Goal: Task Accomplishment & Management: Manage account settings

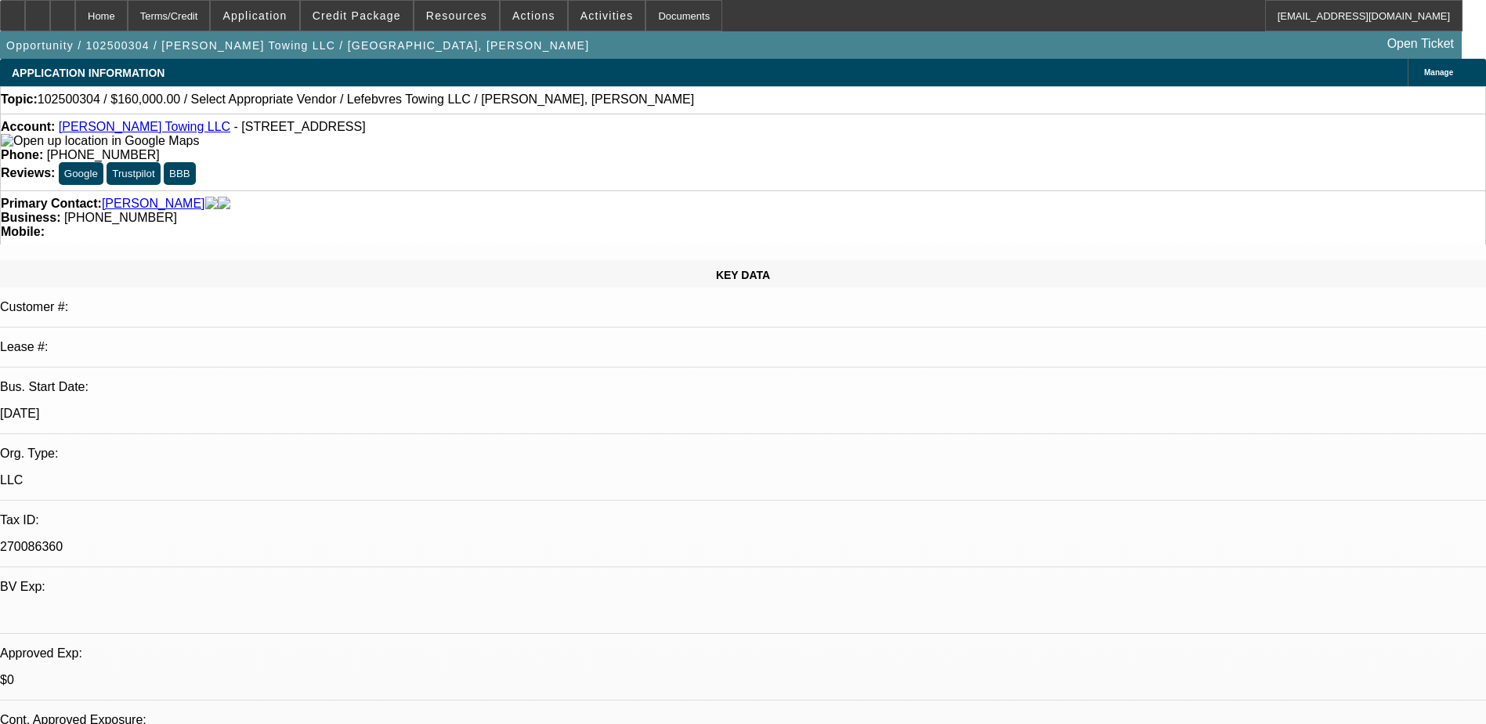
select select "0"
select select "2"
select select "0.1"
select select "4"
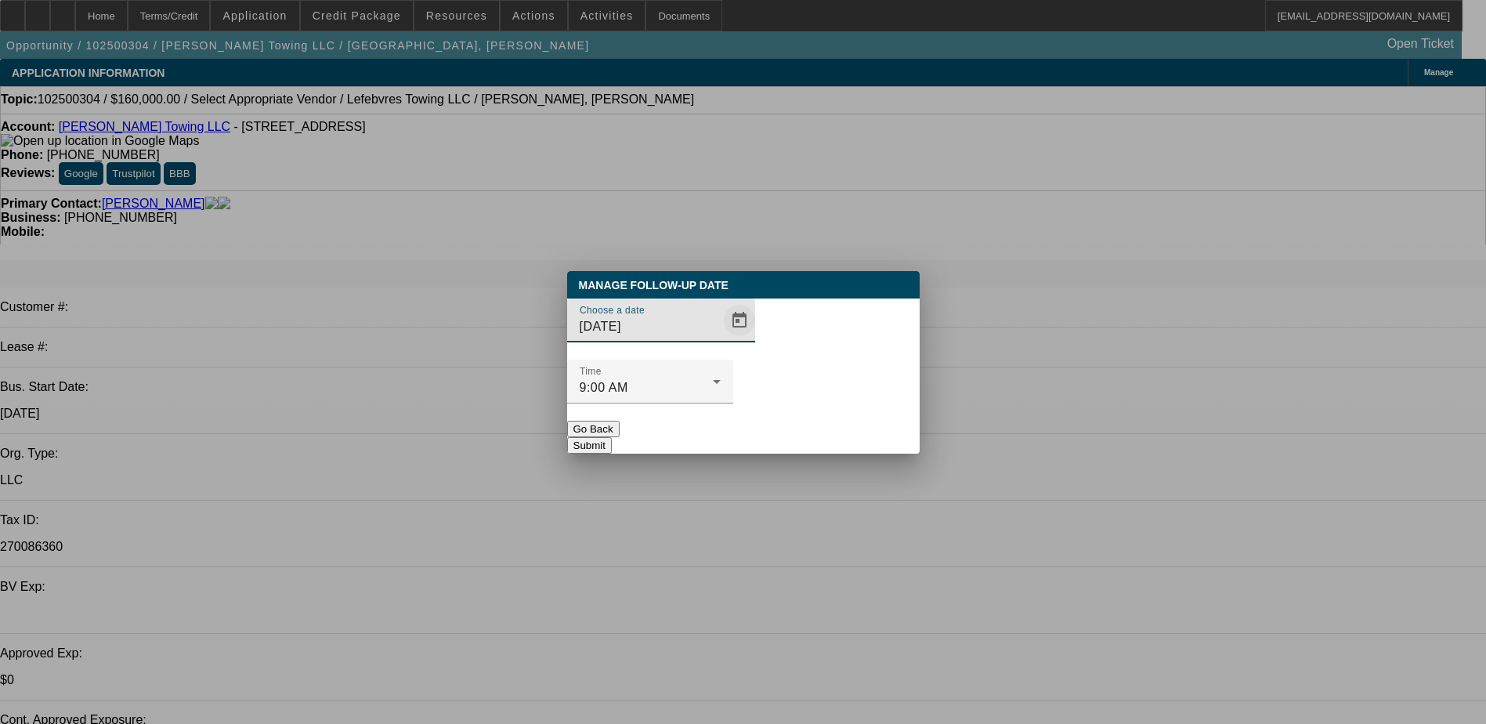
click at [720, 339] on span "Open calendar" at bounding box center [739, 320] width 38 height 38
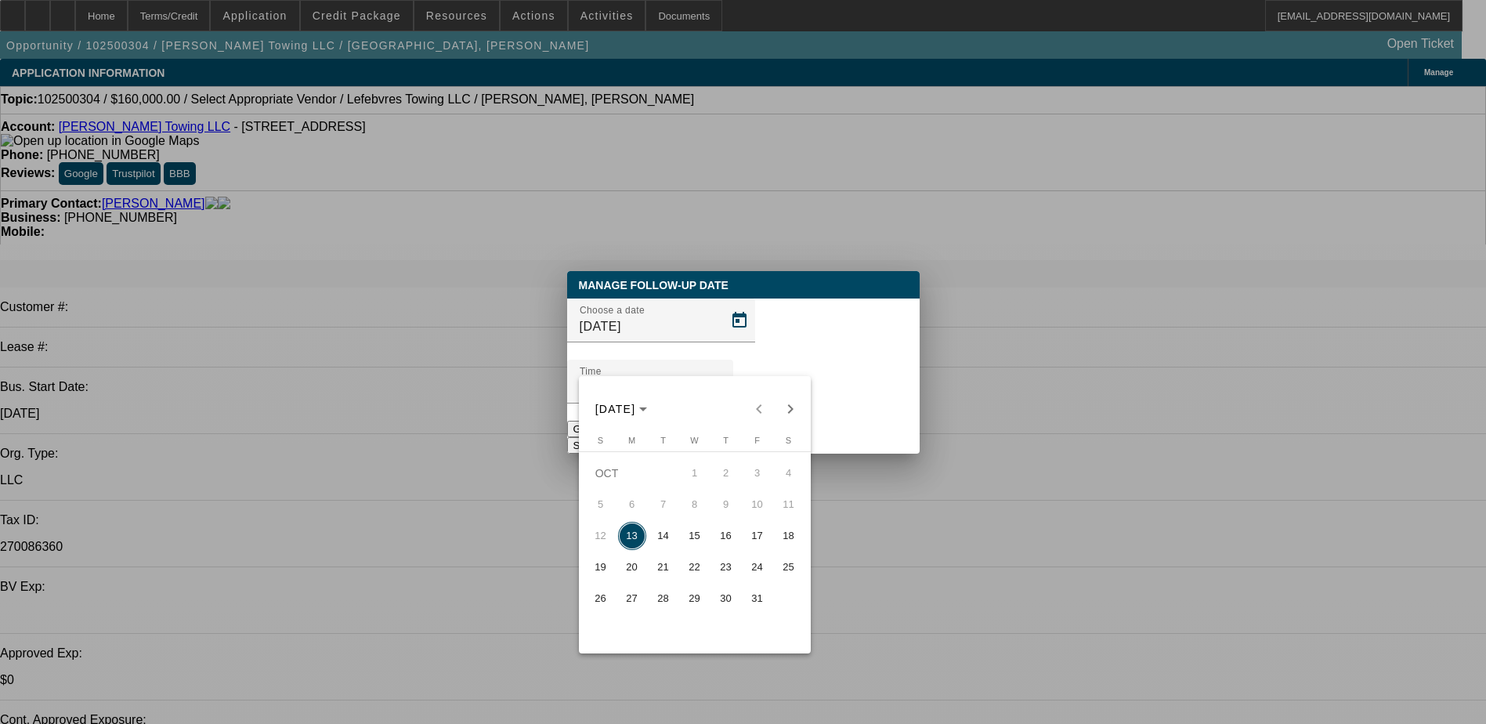
click at [665, 530] on span "14" at bounding box center [663, 536] width 28 height 28
type input "10/14/2025"
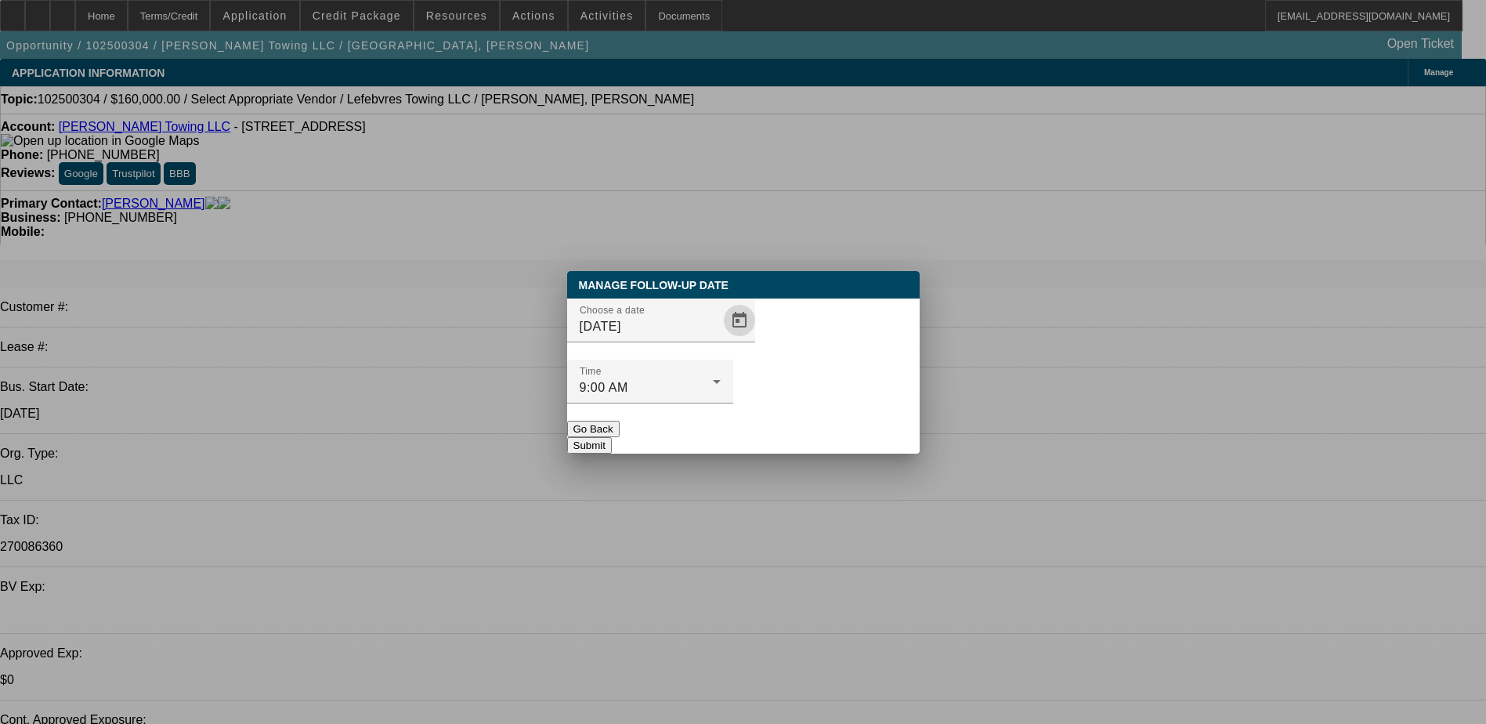
click at [818, 421] on div "Manage Follow-Up Date Choose a date 10/14/2025 Time 9:00 AM Go Back Submit" at bounding box center [743, 362] width 352 height 182
click at [612, 437] on button "Submit" at bounding box center [589, 445] width 45 height 16
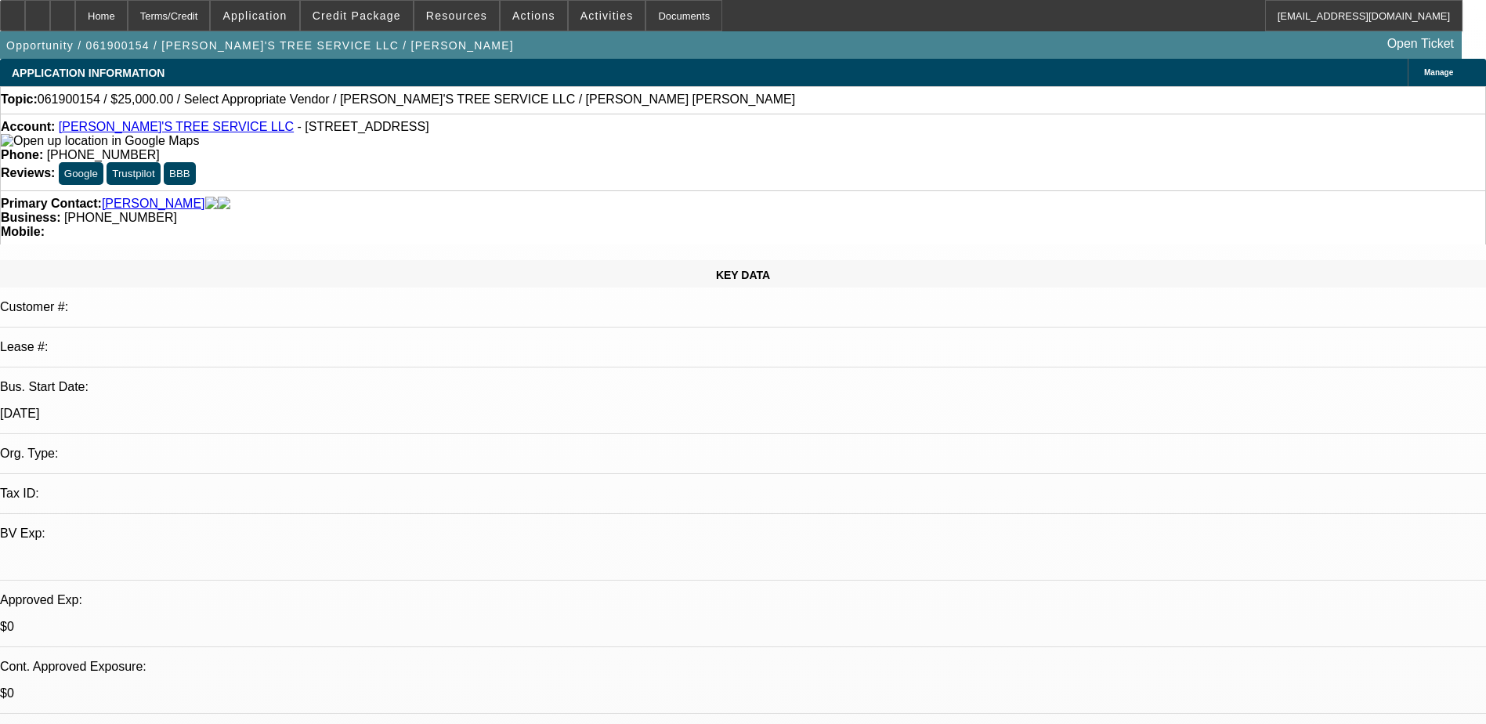
select select "0"
select select "2"
select select "0.1"
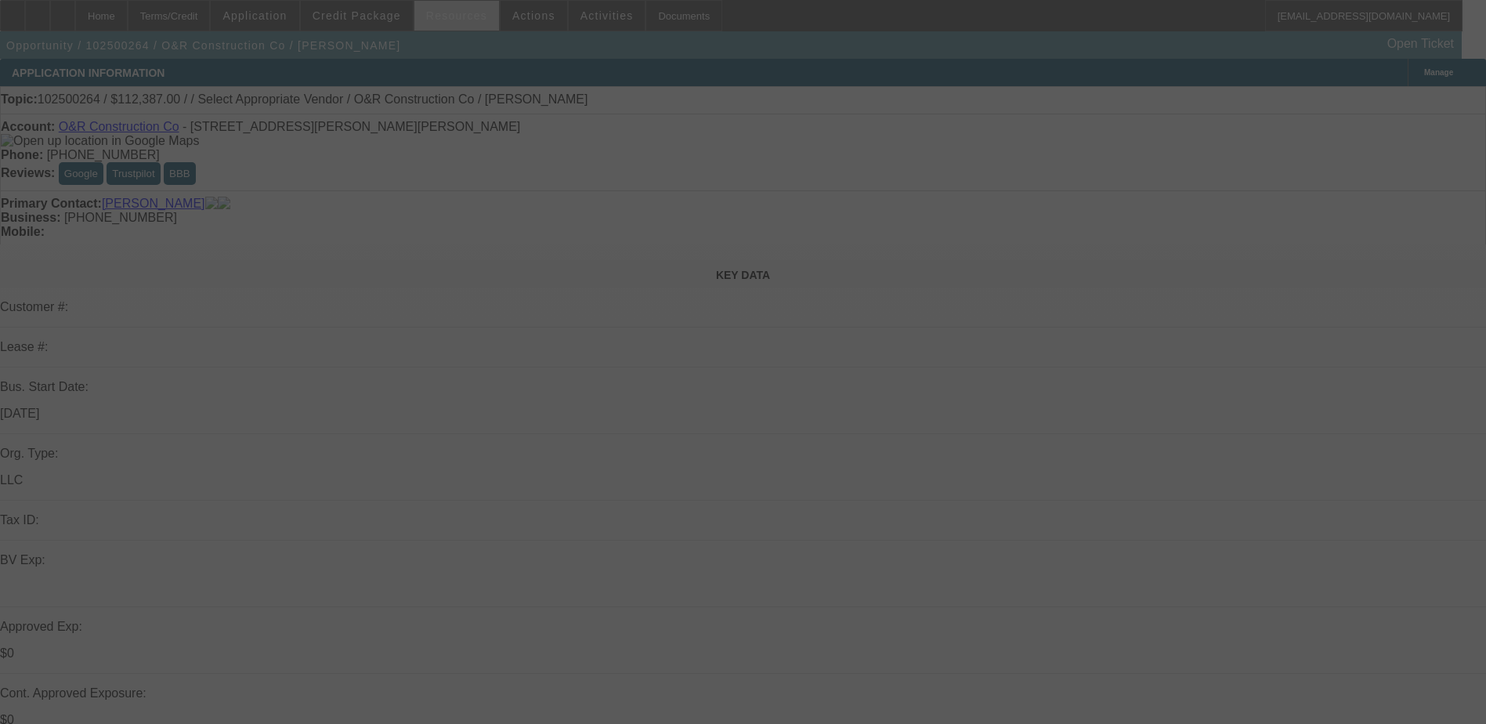
select select "0"
select select "2"
select select "0.1"
select select "4"
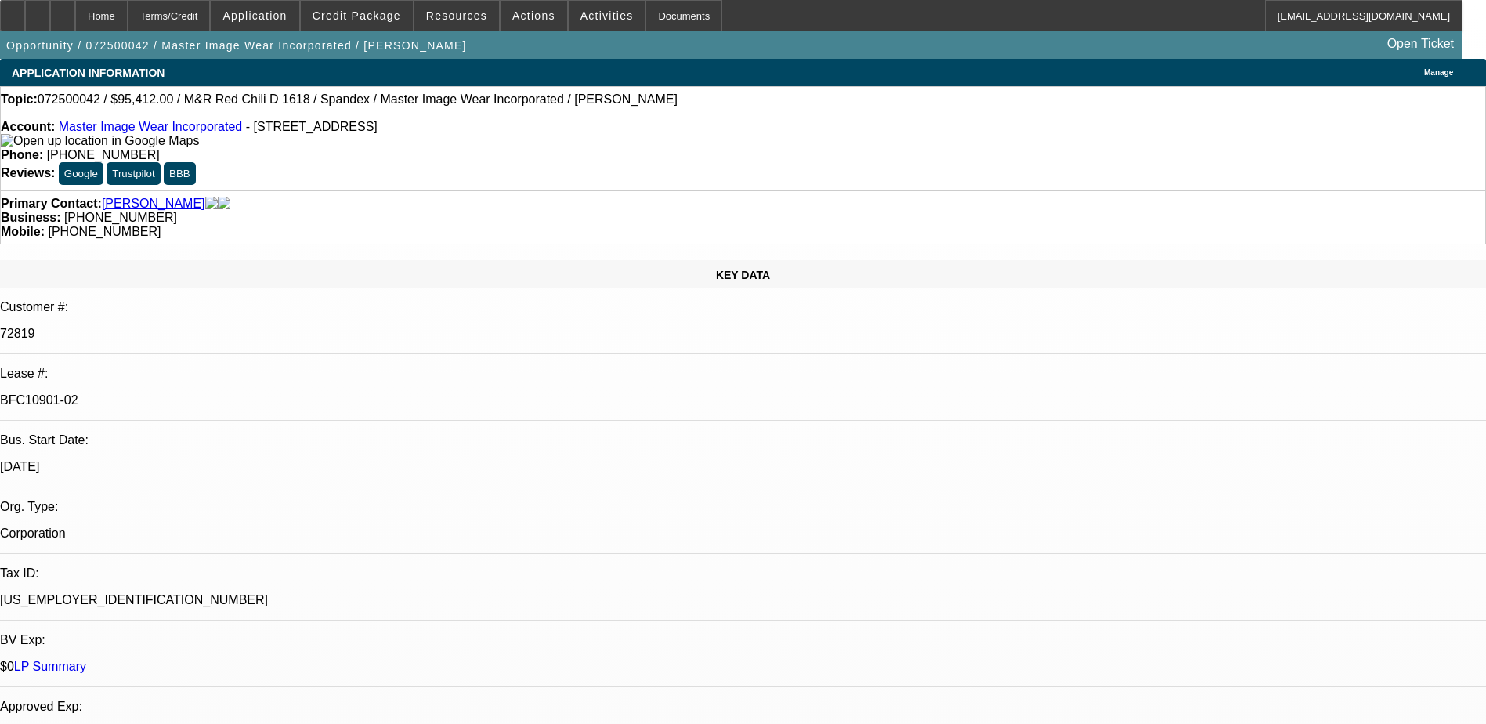
select select "0"
select select "0.1"
select select "4"
select select "0"
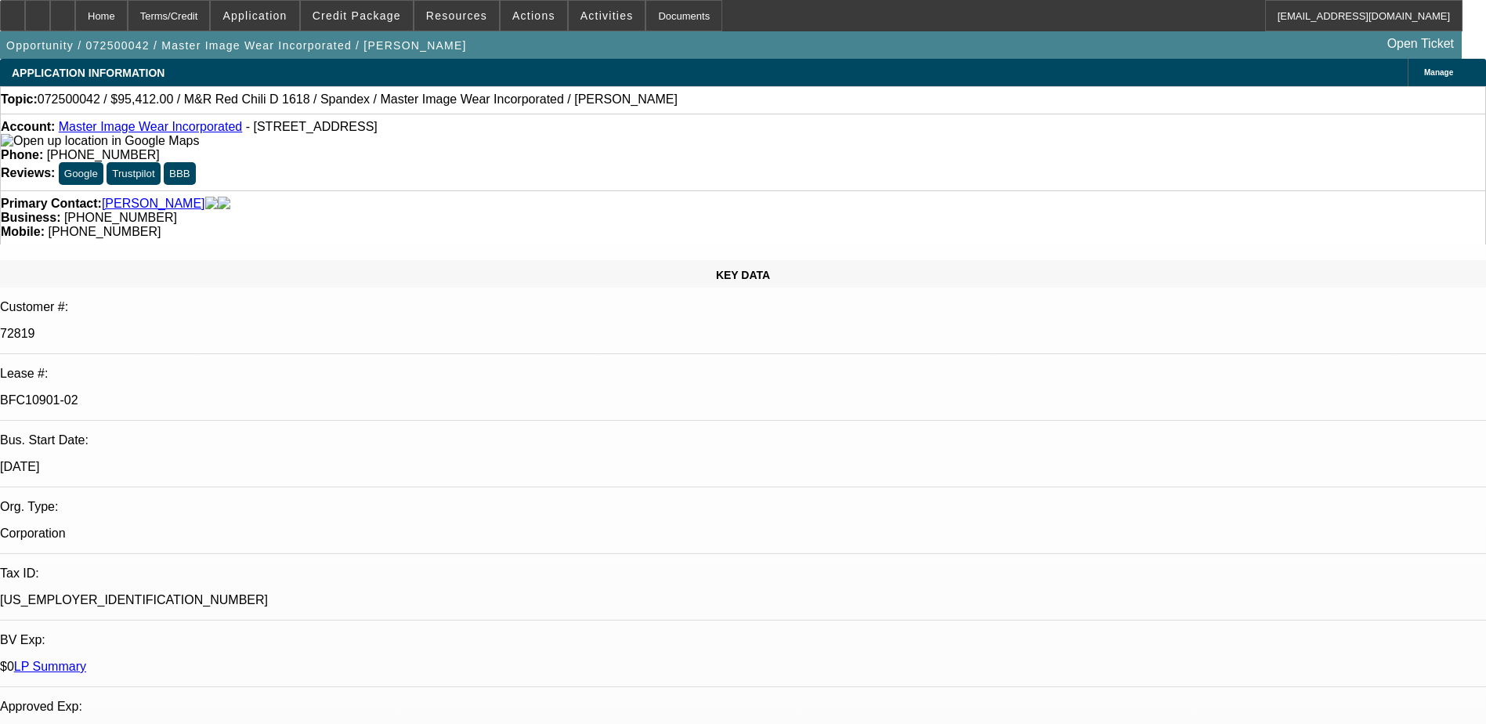
select select "0"
select select "0.1"
select select "4"
select select "0"
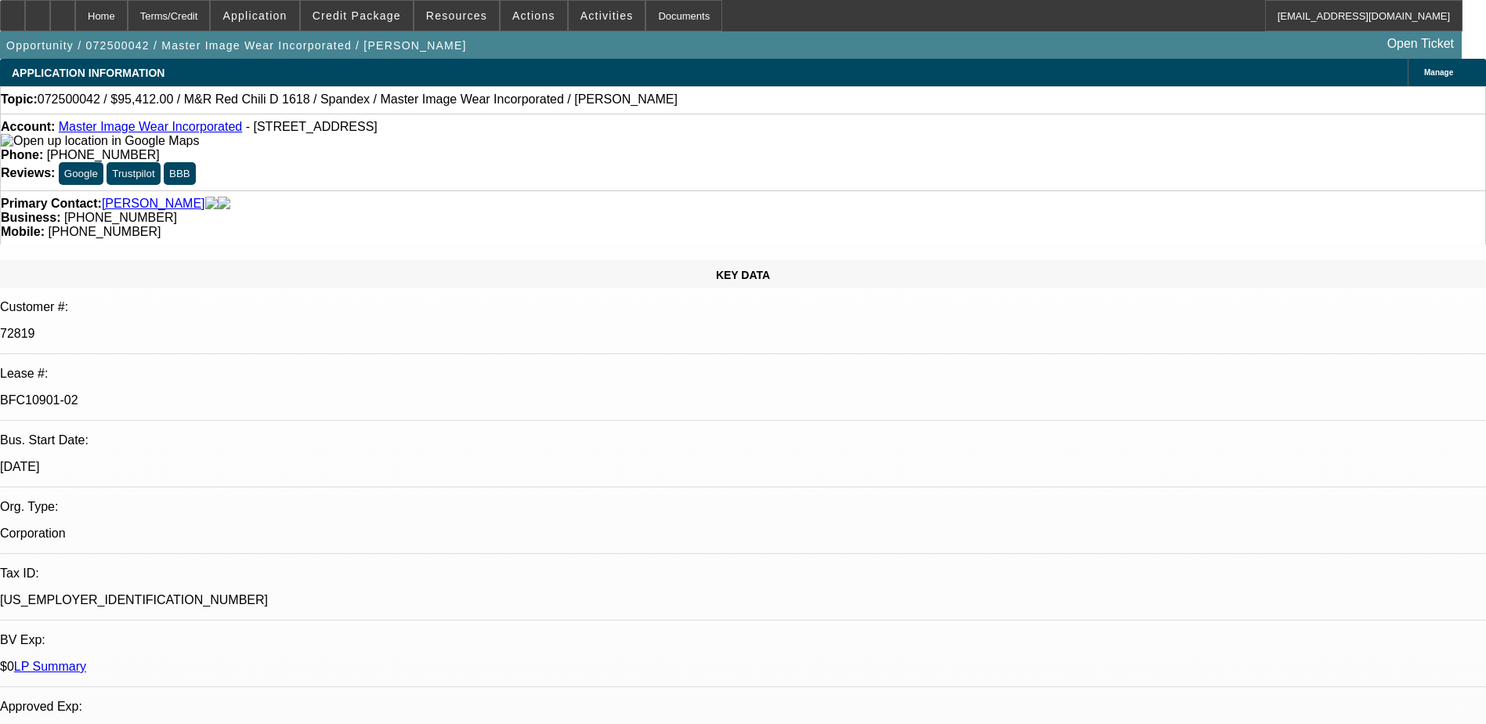
select select "3"
select select "0.1"
select select "4"
select select "0"
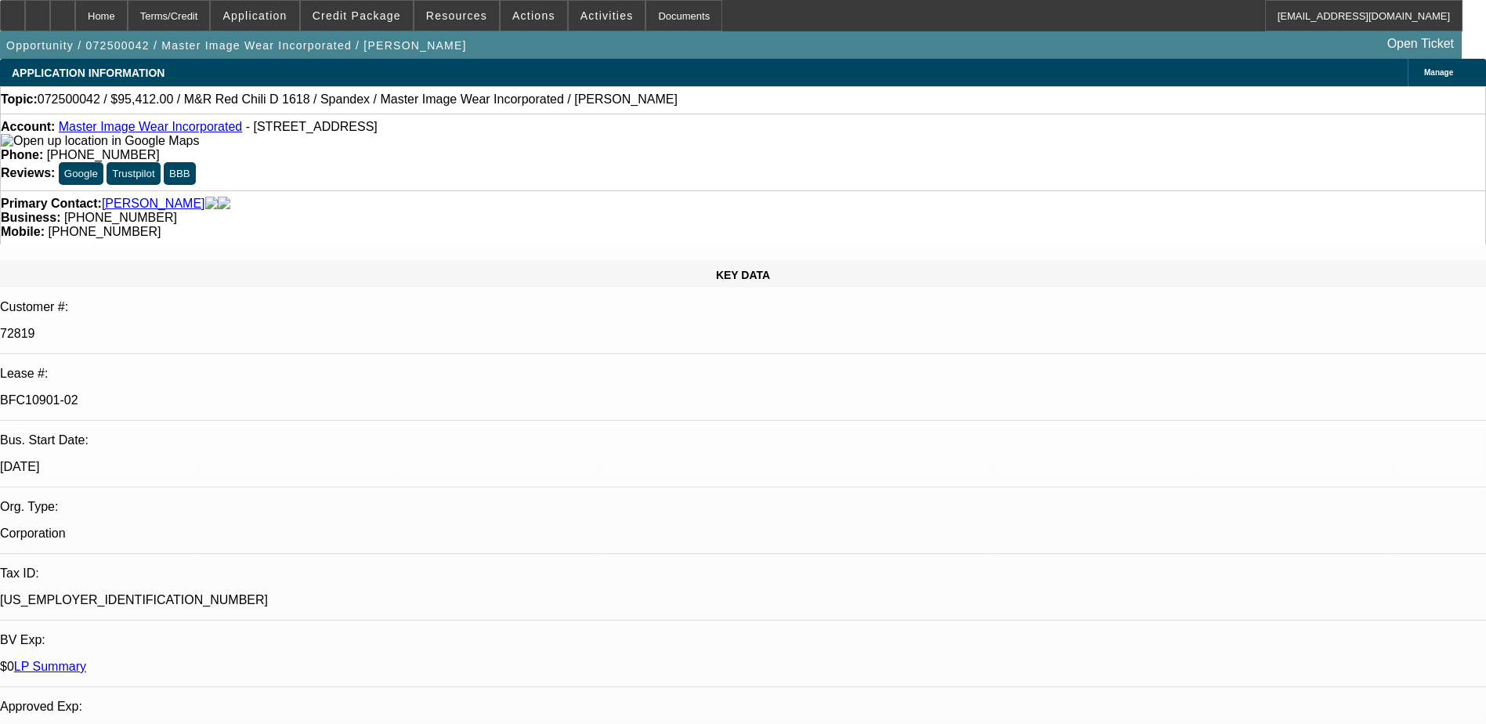
select select "3"
select select "0.1"
select select "4"
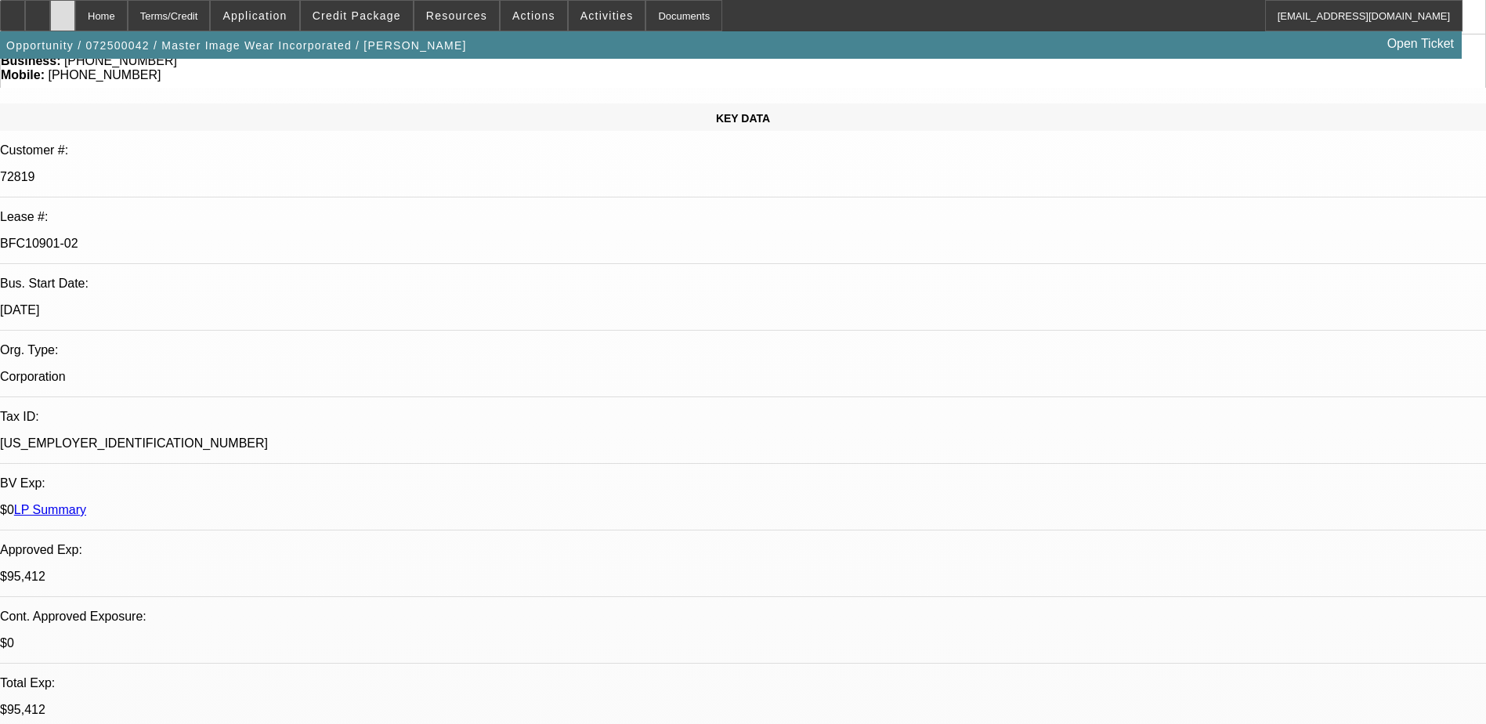
click at [75, 15] on div at bounding box center [62, 15] width 25 height 31
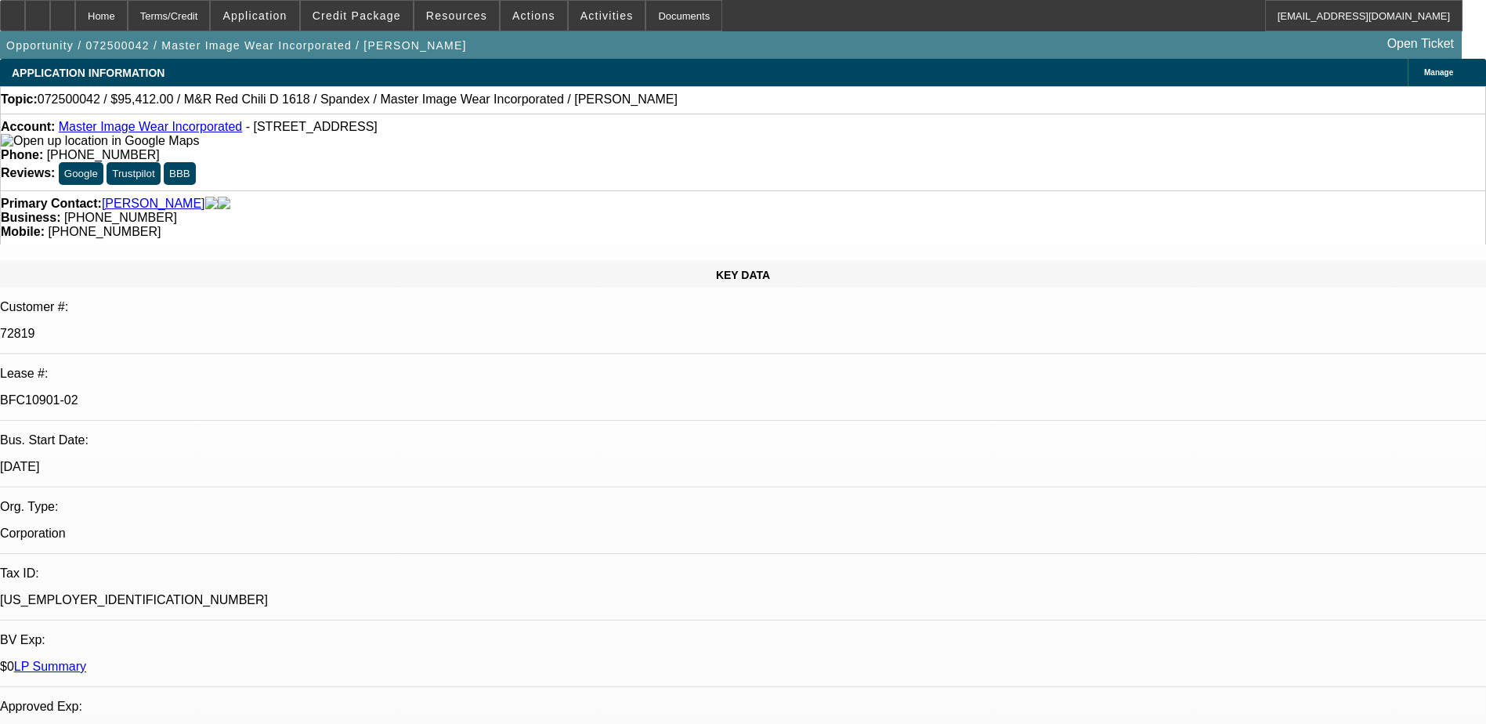
select select "0"
select select "0.1"
select select "0"
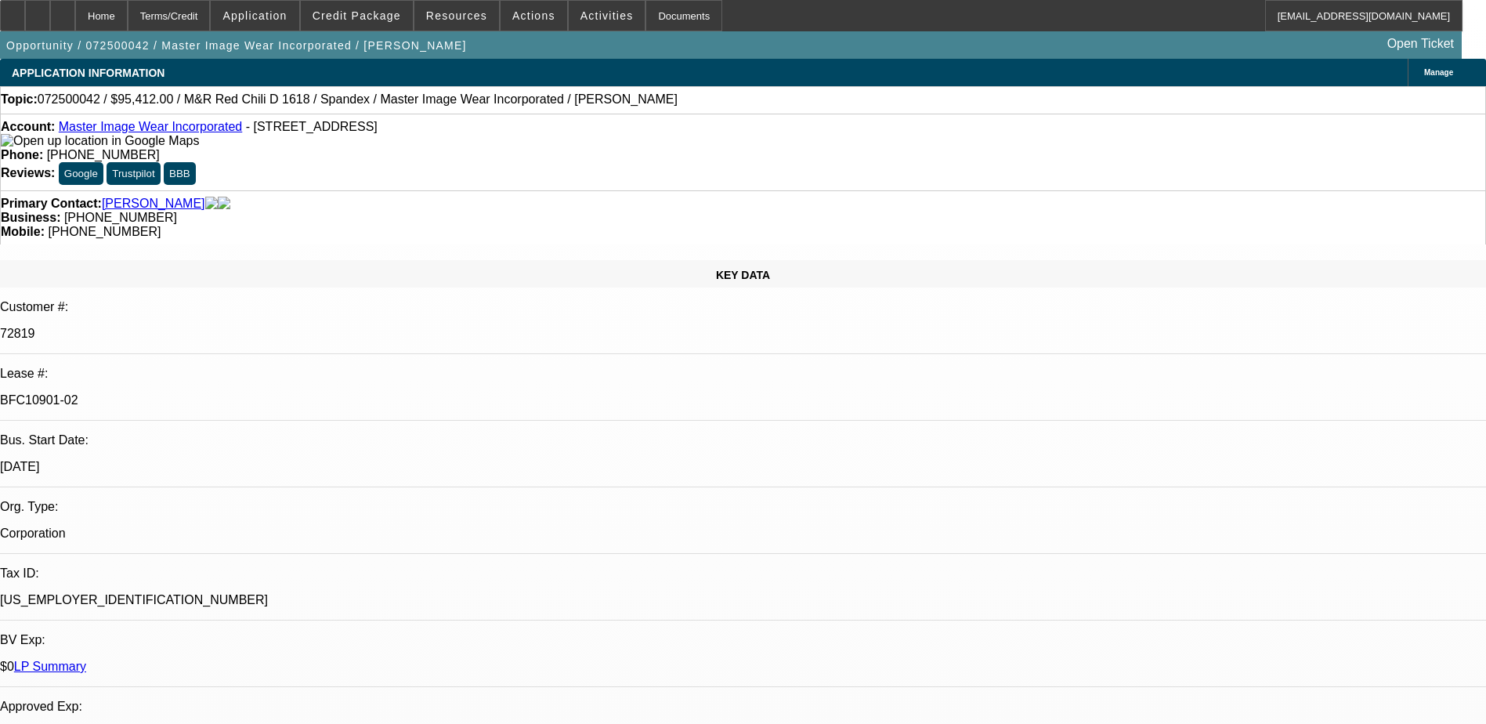
select select "0"
select select "0.1"
select select "0"
select select "0.1"
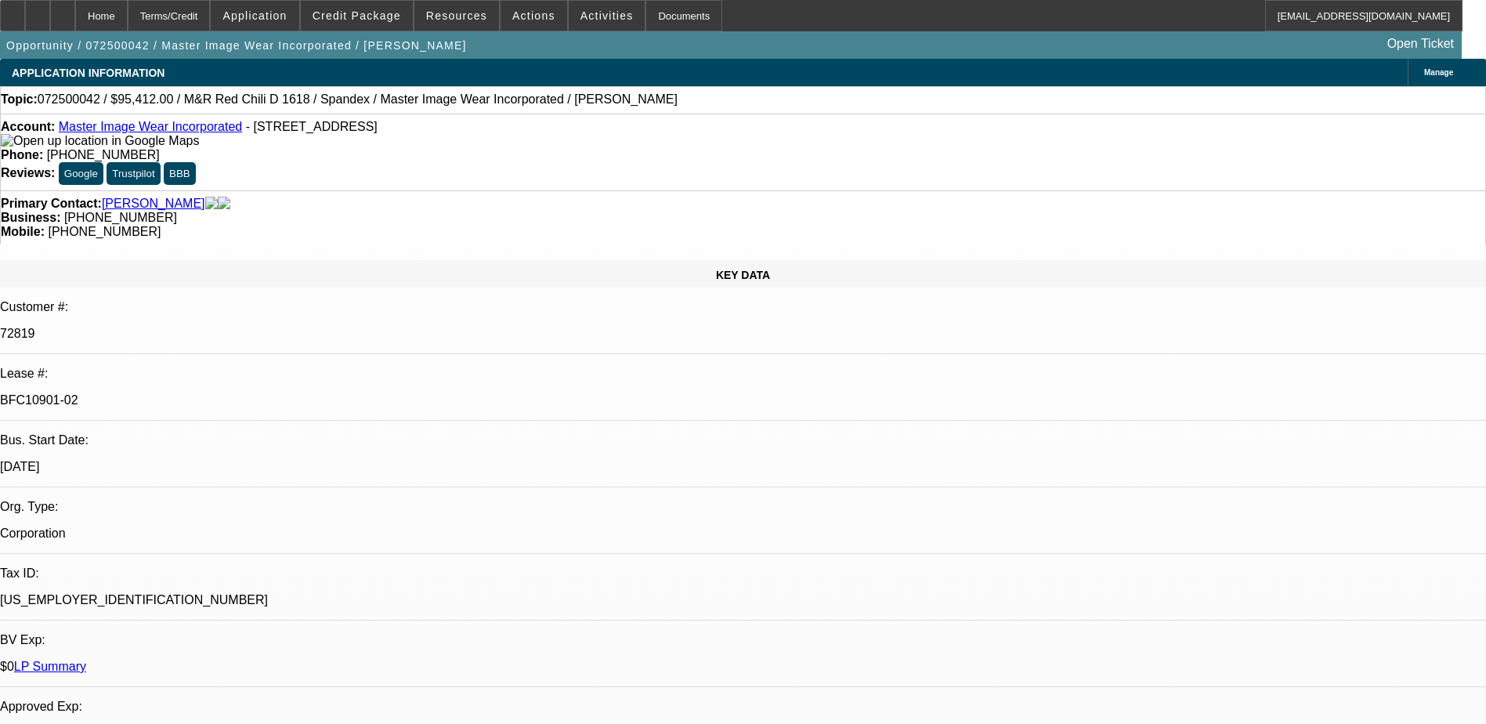
select select "0"
select select "0.1"
select select "1"
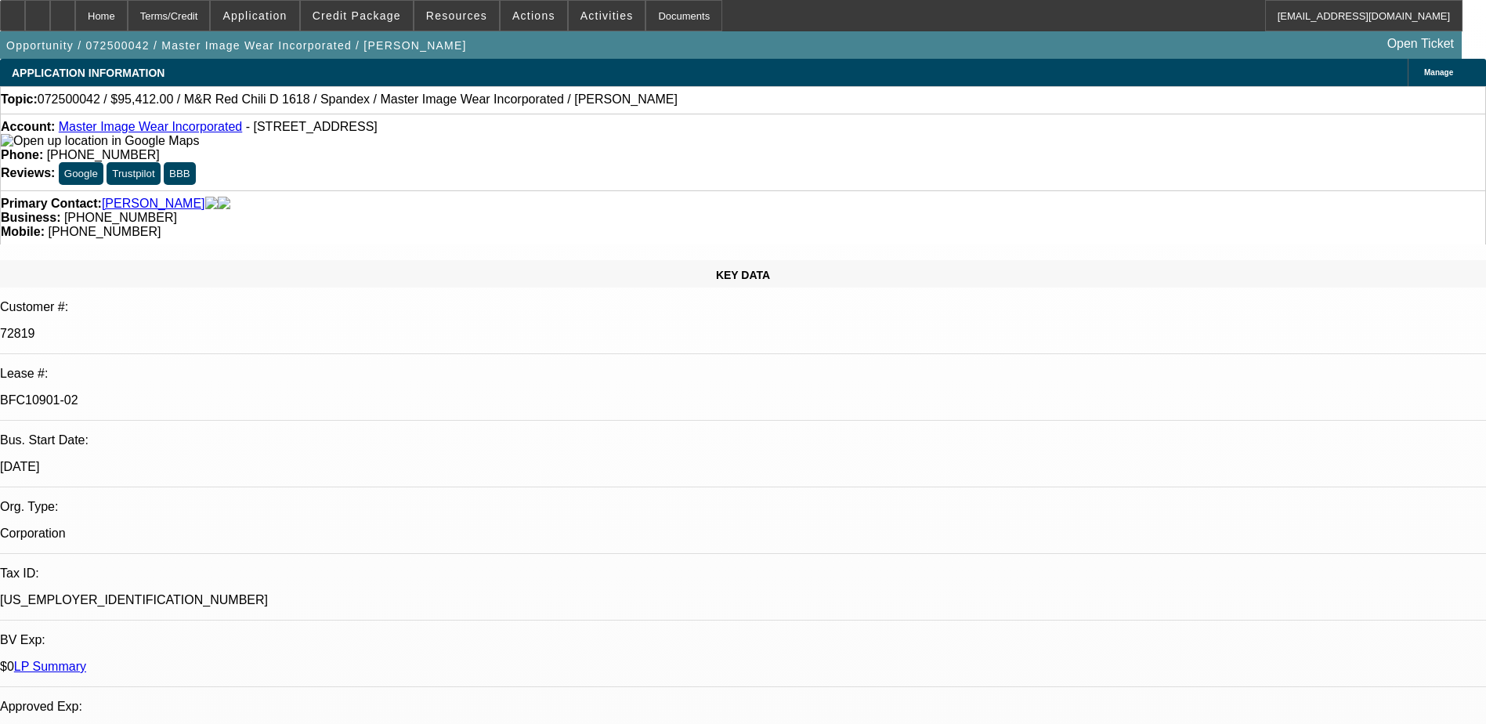
select select "4"
select select "1"
select select "4"
select select "1"
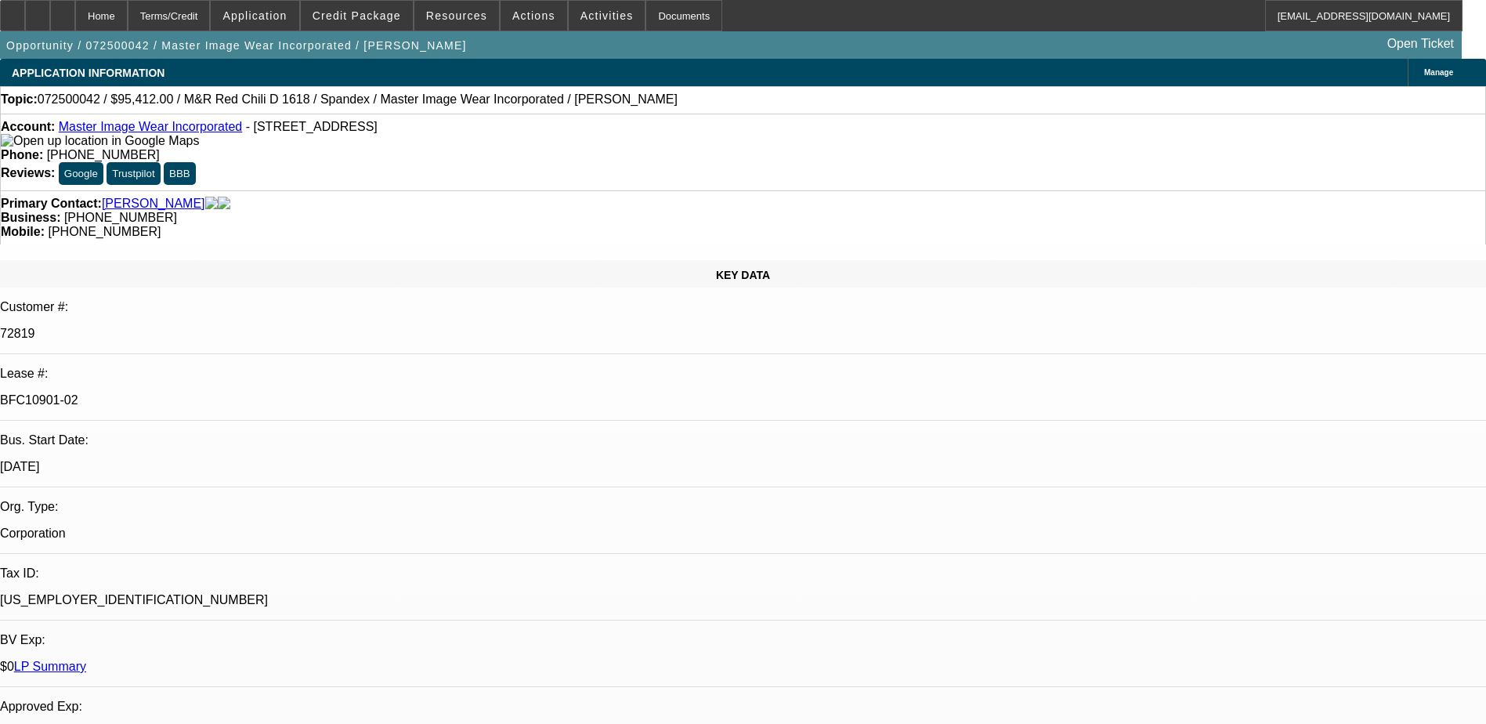
select select "3"
select select "4"
select select "1"
select select "3"
select select "4"
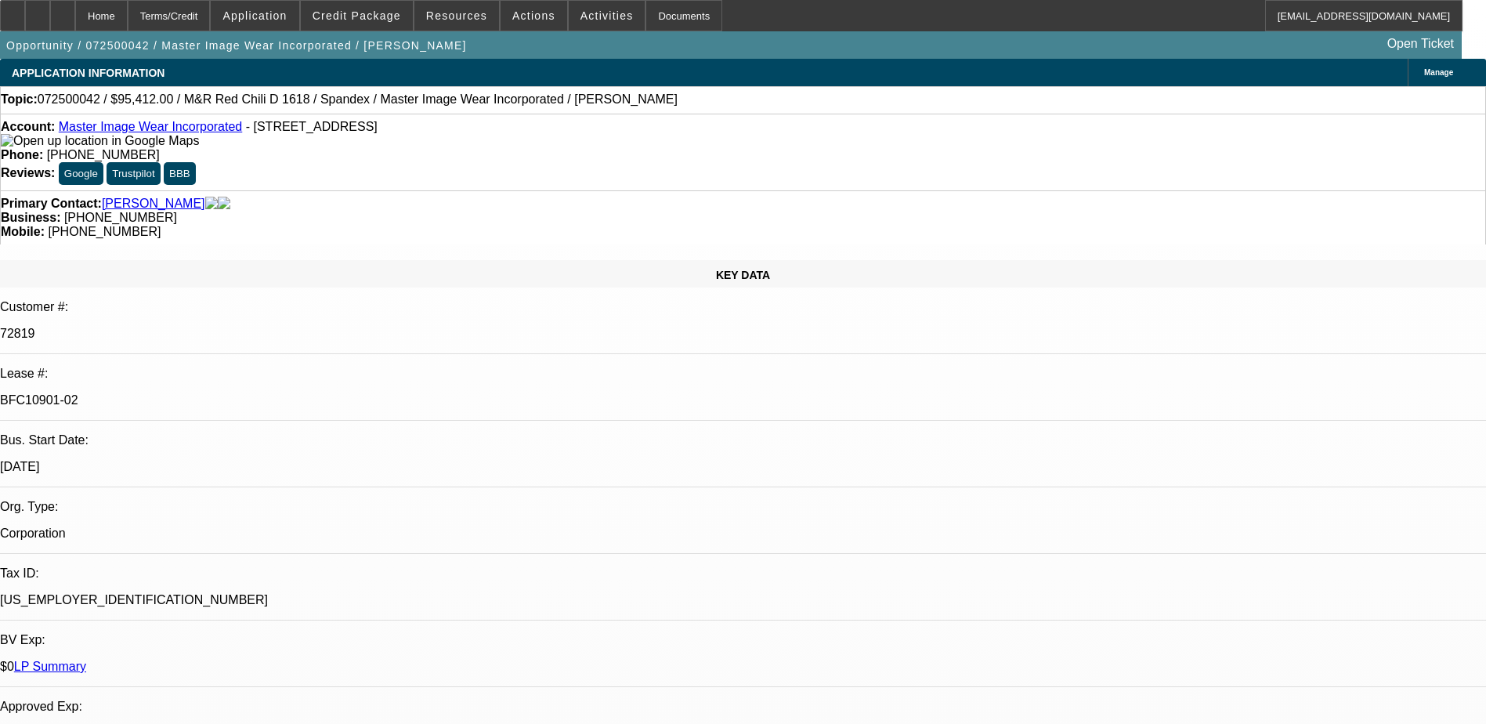
click at [530, 17] on span "Actions" at bounding box center [533, 15] width 43 height 13
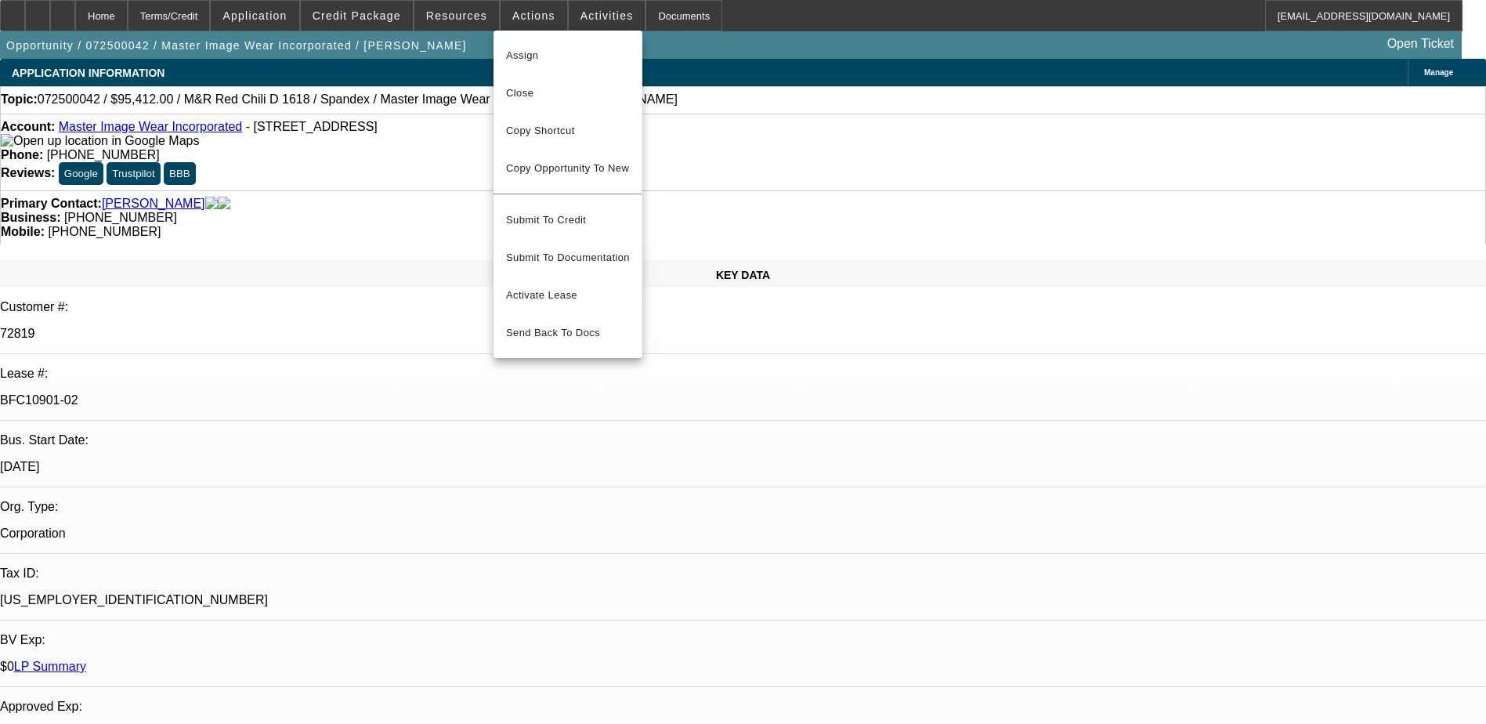
click at [587, 23] on div at bounding box center [743, 362] width 1486 height 724
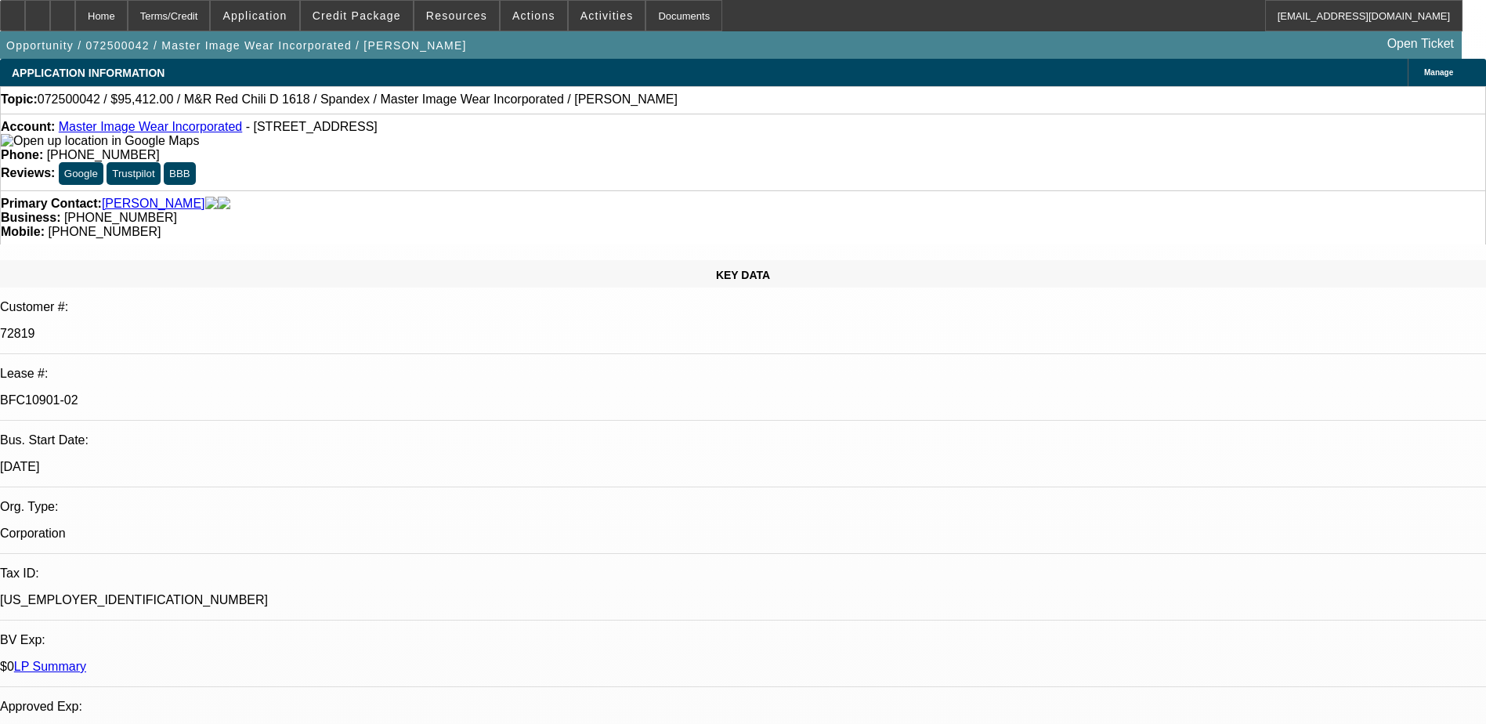
click at [587, 22] on span at bounding box center [607, 16] width 77 height 38
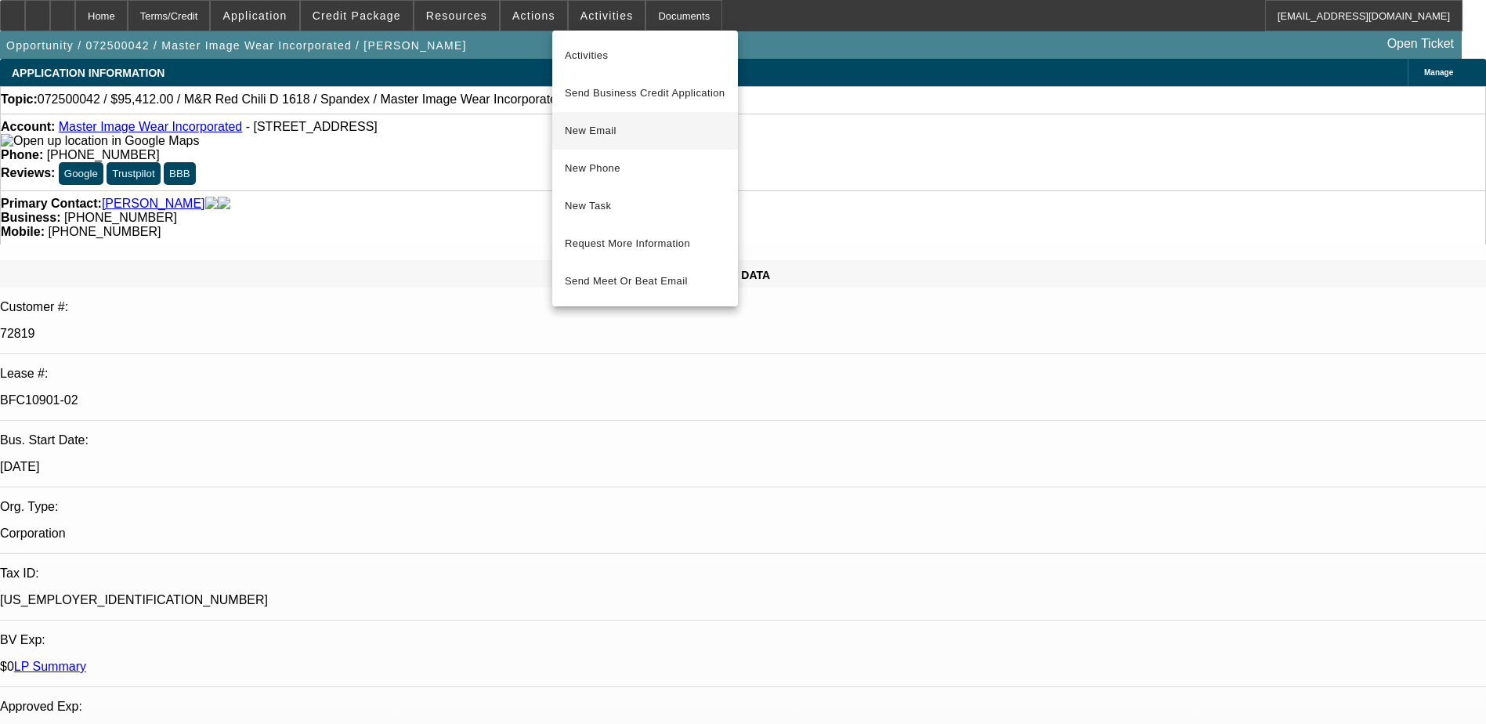
click at [648, 129] on span "New Email" at bounding box center [645, 130] width 161 height 19
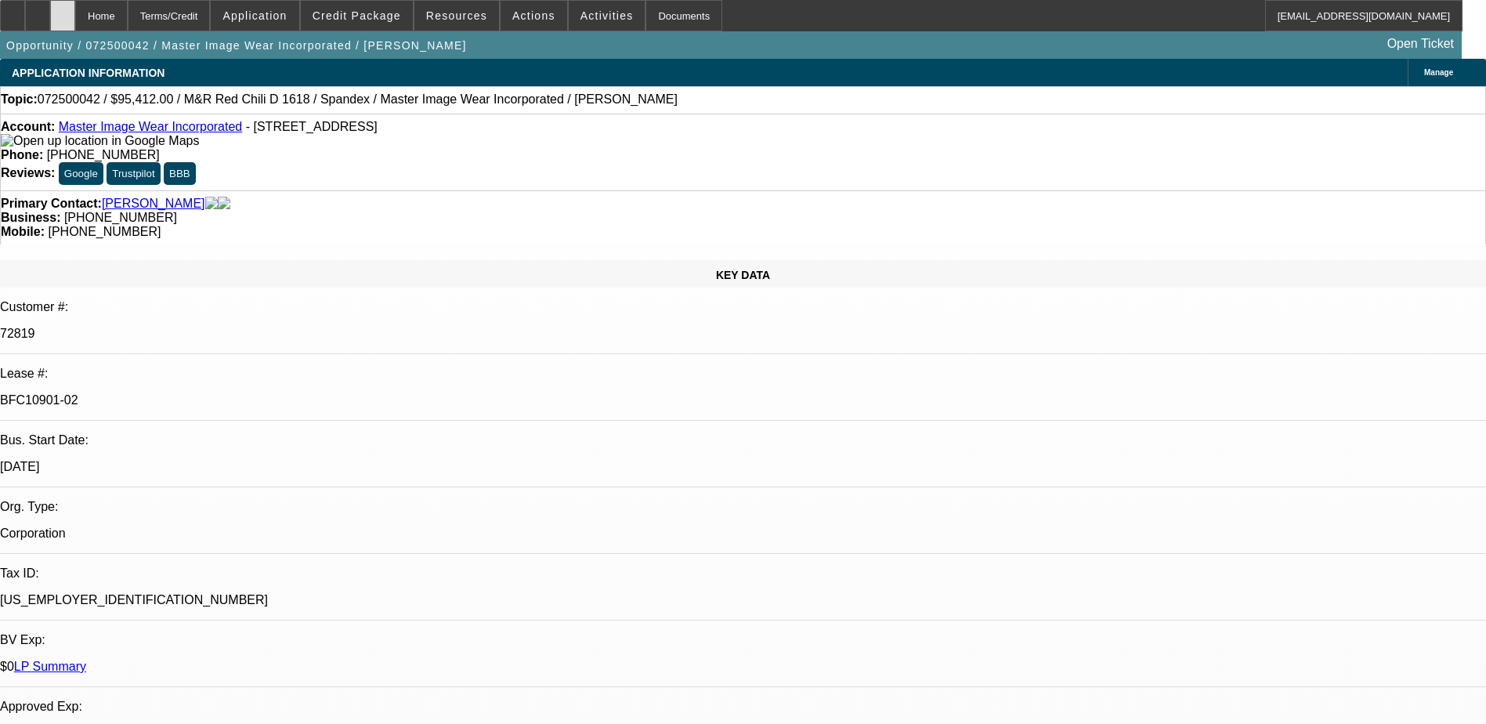
click at [75, 12] on div at bounding box center [62, 15] width 25 height 31
select select "0"
select select "0.1"
select select "0"
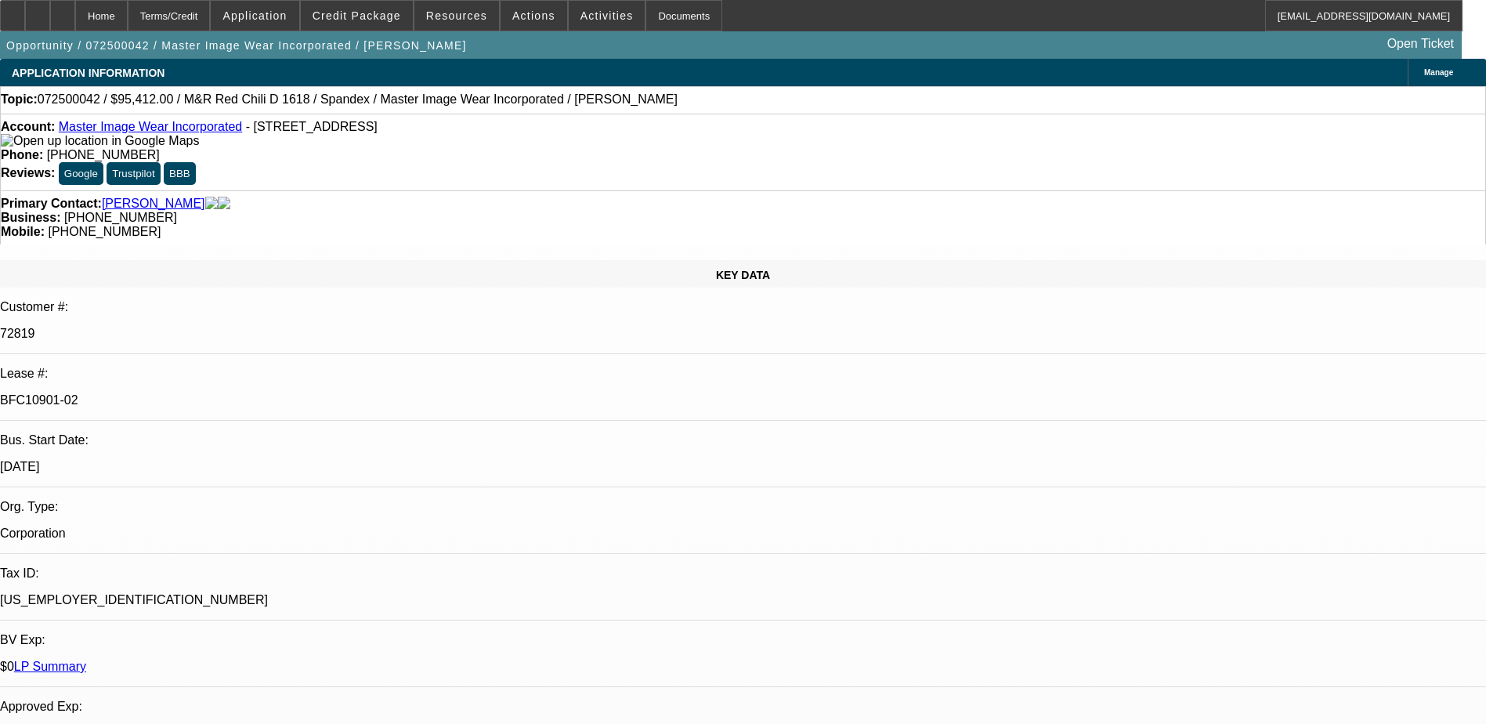
select select "0"
select select "0.1"
select select "0"
select select "0.1"
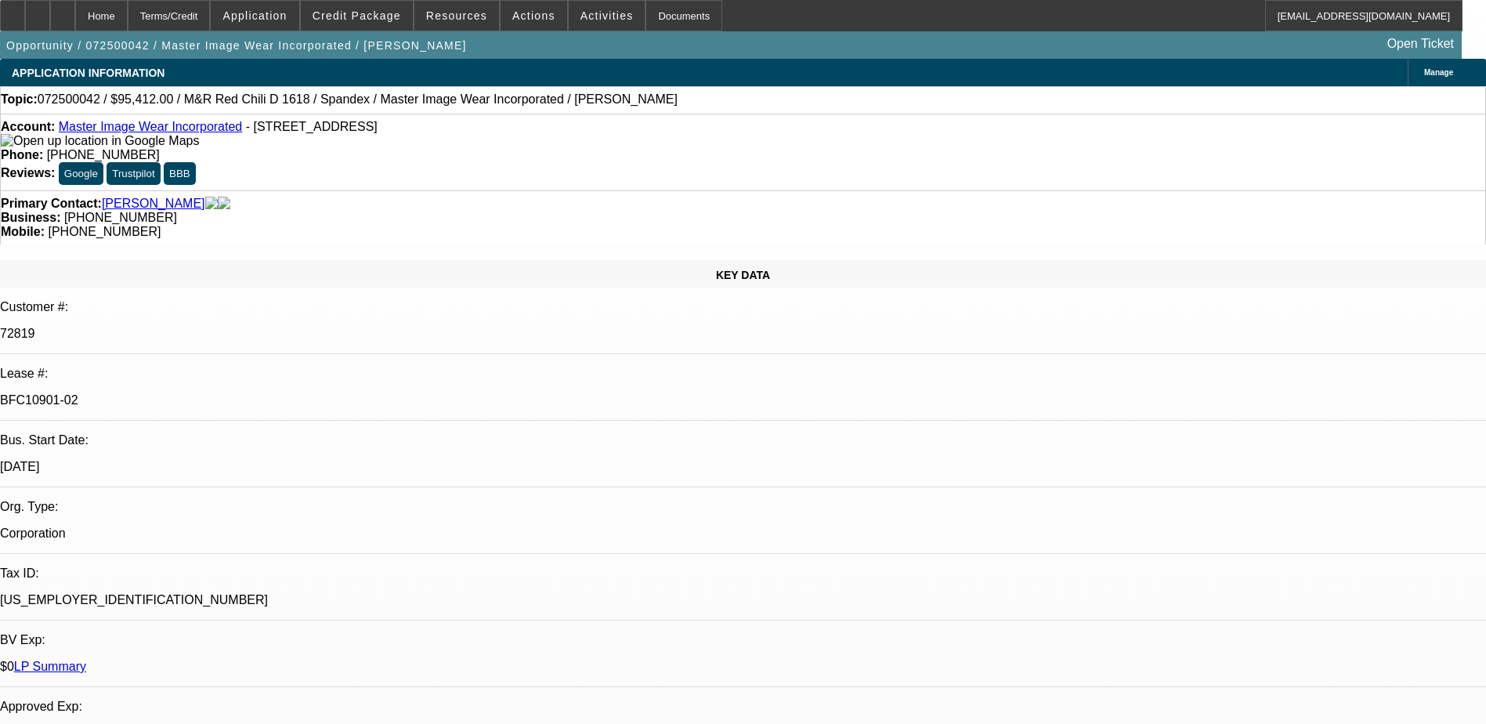
select select "0"
select select "0.1"
select select "1"
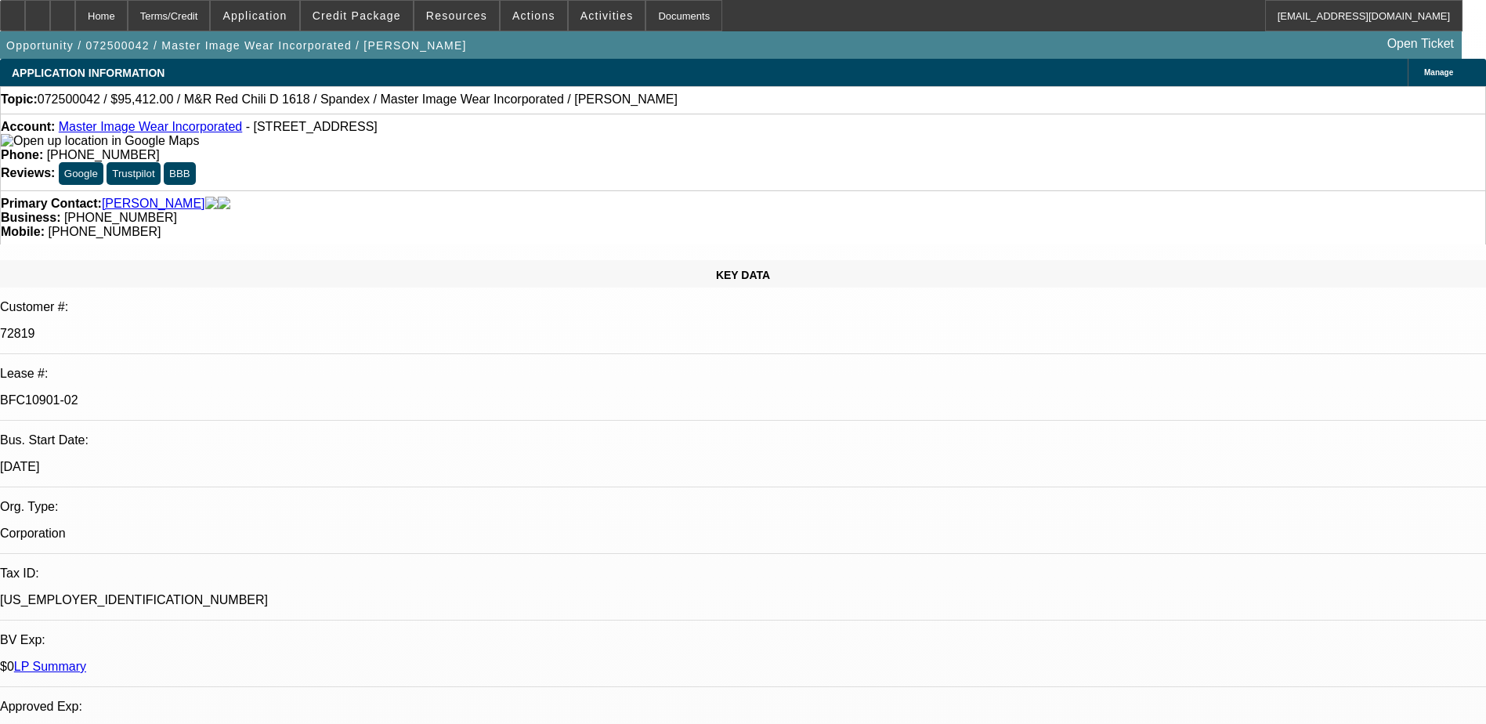
select select "4"
select select "1"
select select "4"
select select "1"
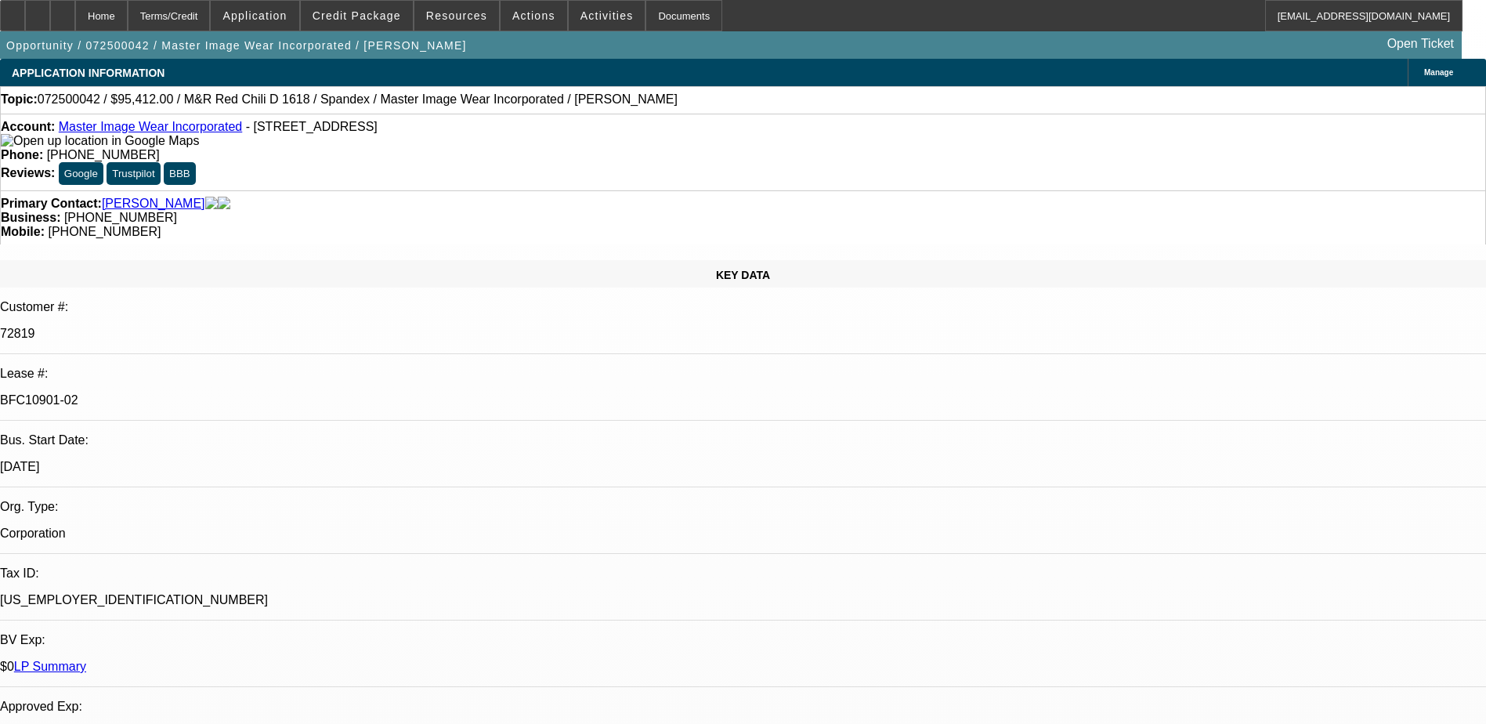
select select "3"
select select "4"
select select "1"
select select "3"
select select "4"
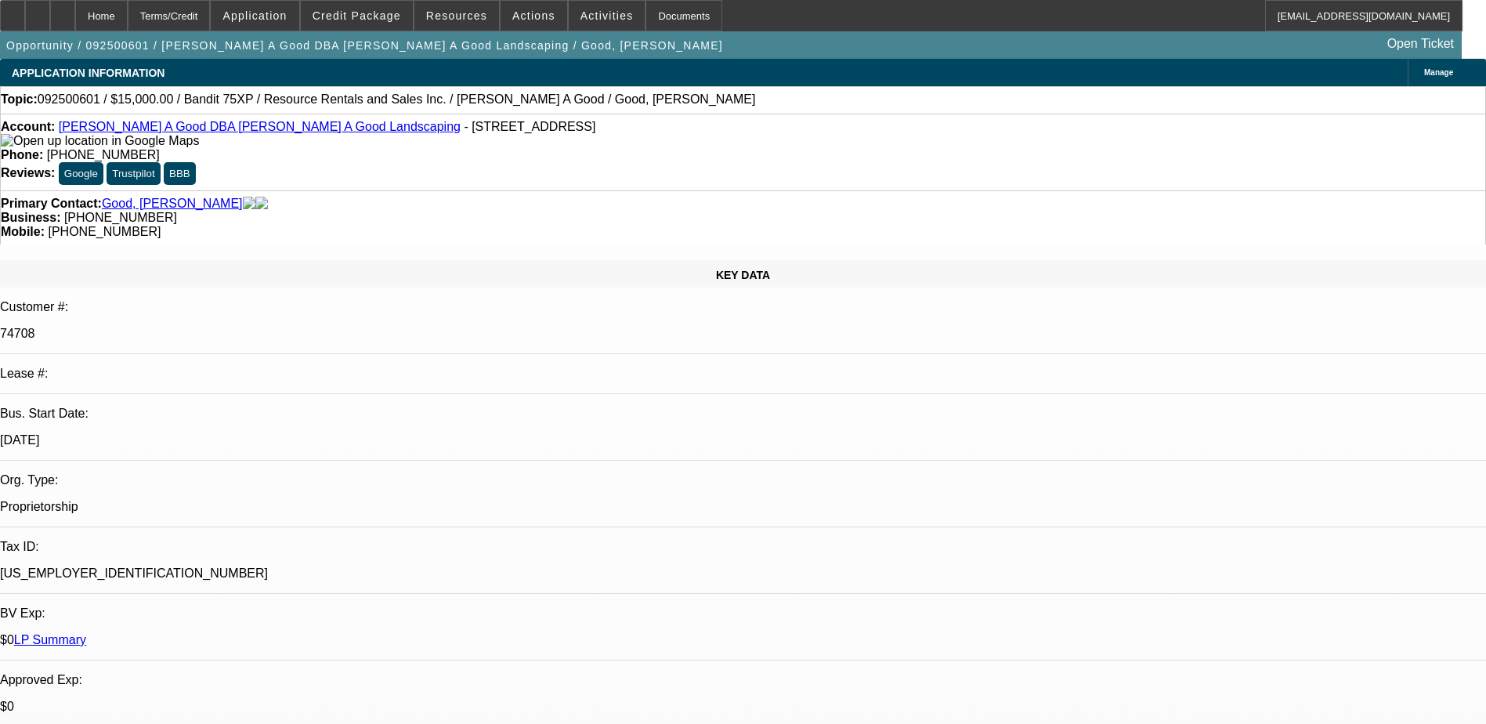
select select "0"
select select "3"
select select "0"
select select "6"
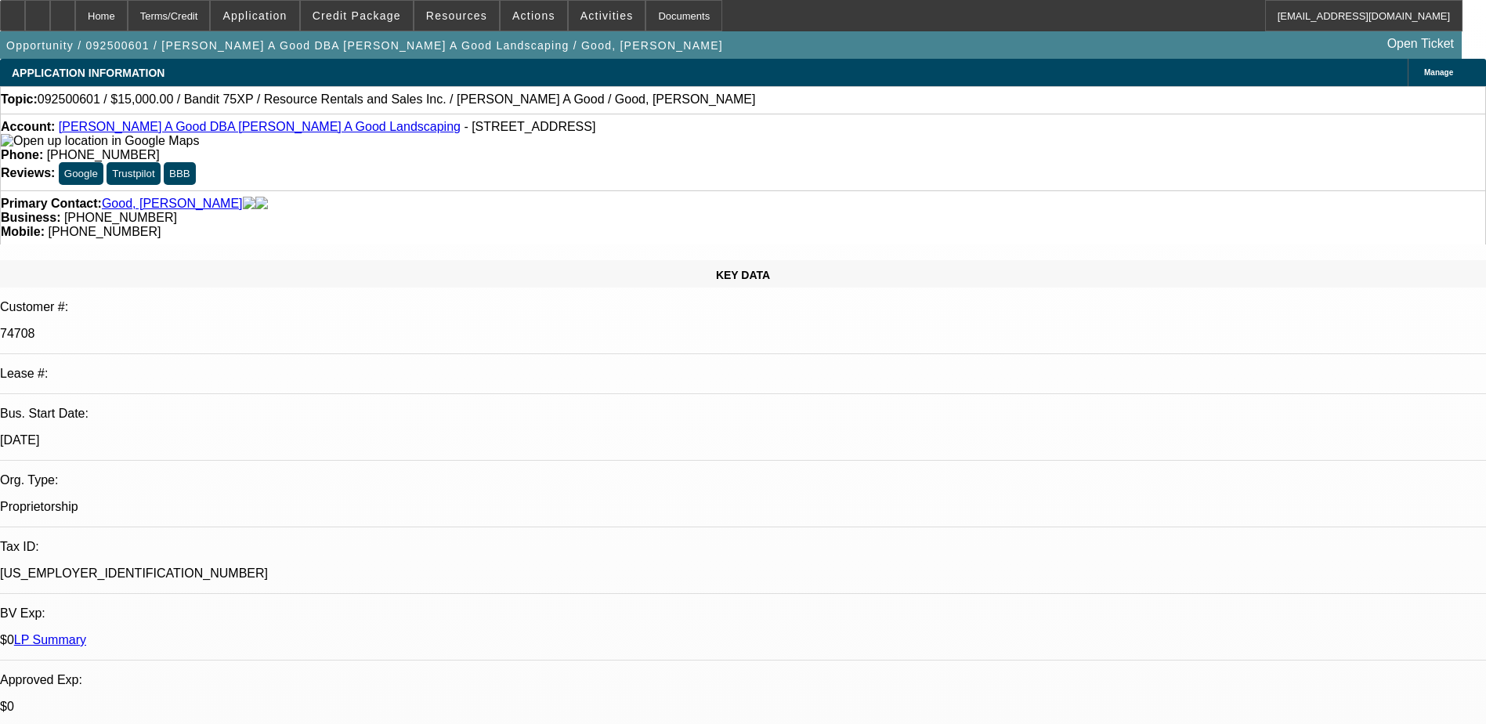
select select "0"
select select "3"
select select "0"
select select "6"
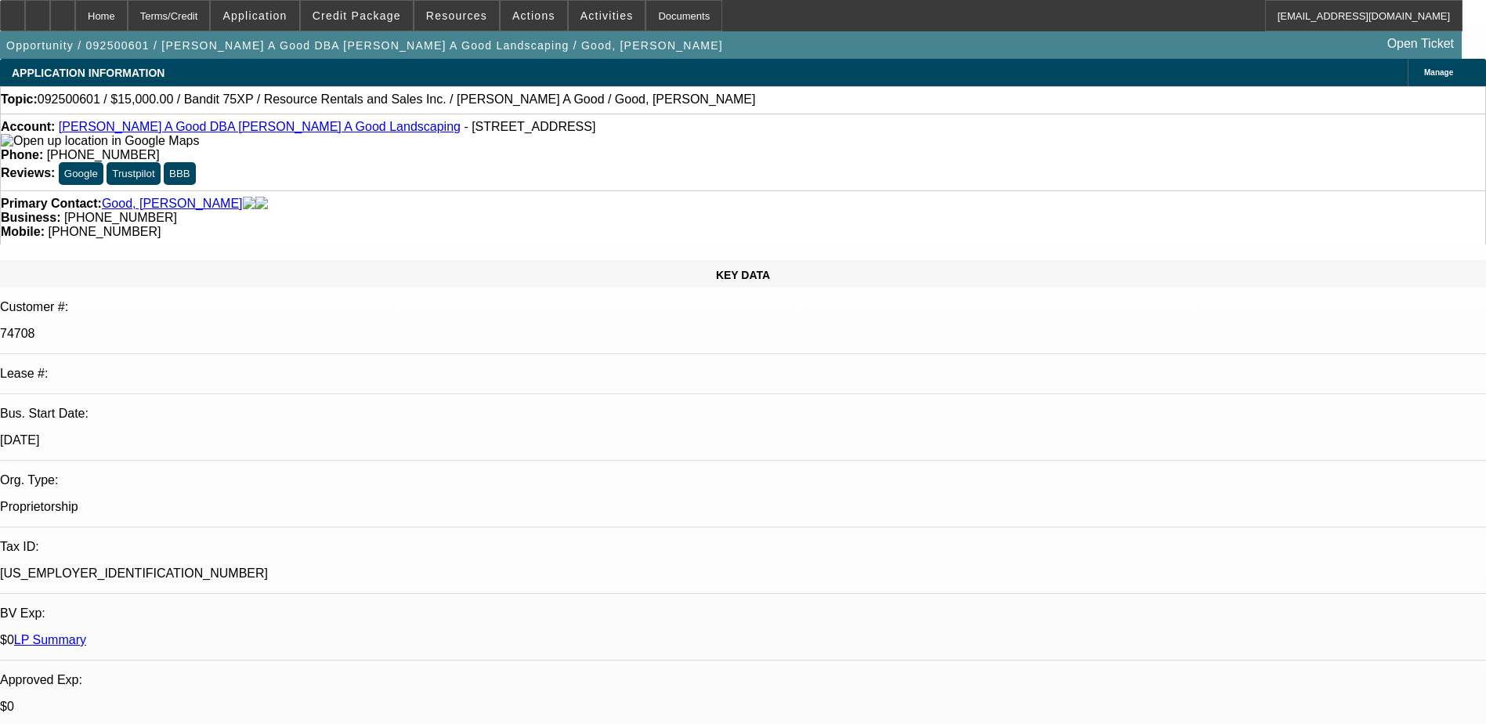
select select "0"
select select "3"
select select "0"
select select "2"
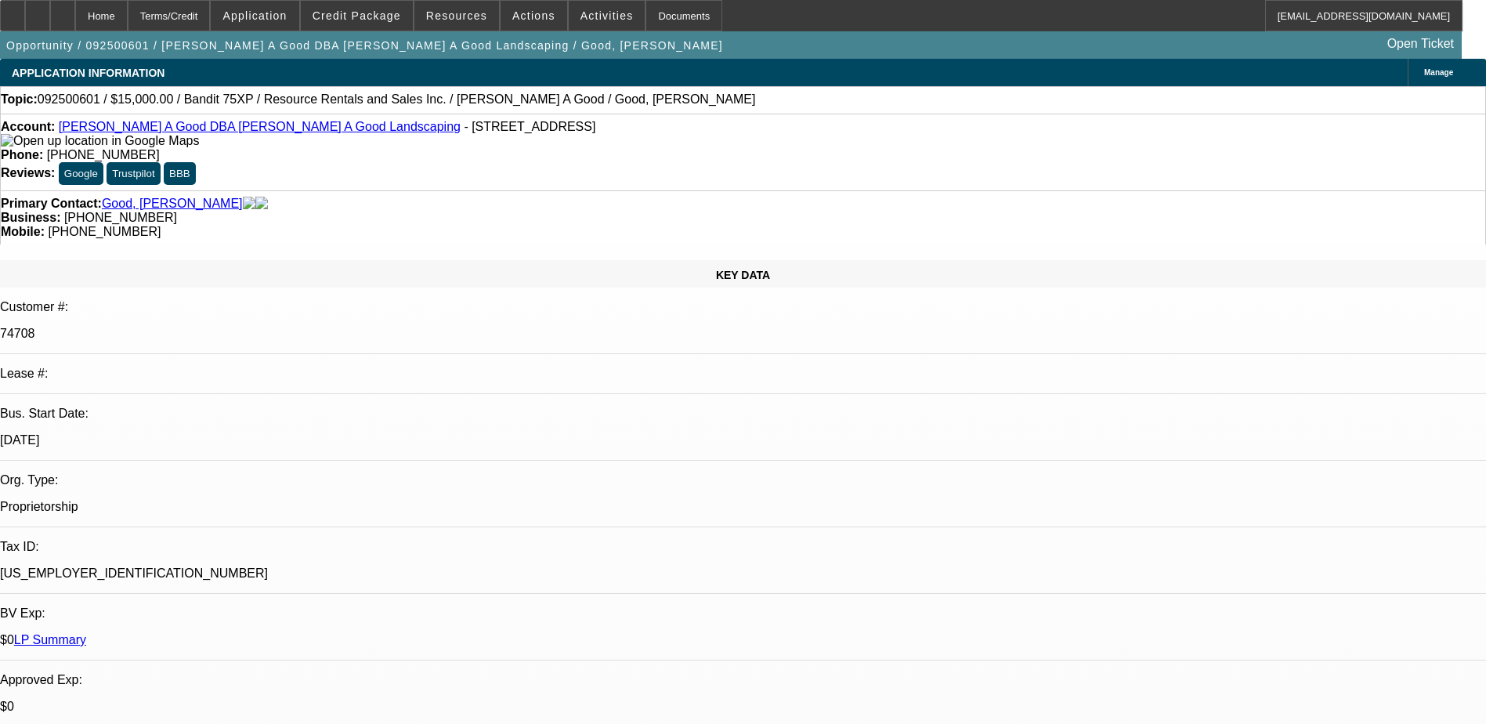
select select "0"
select select "3"
select select "0"
select select "2"
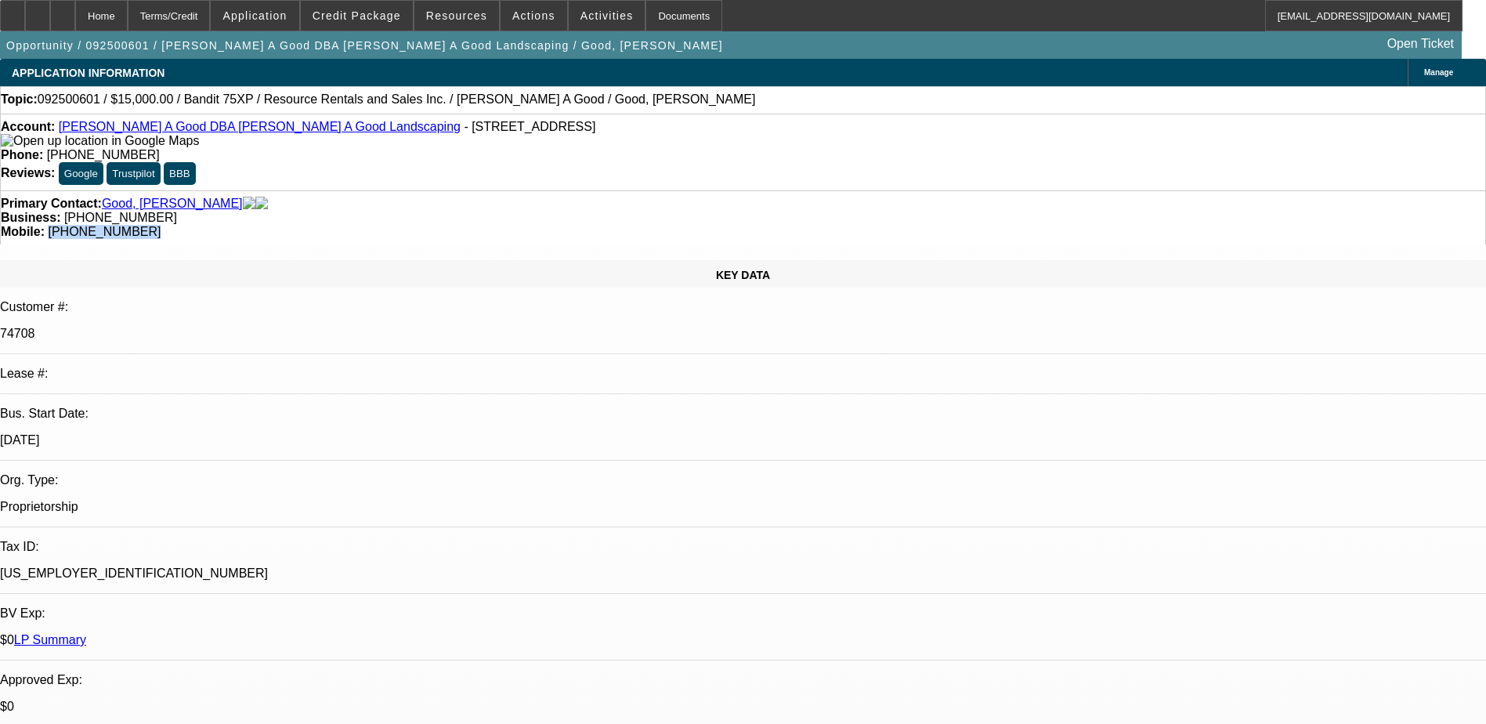
drag, startPoint x: 872, startPoint y: 175, endPoint x: 788, endPoint y: 184, distance: 84.3
click at [788, 190] on div "Primary Contact: Good, Roy Business: (717) 933-4043 Mobile: (717) 821-5412" at bounding box center [743, 217] width 1486 height 54
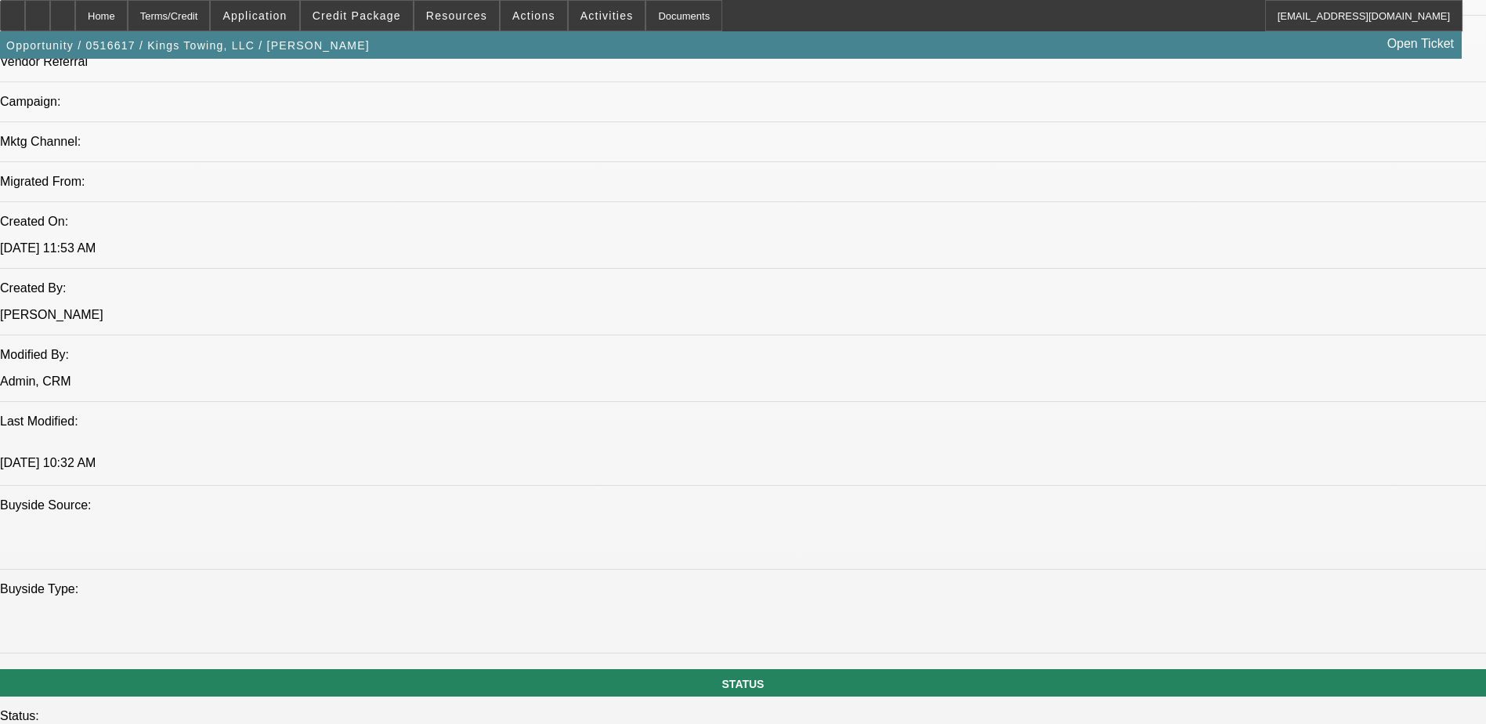
select select "0"
select select "2"
select select "0"
select select "2"
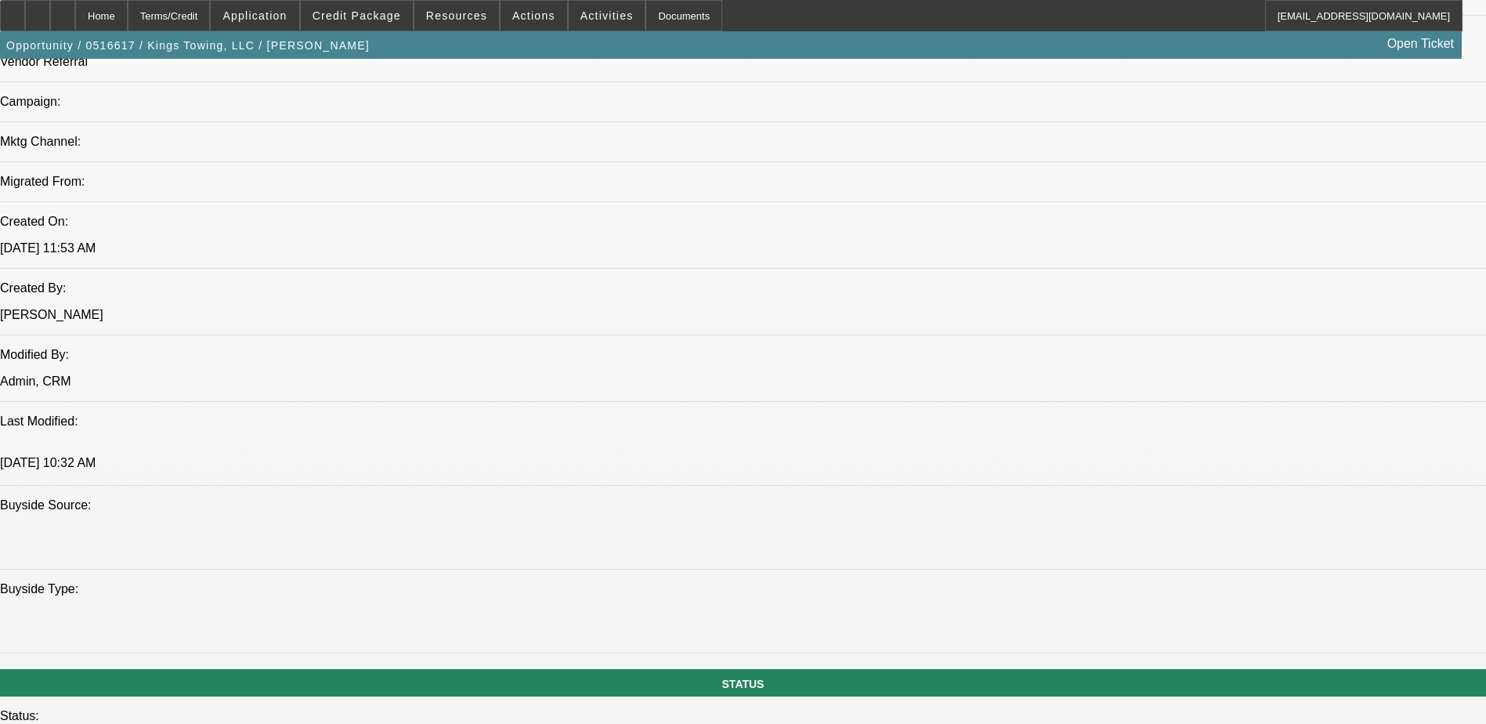
select select "0"
select select "2"
select select "0"
select select "1"
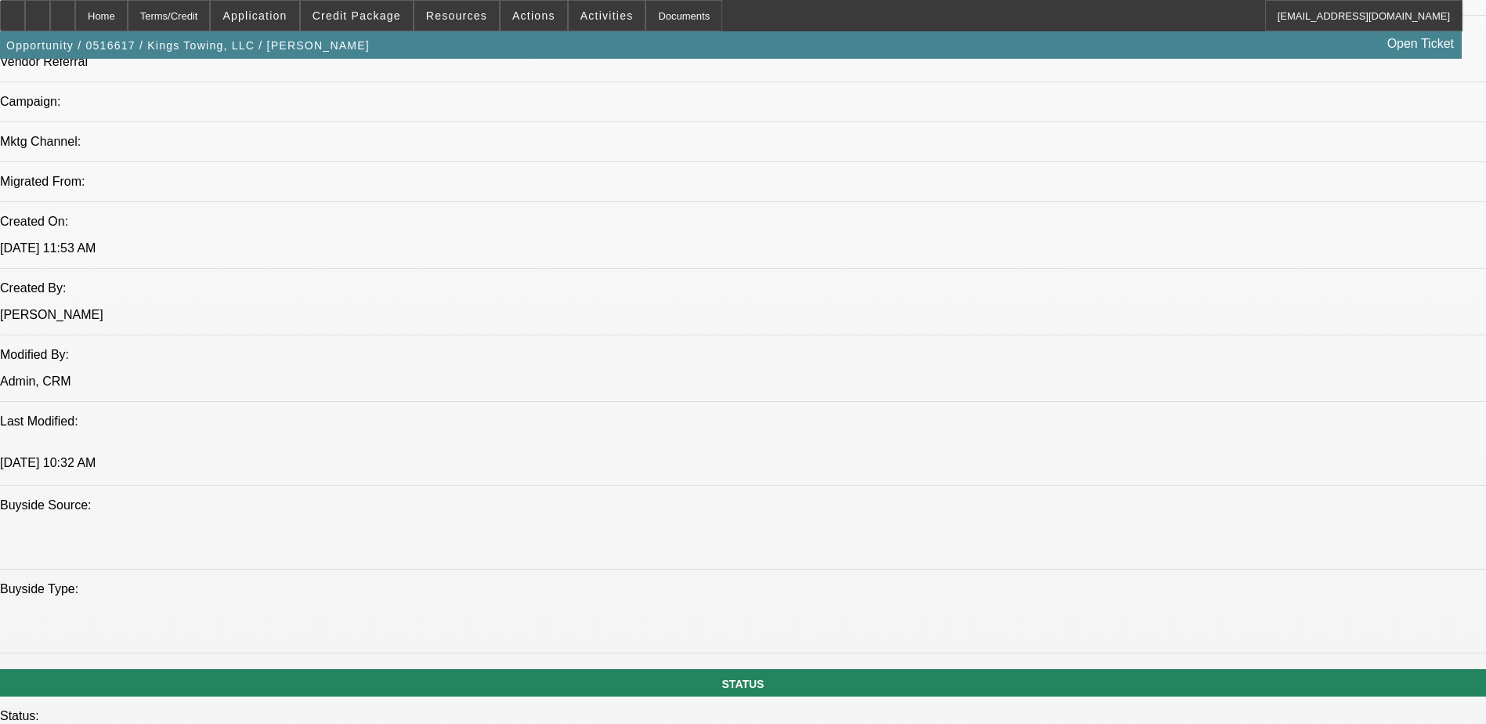
select select "2"
select select "6"
select select "1"
select select "2"
select select "6"
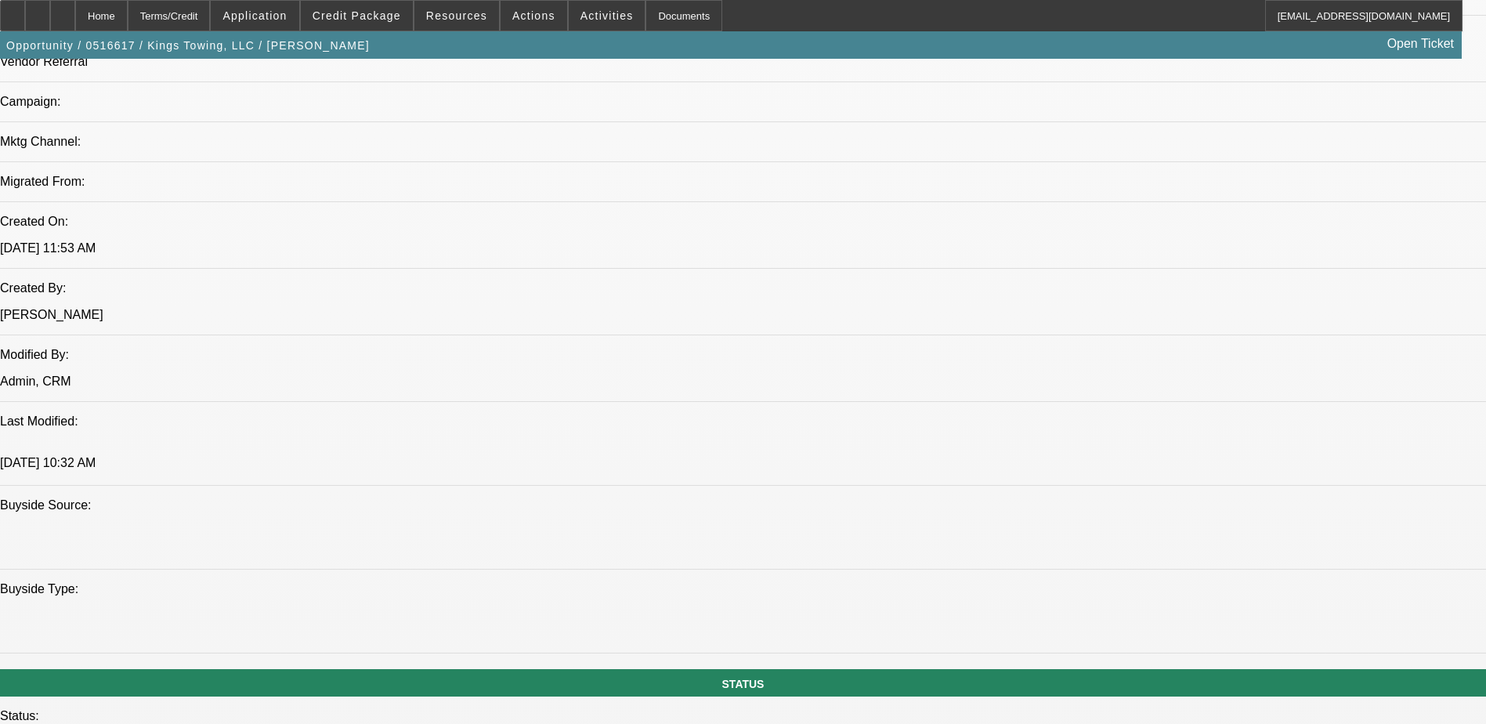
select select "1"
select select "2"
select select "6"
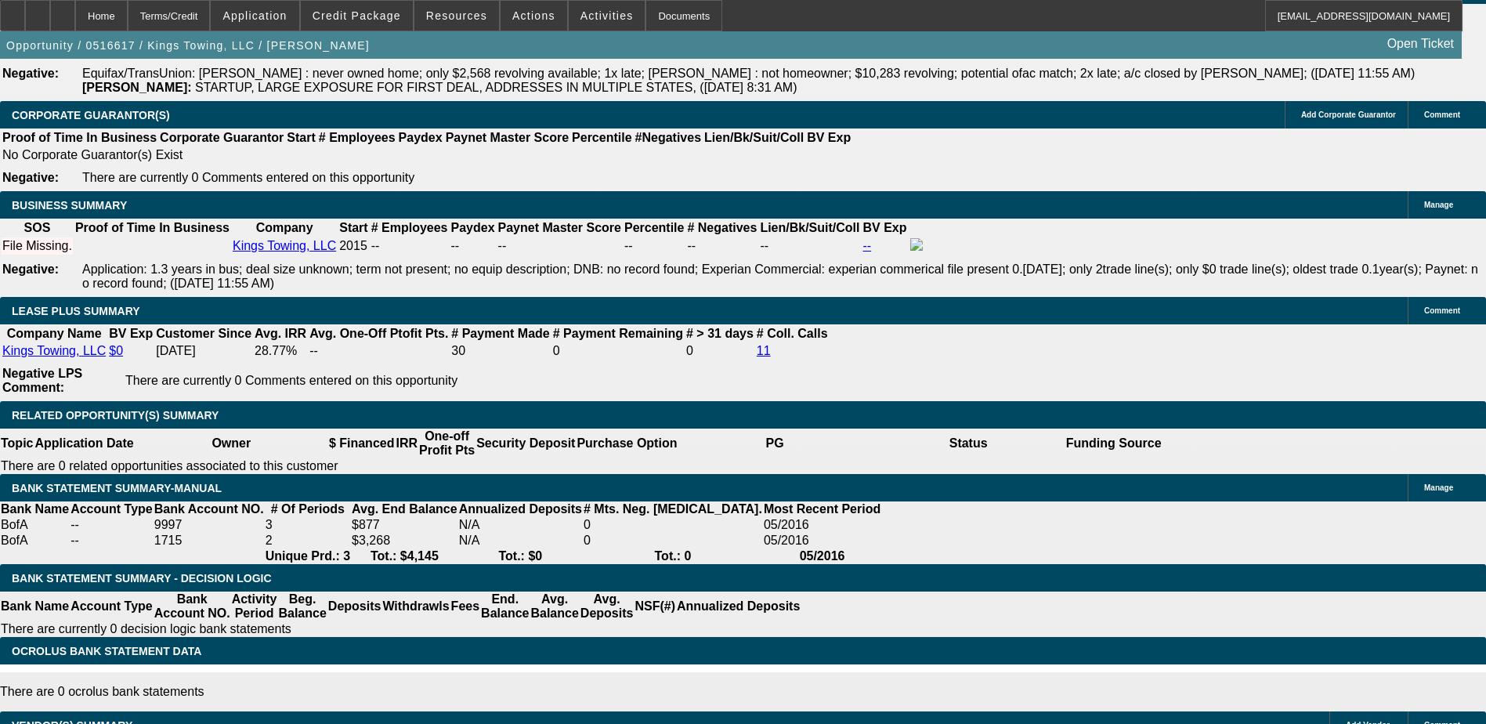
scroll to position [2596, 0]
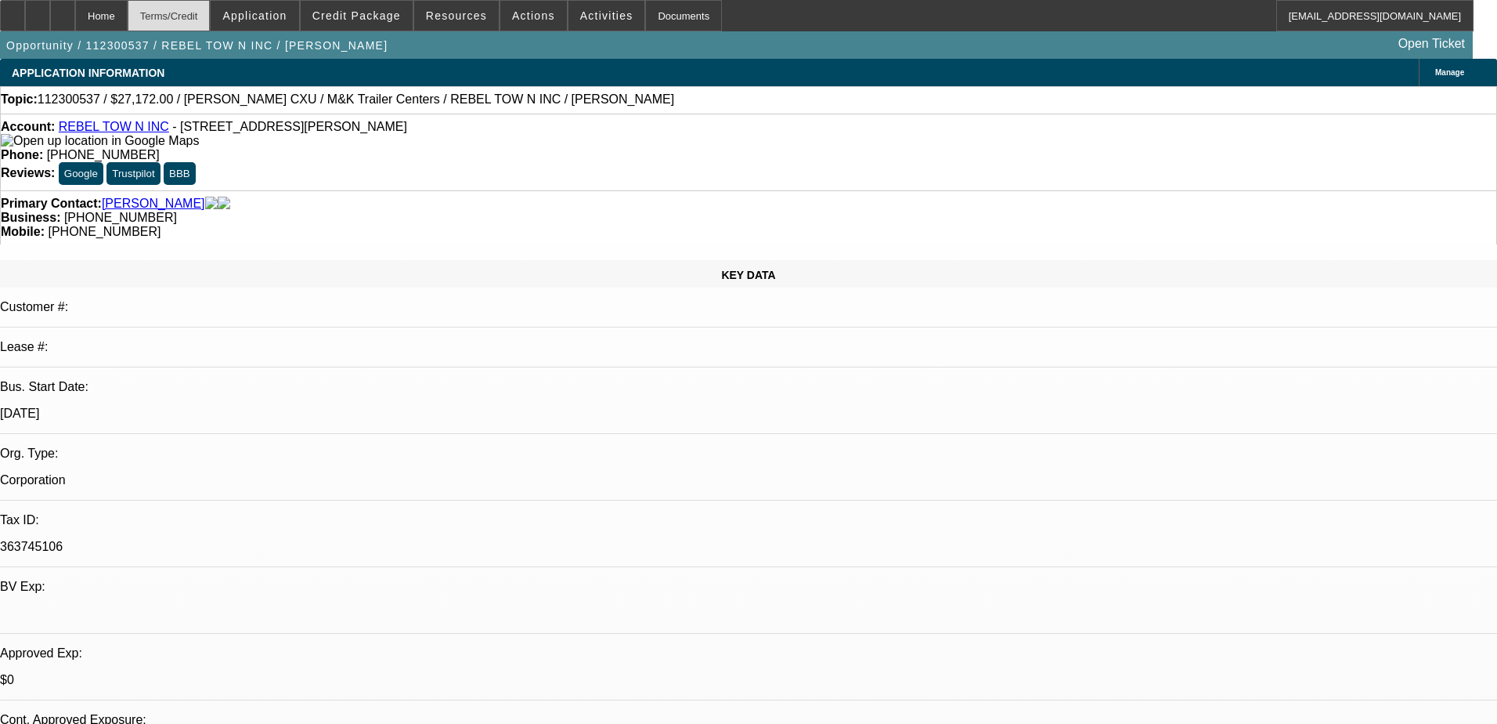
select select "0"
select select "6"
select select "0"
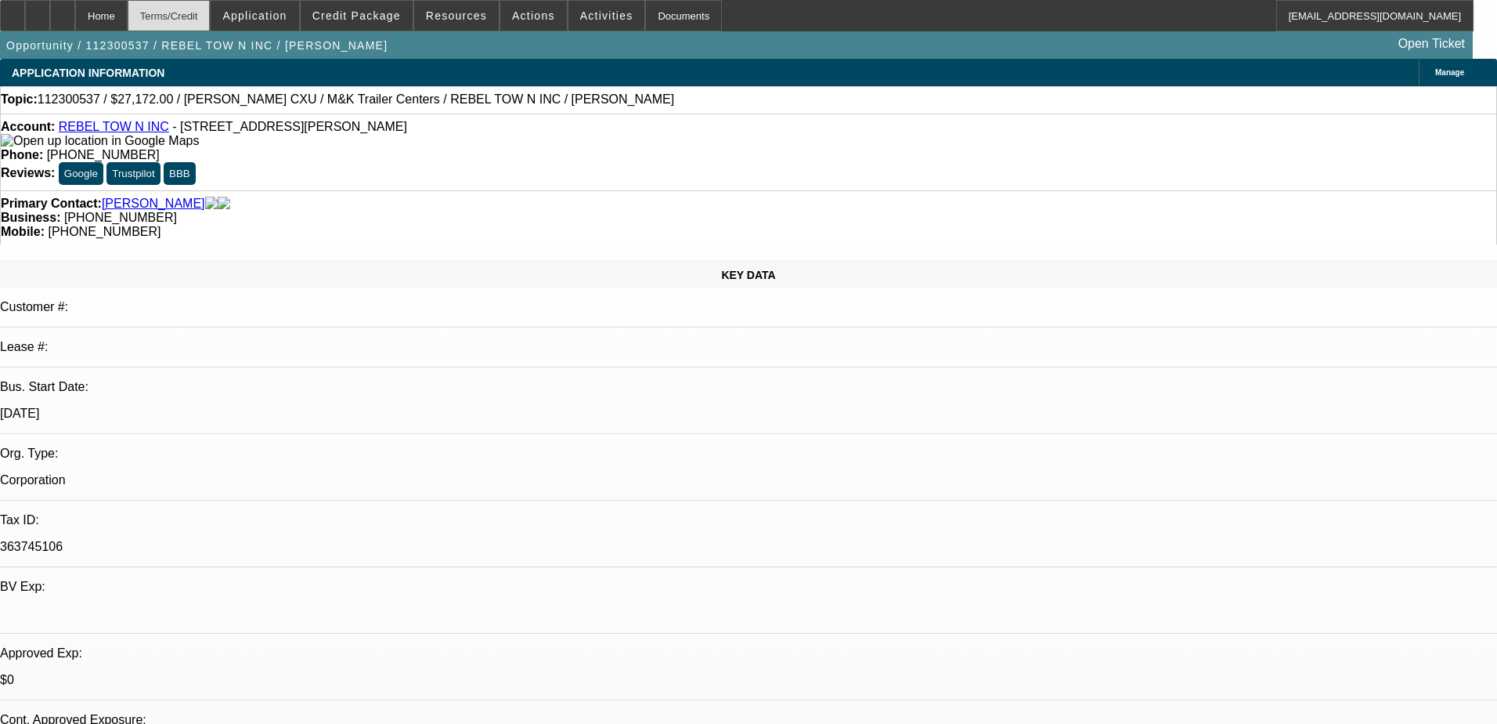
select select "0"
select select "6"
select select "0"
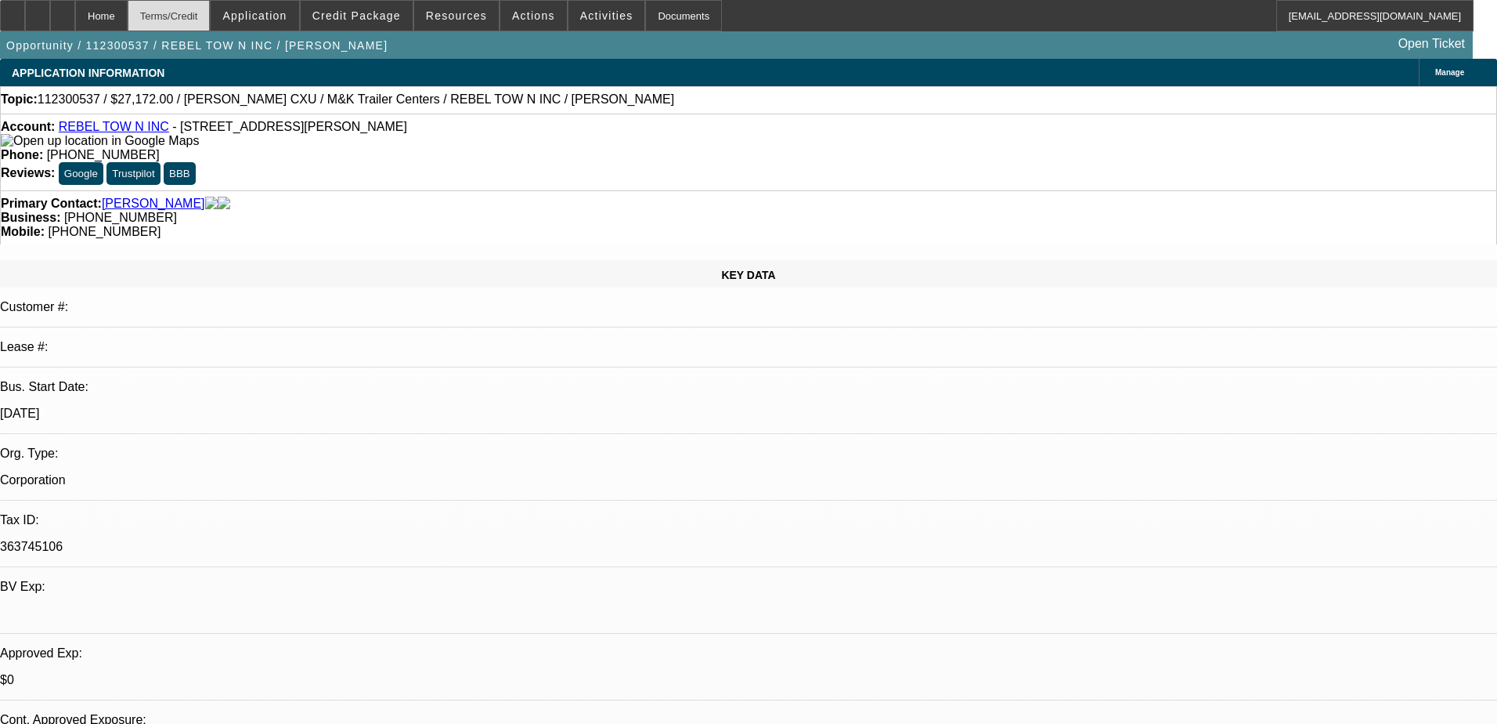
select select "0"
select select "6"
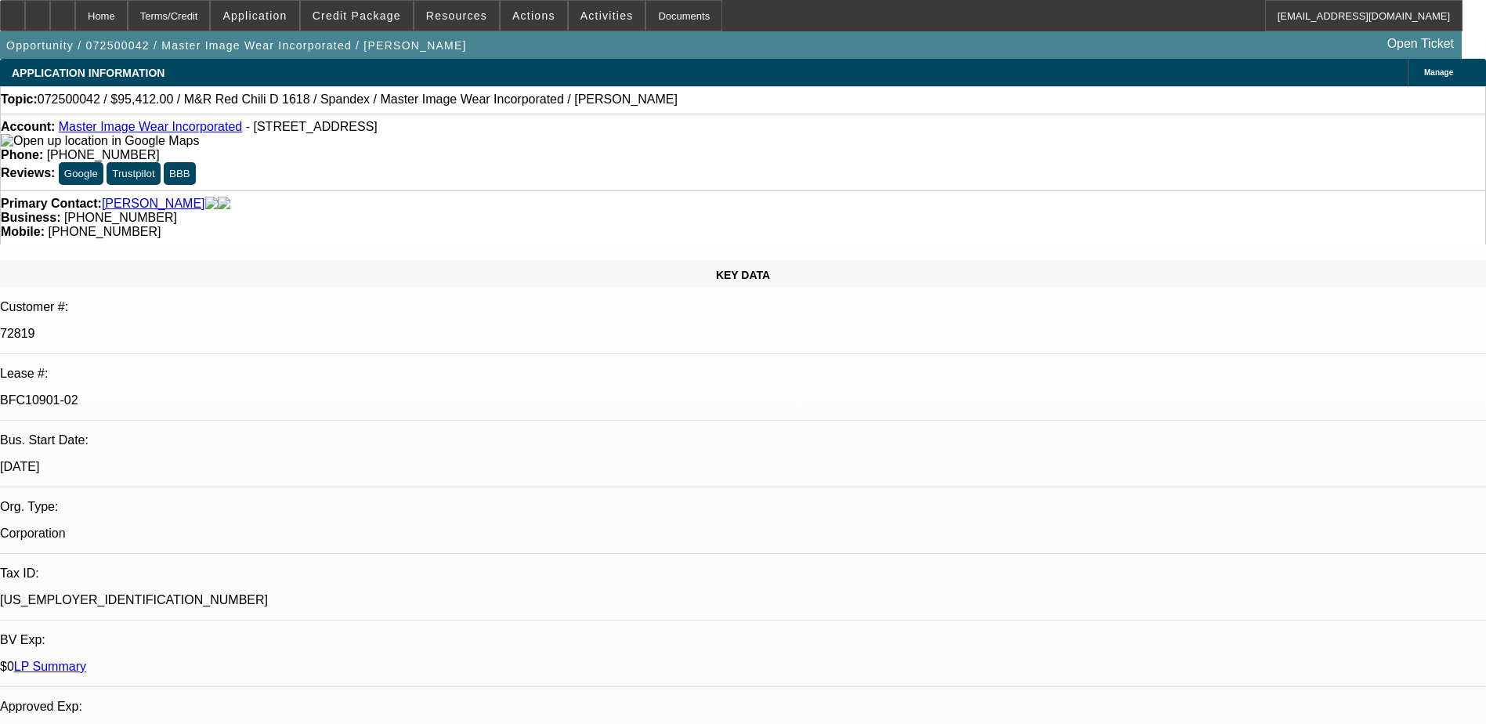
select select "0"
select select "0.1"
select select "4"
select select "0"
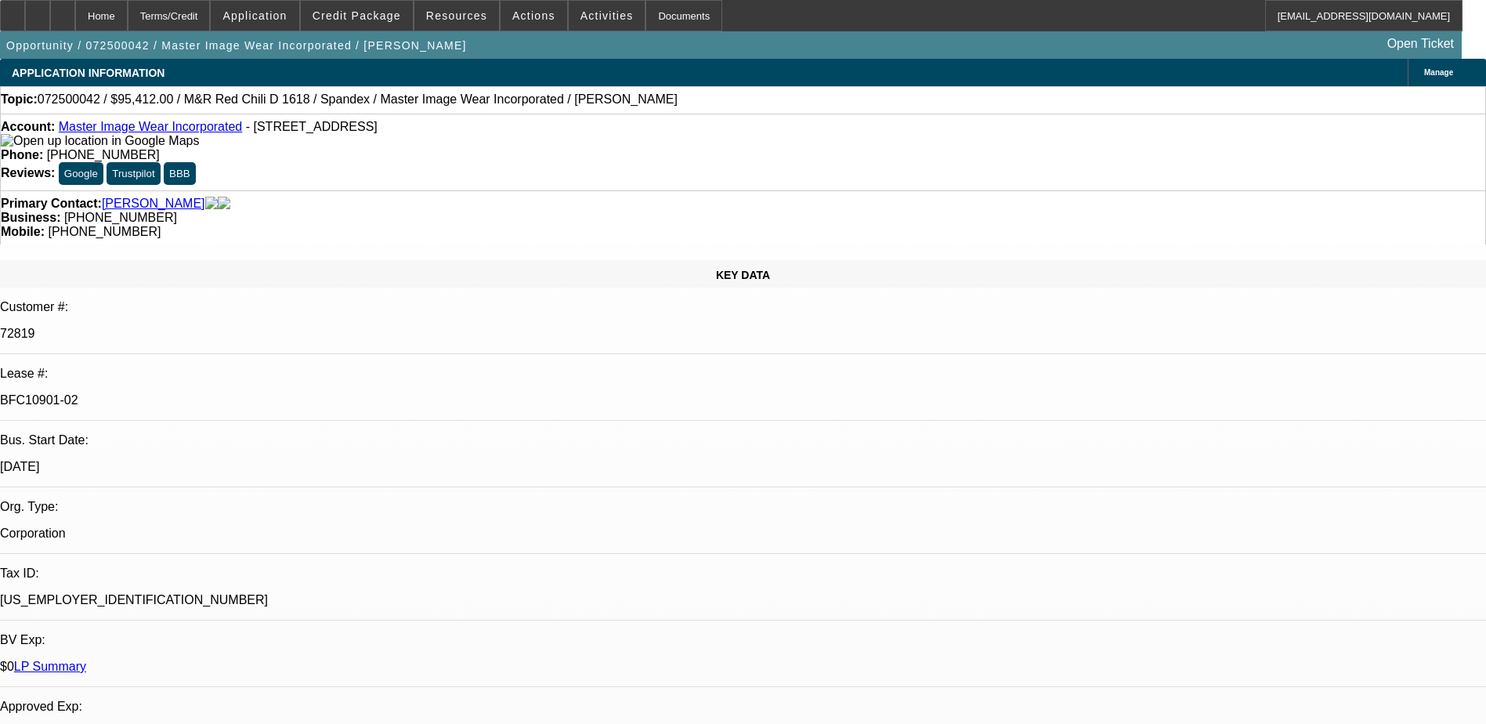
select select "0"
select select "0.1"
select select "4"
select select "0"
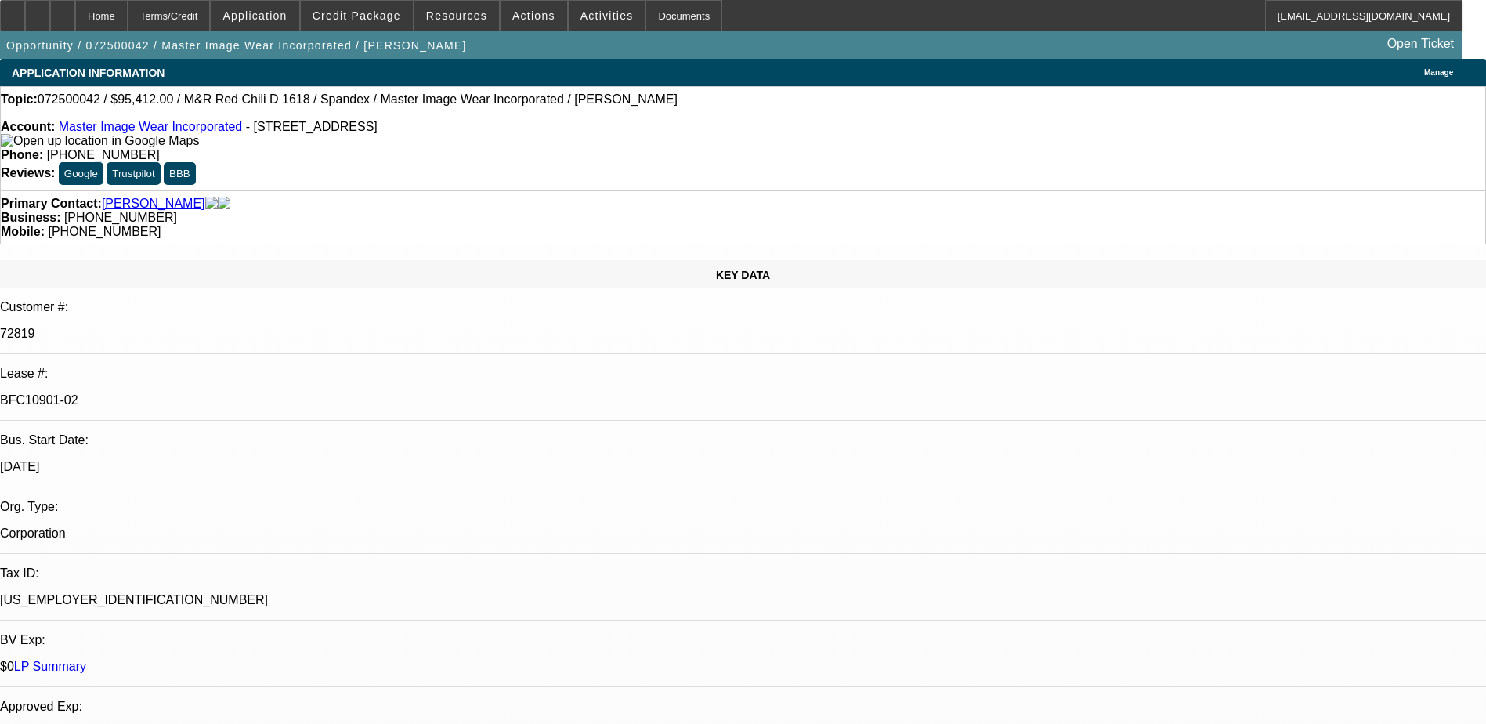
select select "3"
select select "0.1"
select select "4"
select select "0"
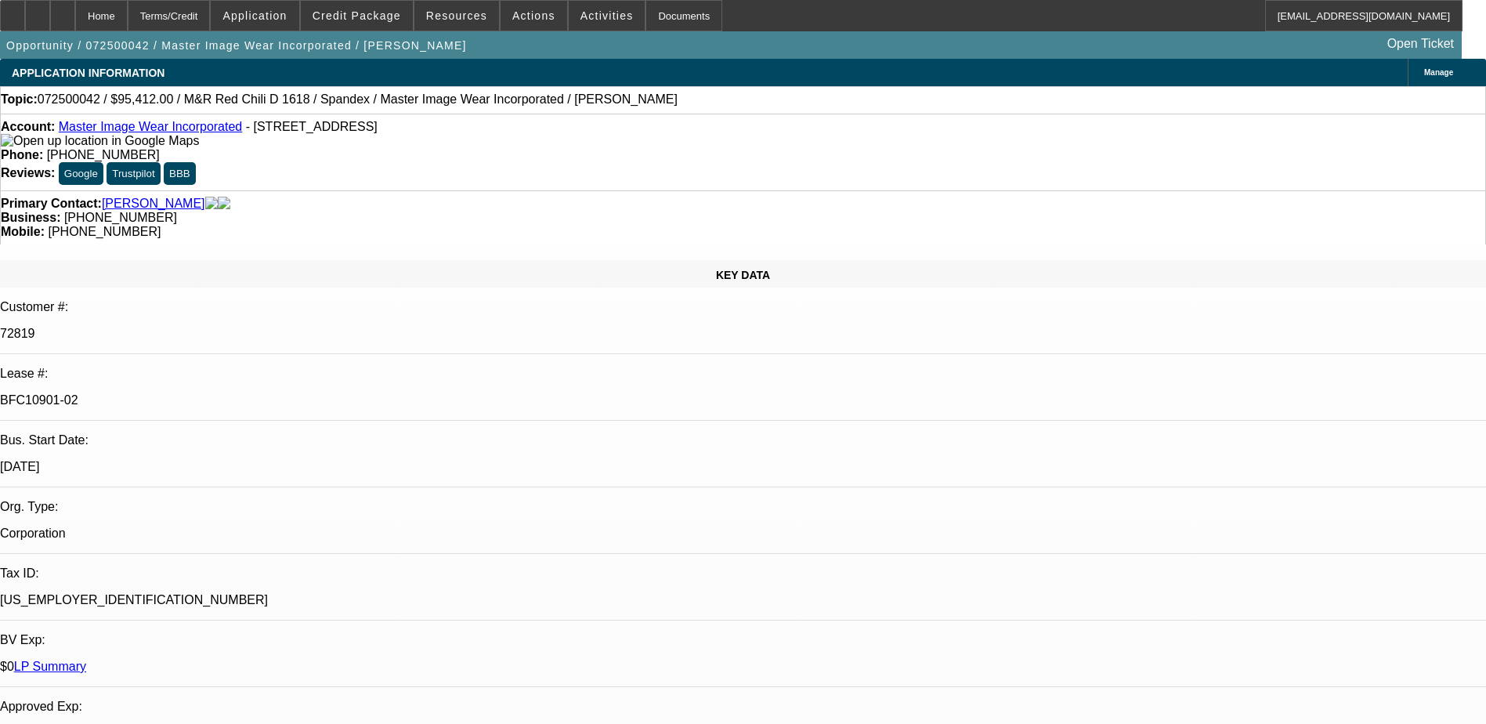
select select "3"
select select "0.1"
select select "4"
click at [75, 16] on div at bounding box center [62, 15] width 25 height 31
select select "0"
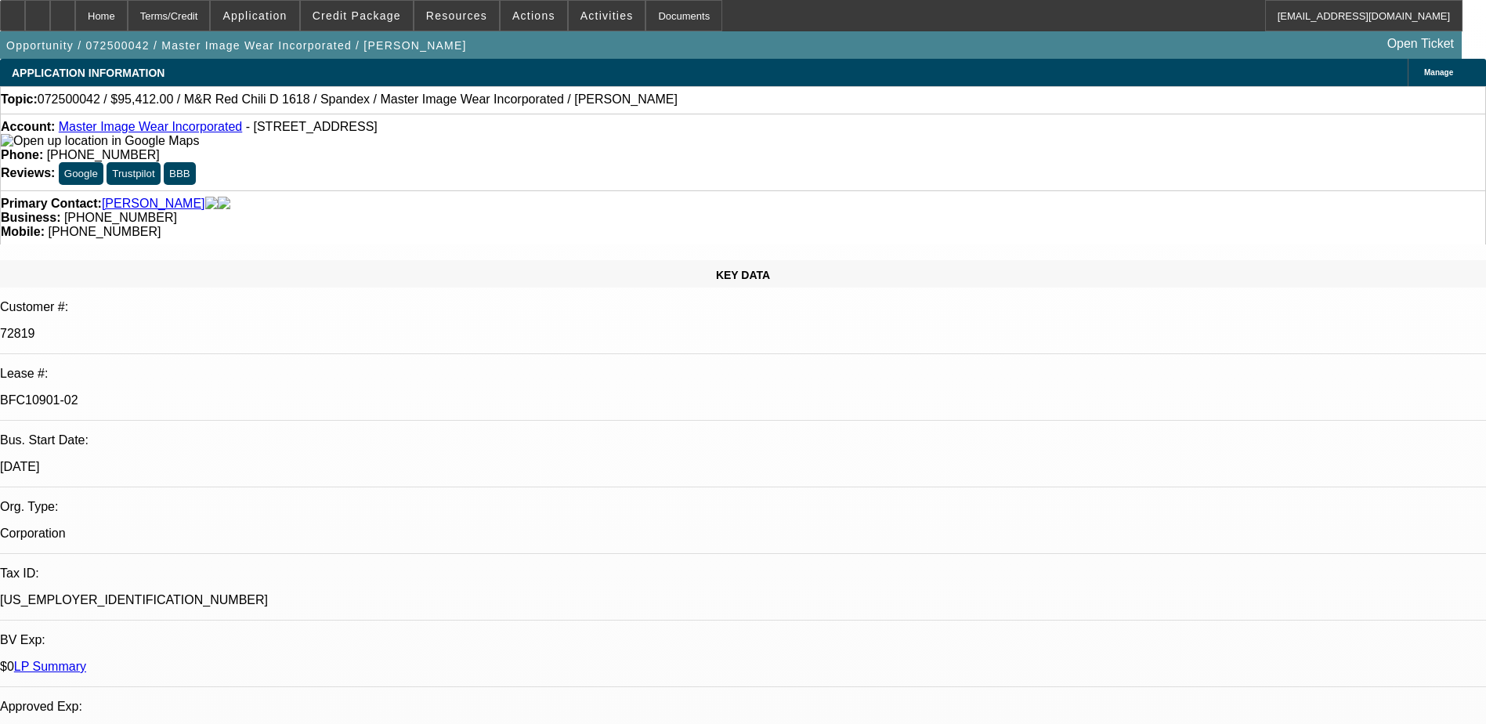
select select "0"
select select "0.1"
select select "0"
select select "0.1"
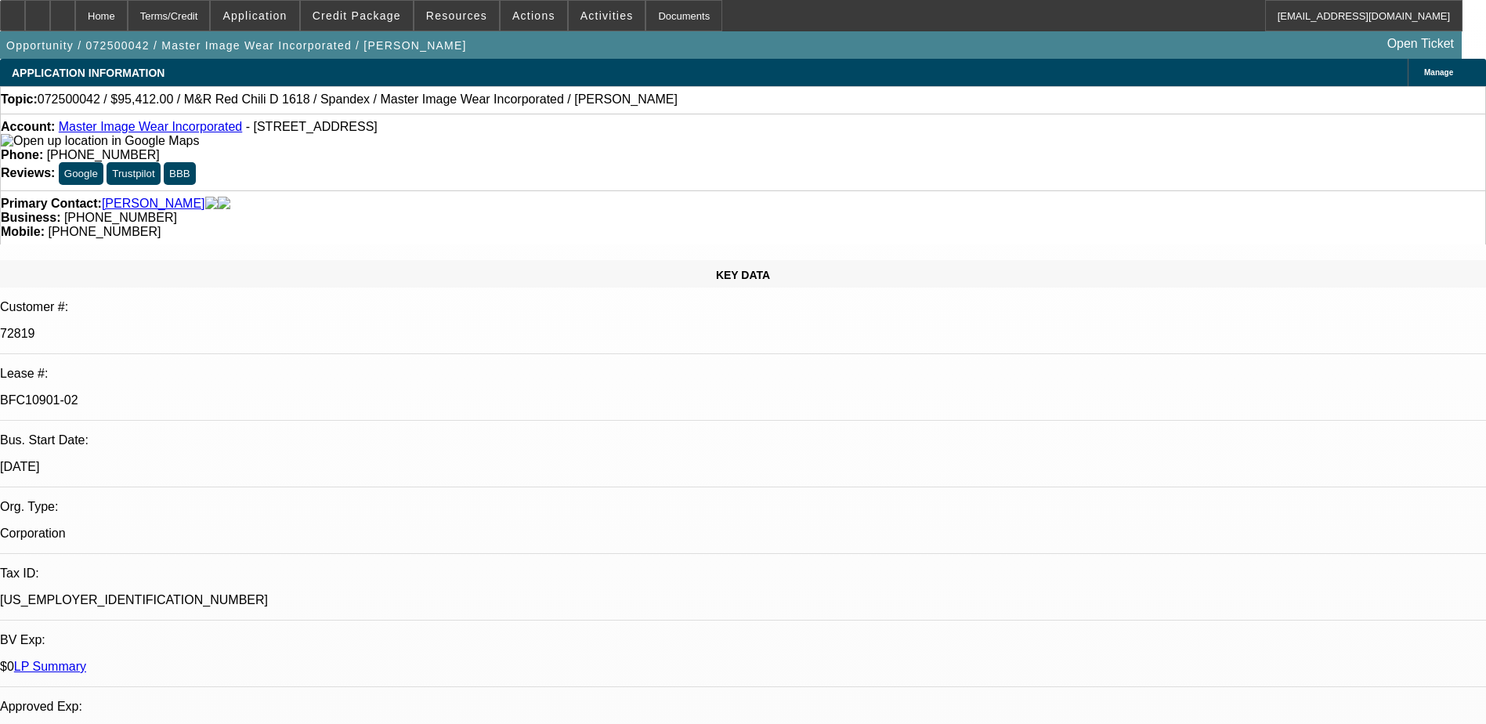
select select "0"
select select "0.1"
select select "0"
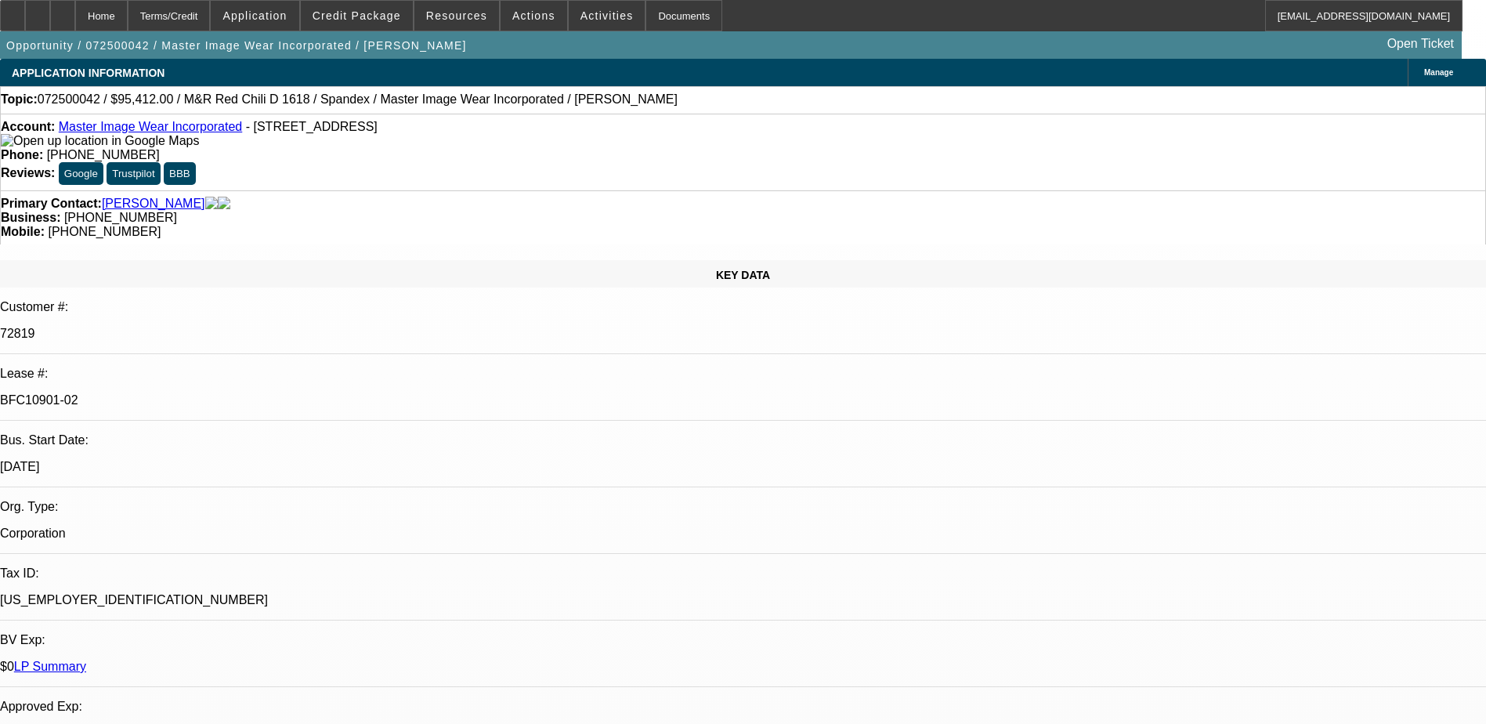
select select "0.1"
select select "1"
select select "4"
select select "1"
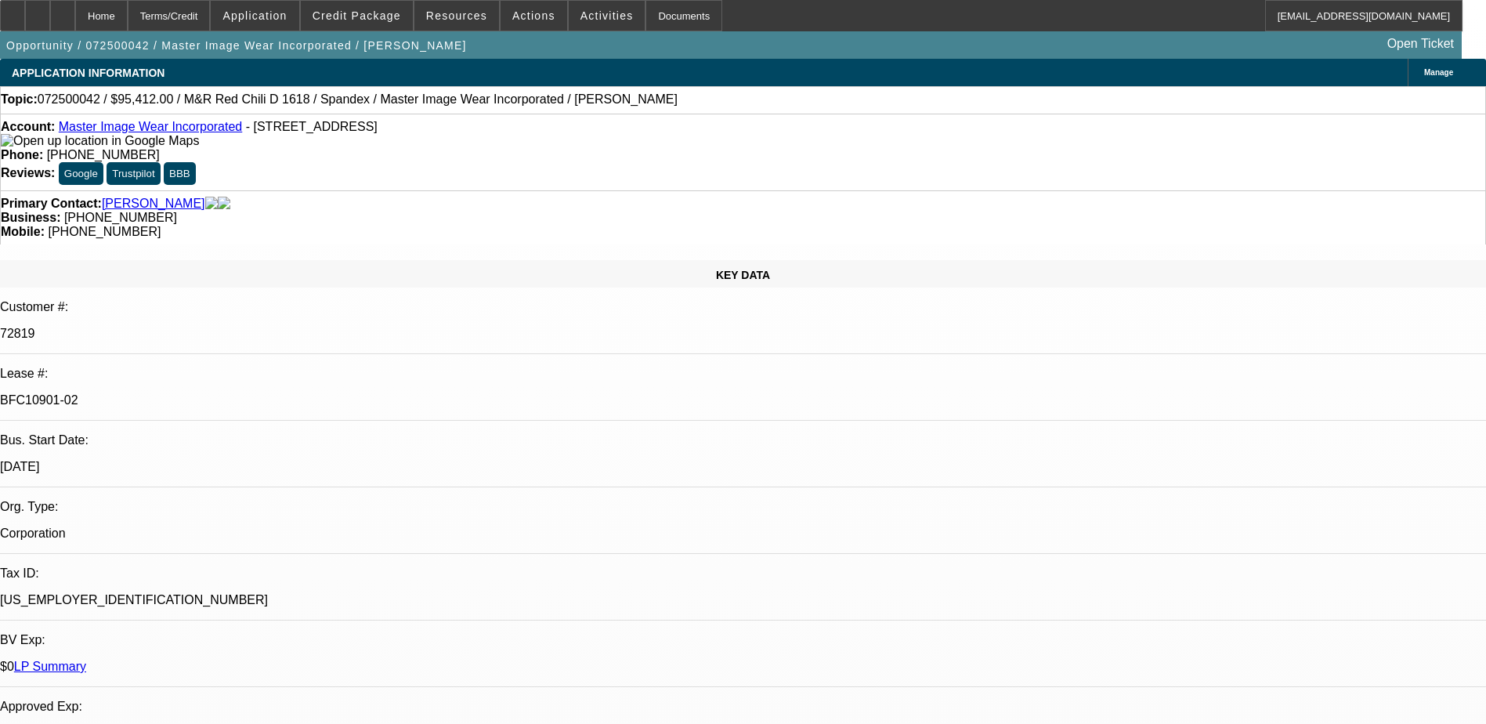
select select "1"
select select "4"
select select "1"
select select "3"
select select "4"
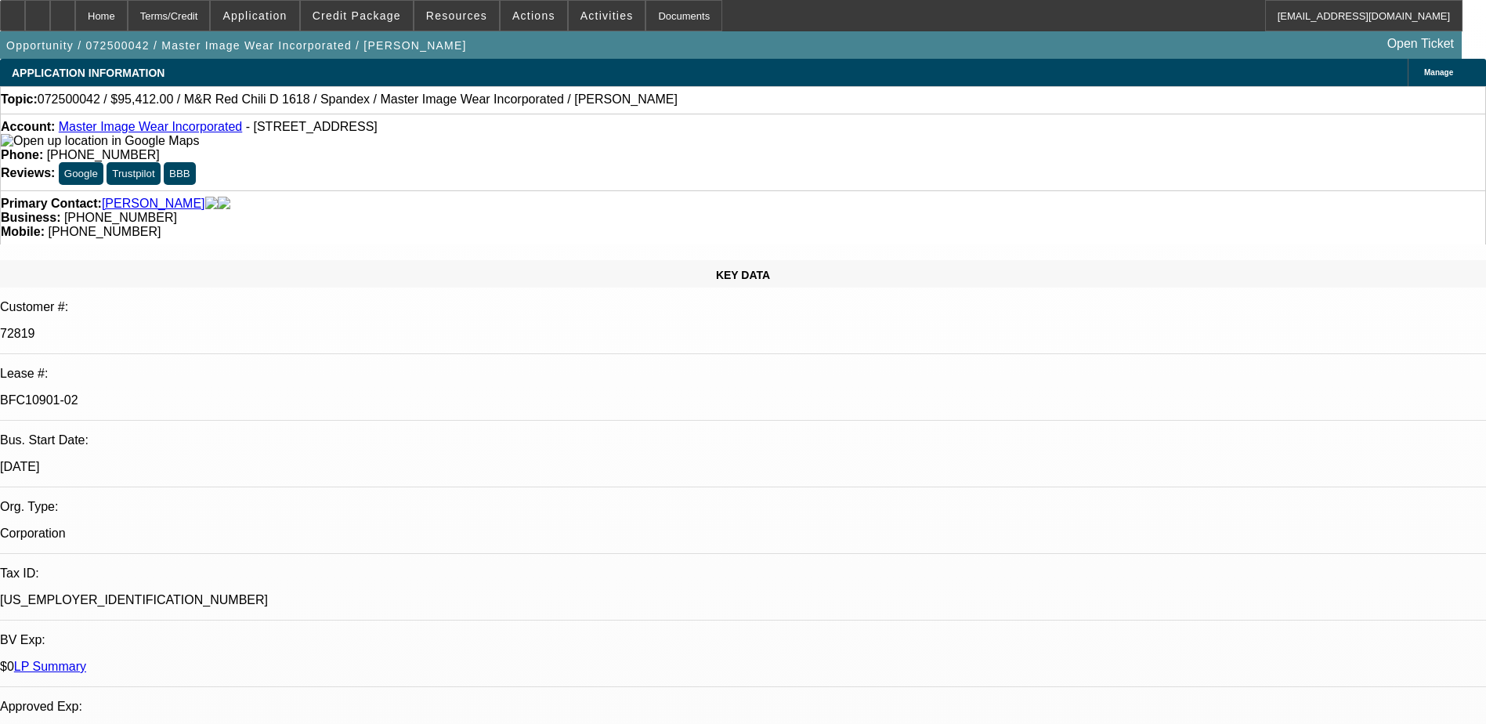
select select "1"
select select "3"
select select "4"
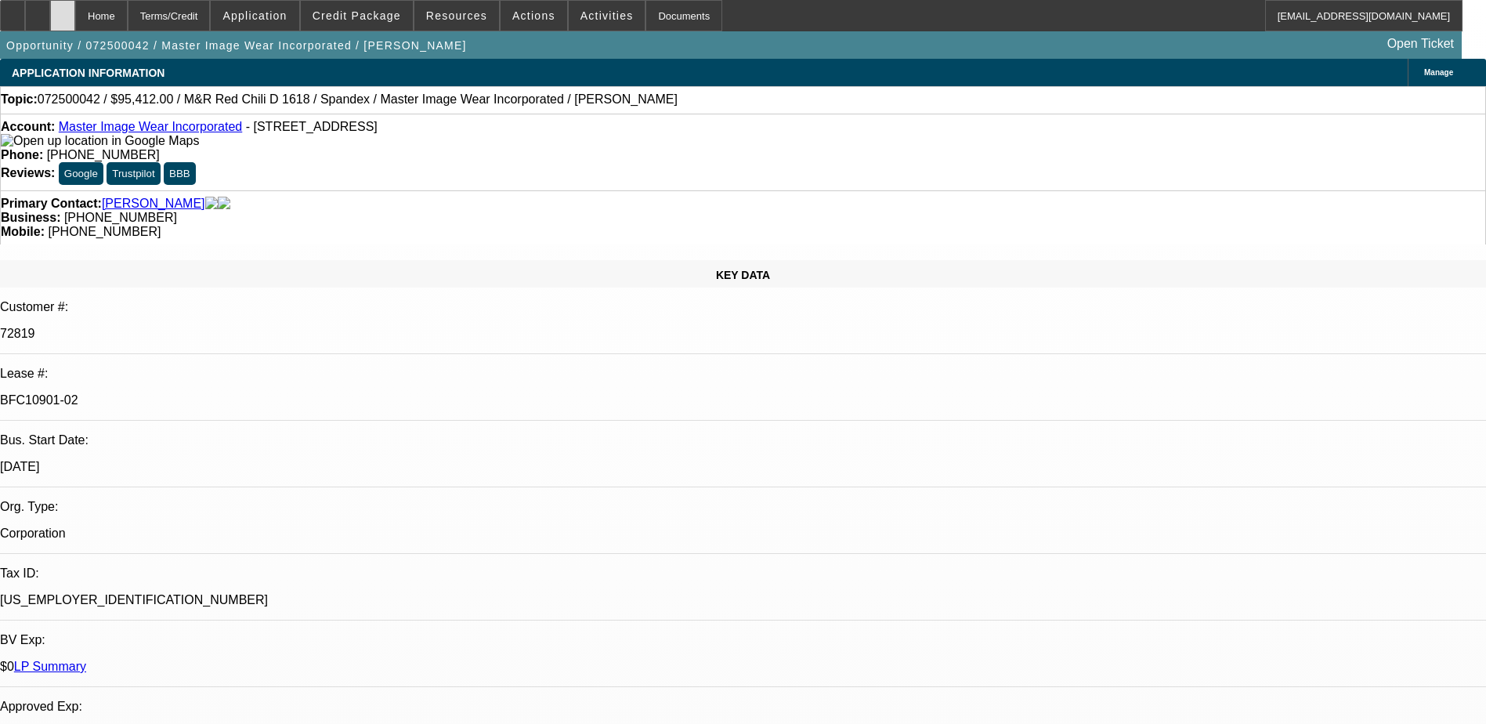
click at [75, 20] on div at bounding box center [62, 15] width 25 height 31
select select "0"
select select "0.1"
select select "0"
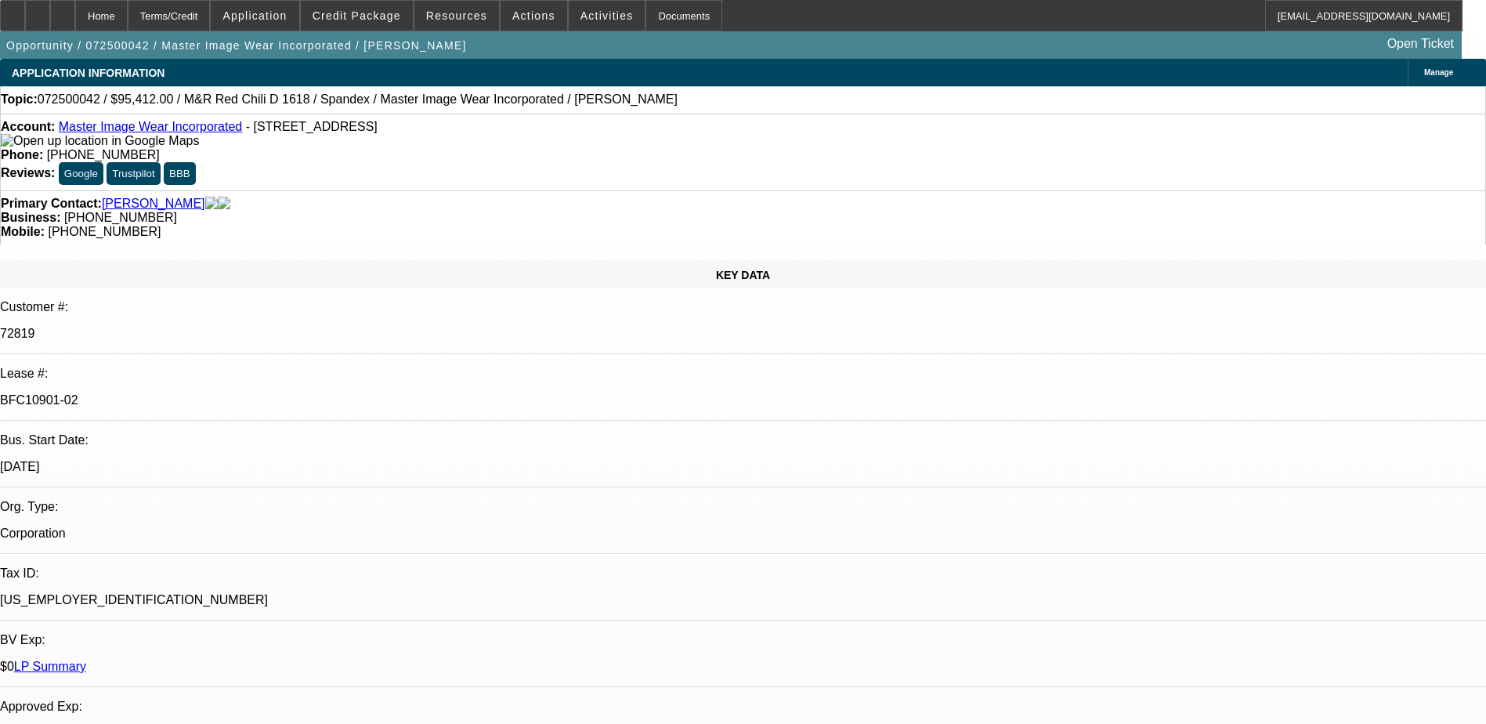
select select "0"
select select "0.1"
select select "0"
select select "0.1"
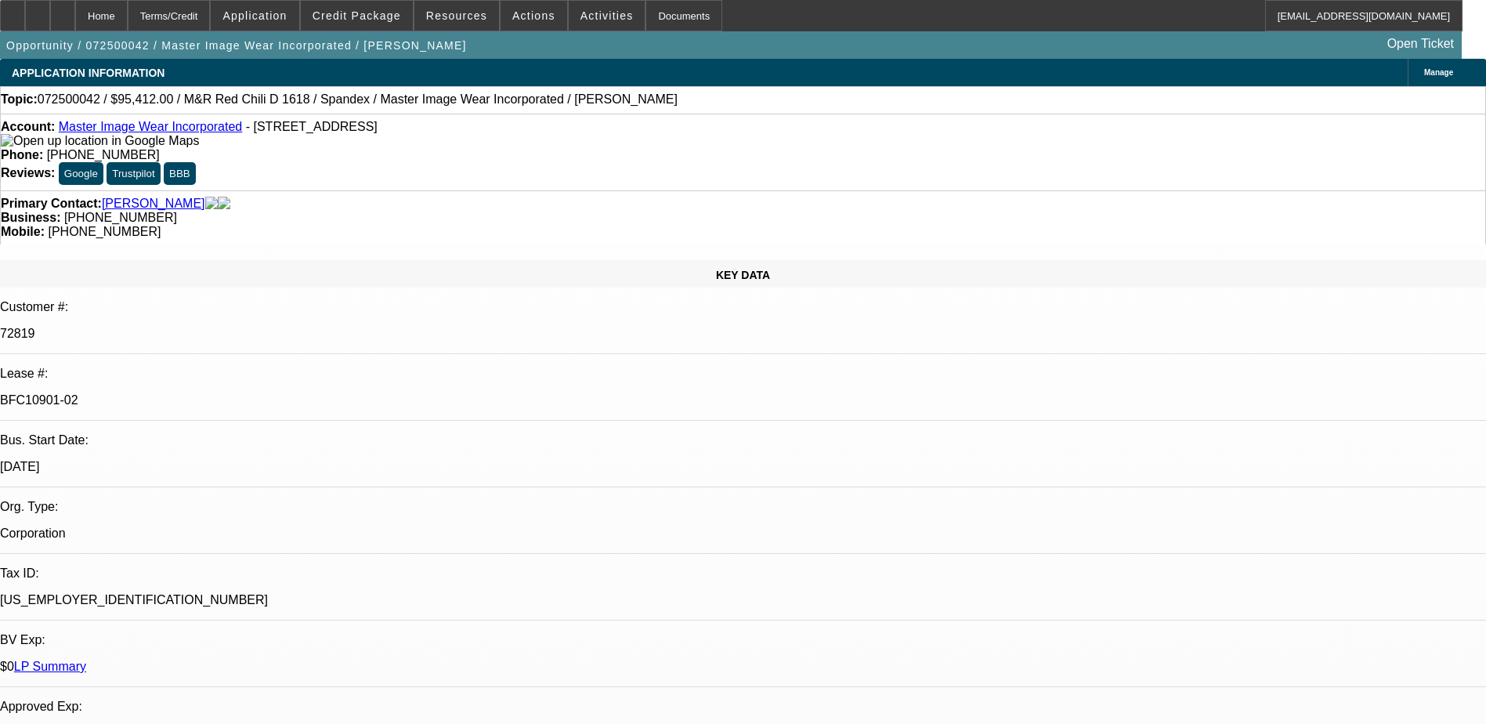
select select "0"
select select "0.1"
select select "1"
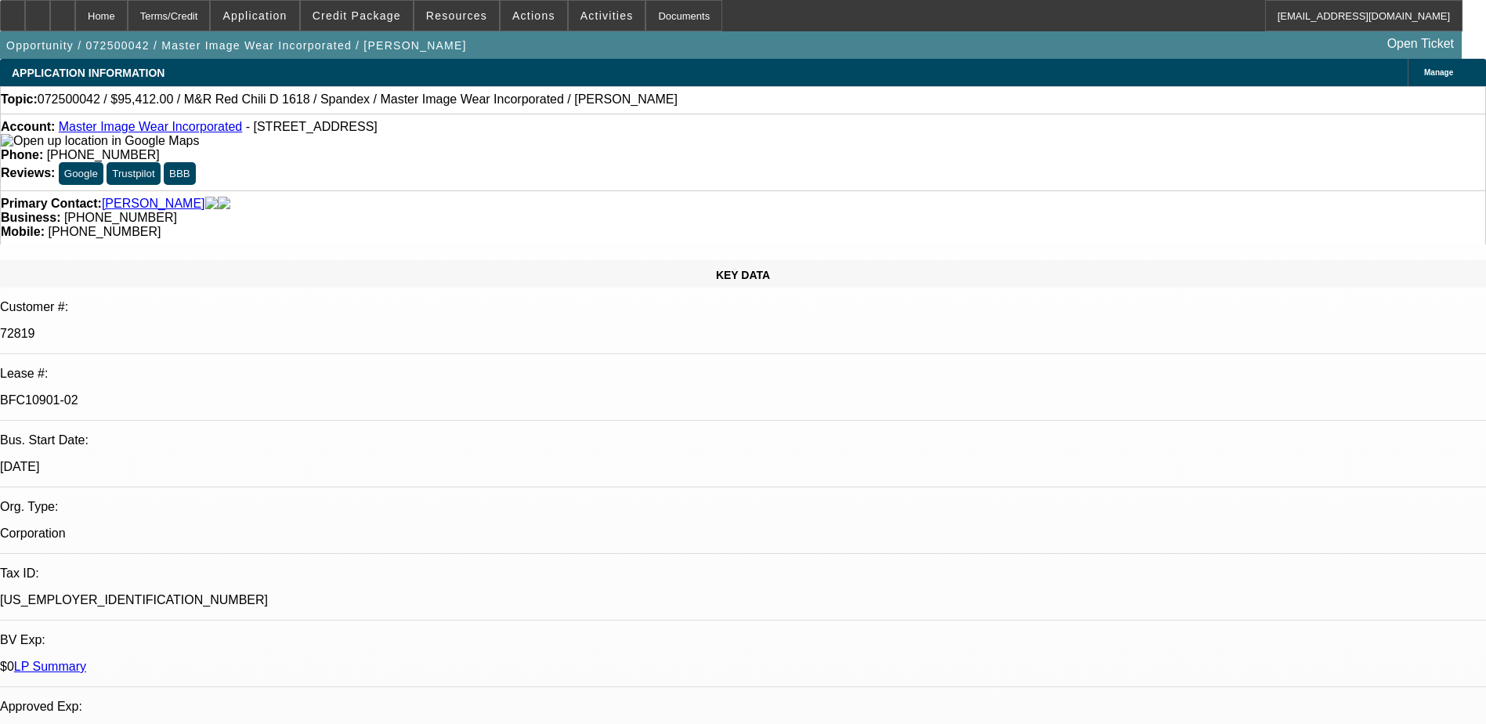
select select "4"
select select "1"
select select "4"
select select "1"
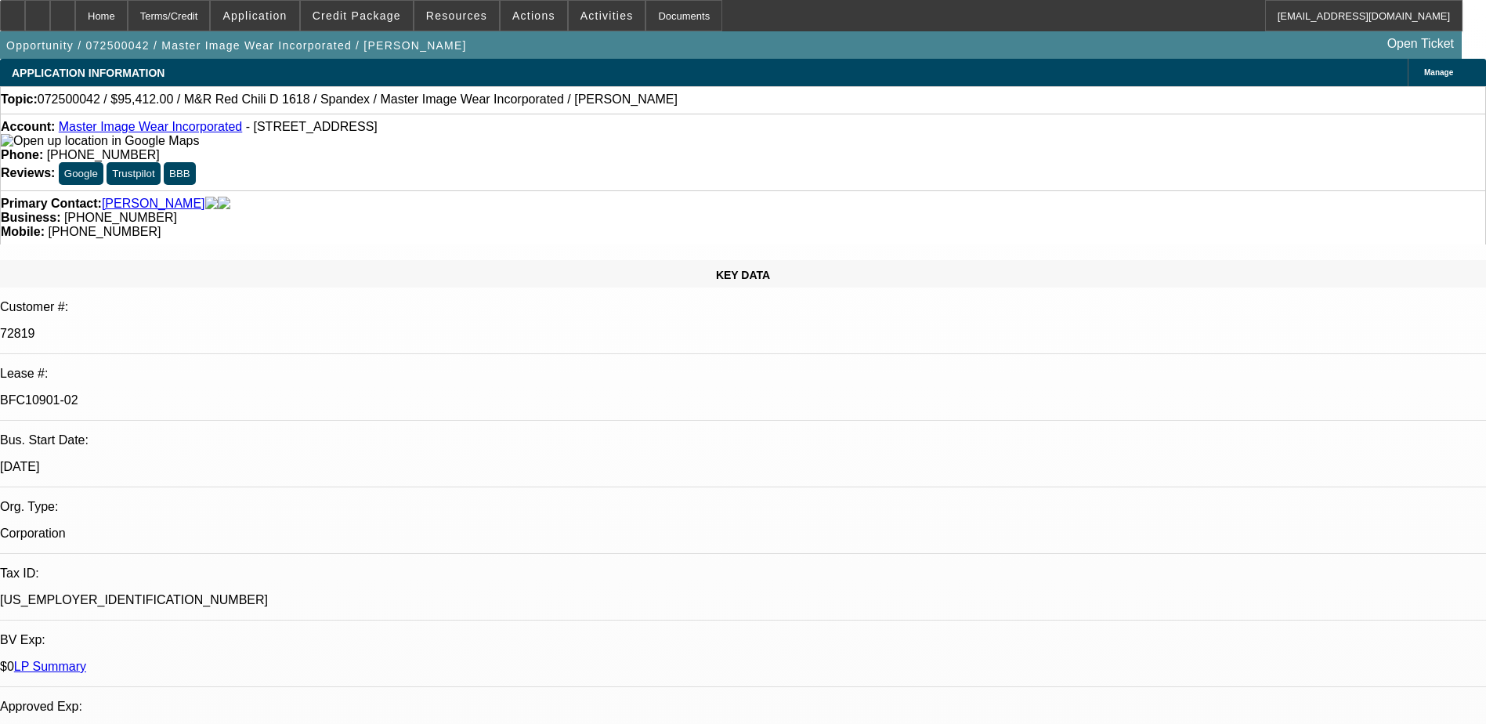
select select "3"
select select "4"
select select "1"
select select "3"
select select "4"
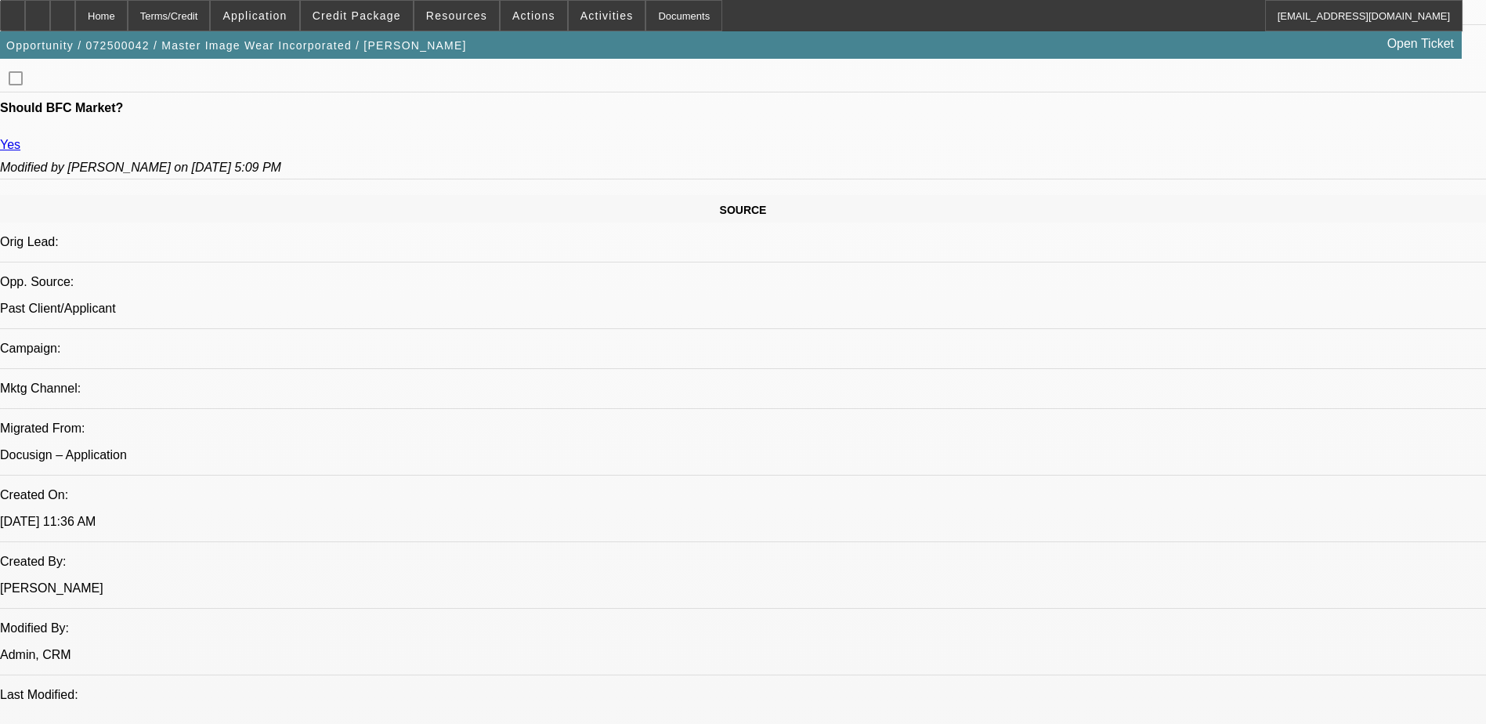
scroll to position [220, 0]
drag, startPoint x: 1374, startPoint y: 701, endPoint x: 1417, endPoint y: 717, distance: 45.8
drag, startPoint x: 1417, startPoint y: 717, endPoint x: 1330, endPoint y: 685, distance: 93.1
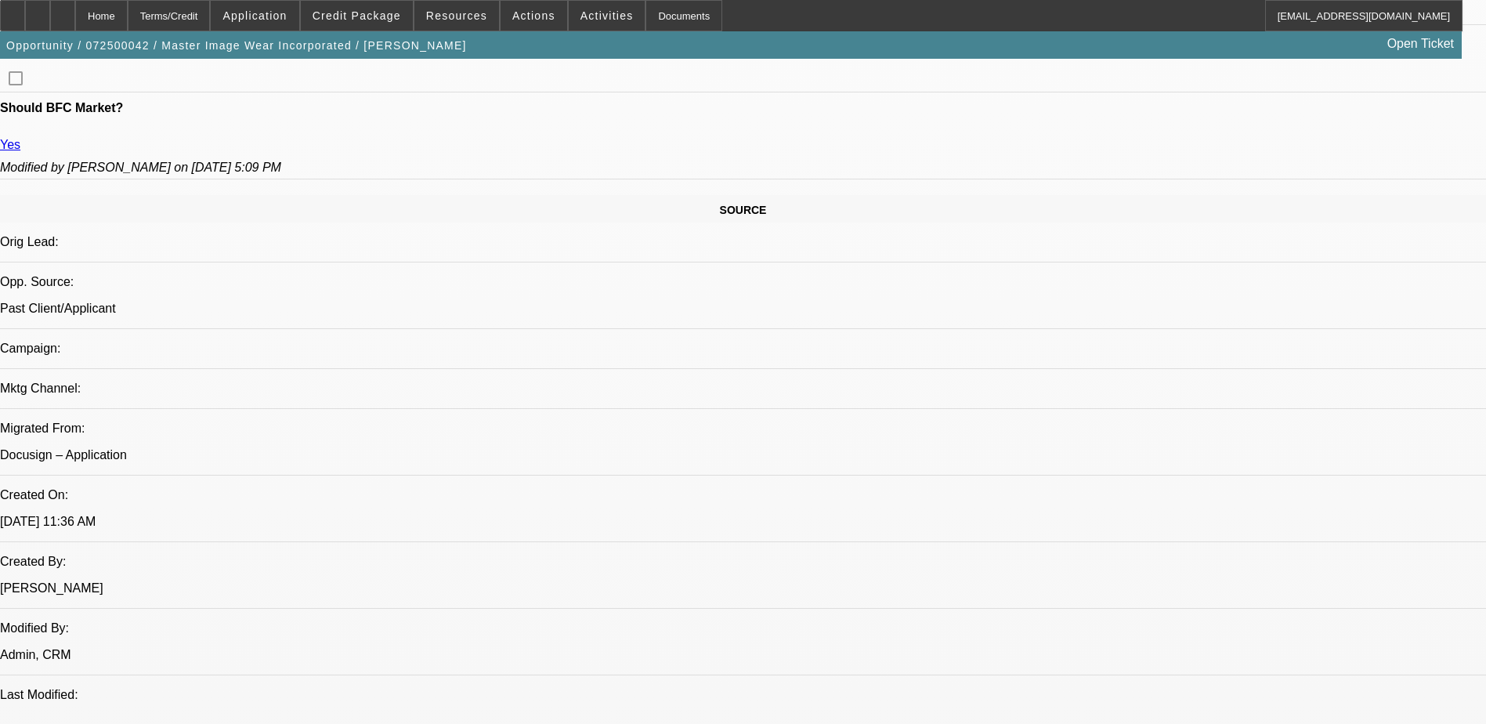
scroll to position [235, 0]
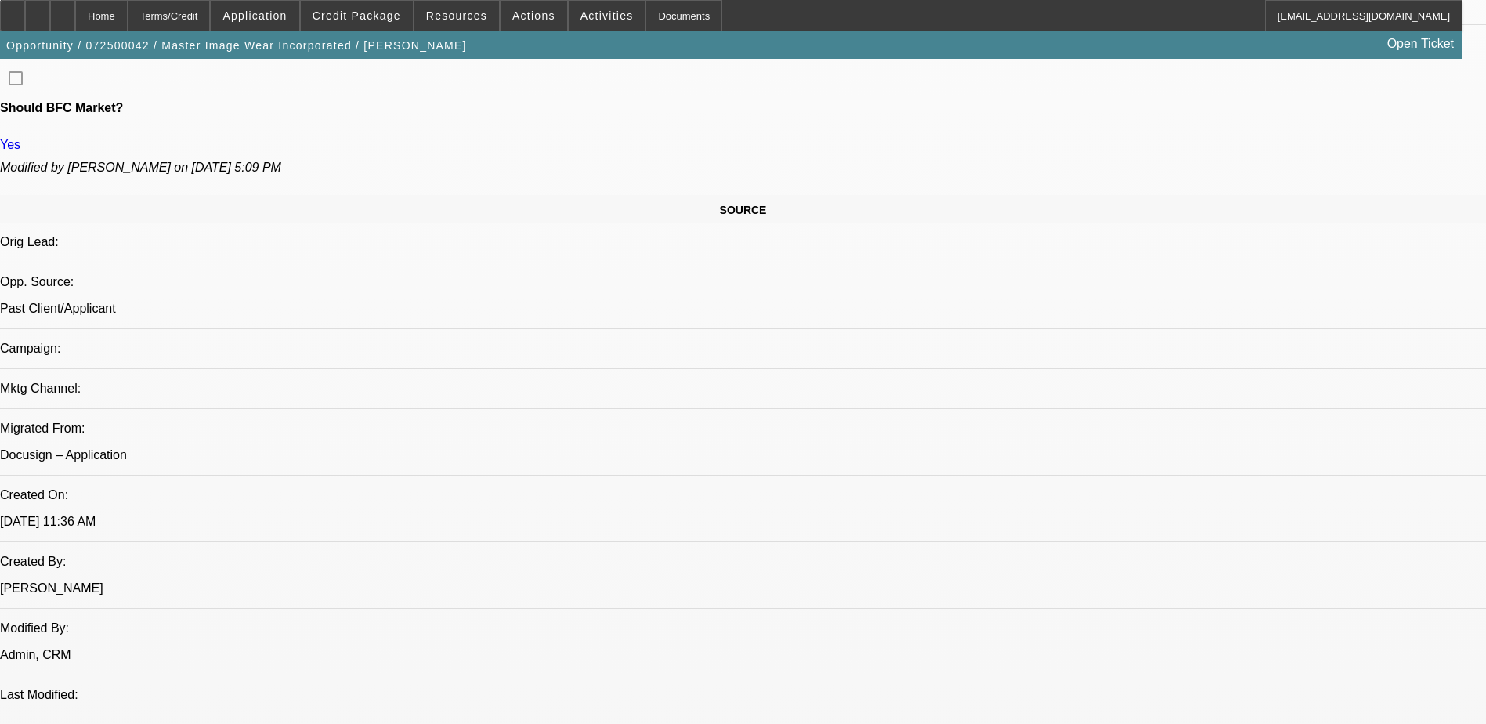
drag, startPoint x: 1235, startPoint y: 593, endPoint x: 1237, endPoint y: 601, distance: 8.2
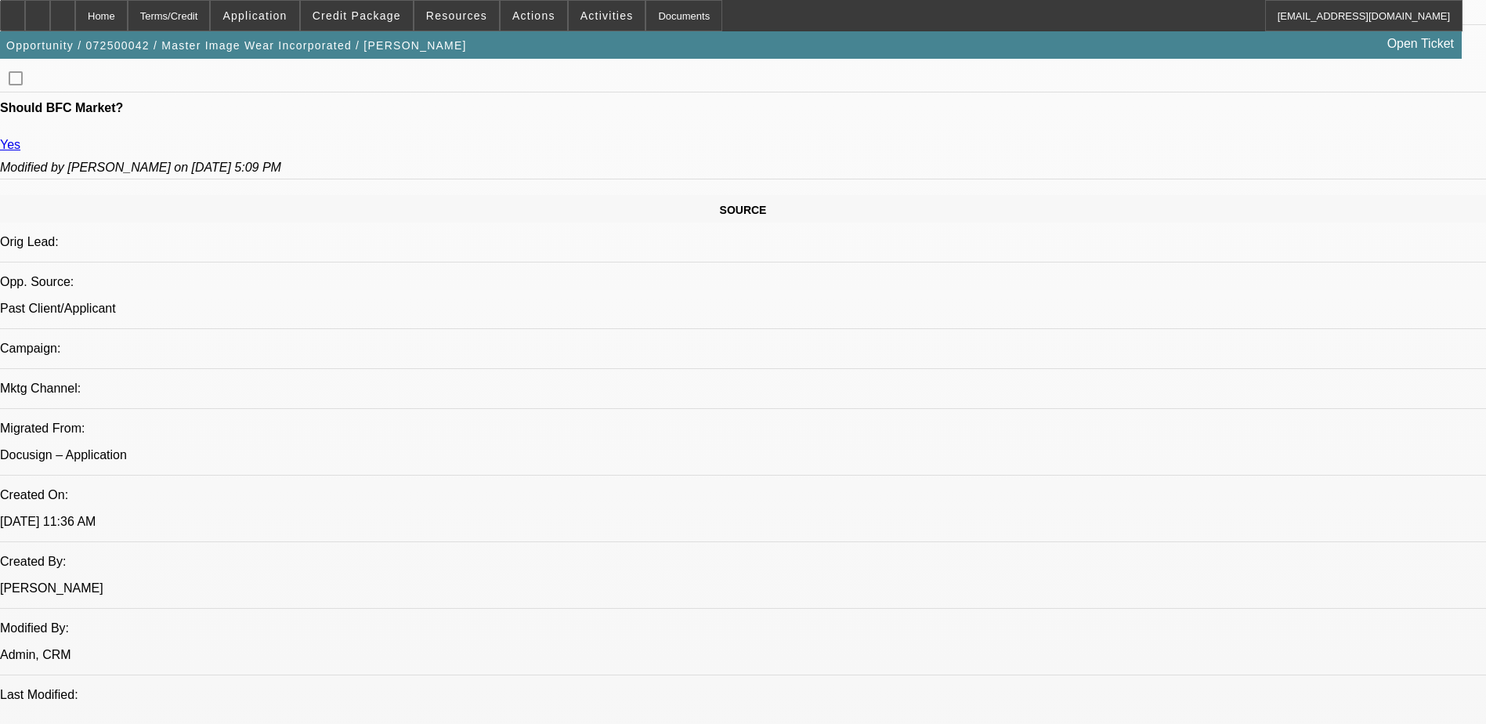
drag, startPoint x: 1237, startPoint y: 601, endPoint x: 1131, endPoint y: 632, distance: 111.0
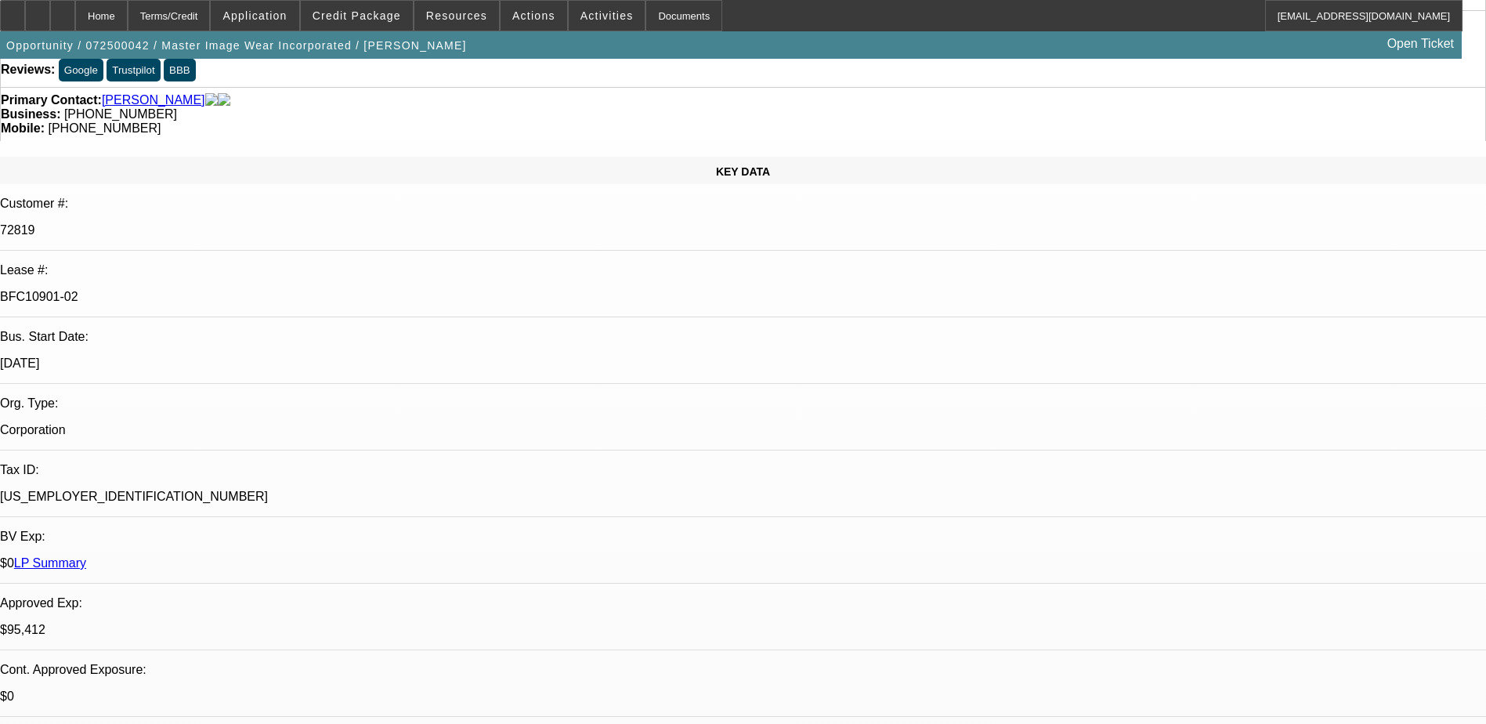
scroll to position [0, 0]
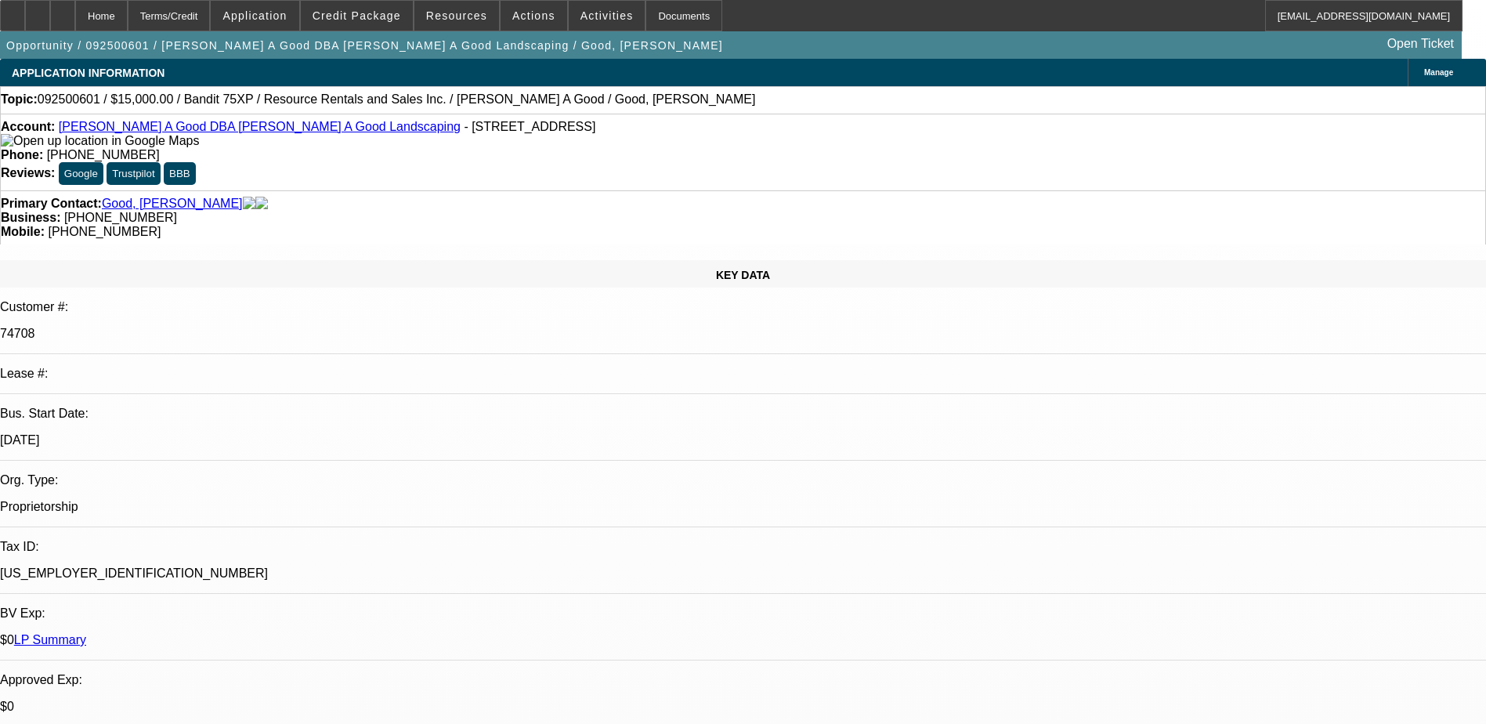
select select "0"
select select "3"
select select "0"
select select "6"
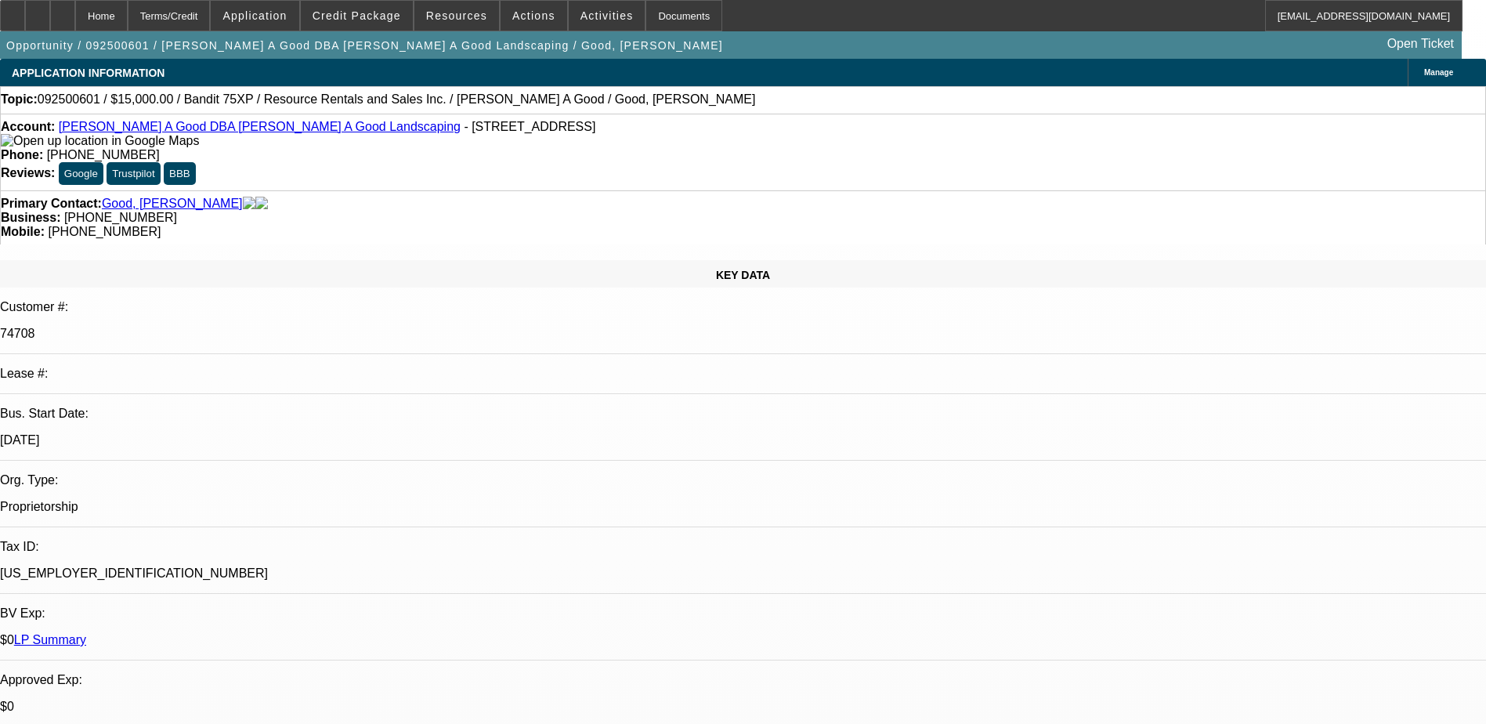
select select "0"
select select "3"
select select "0"
select select "6"
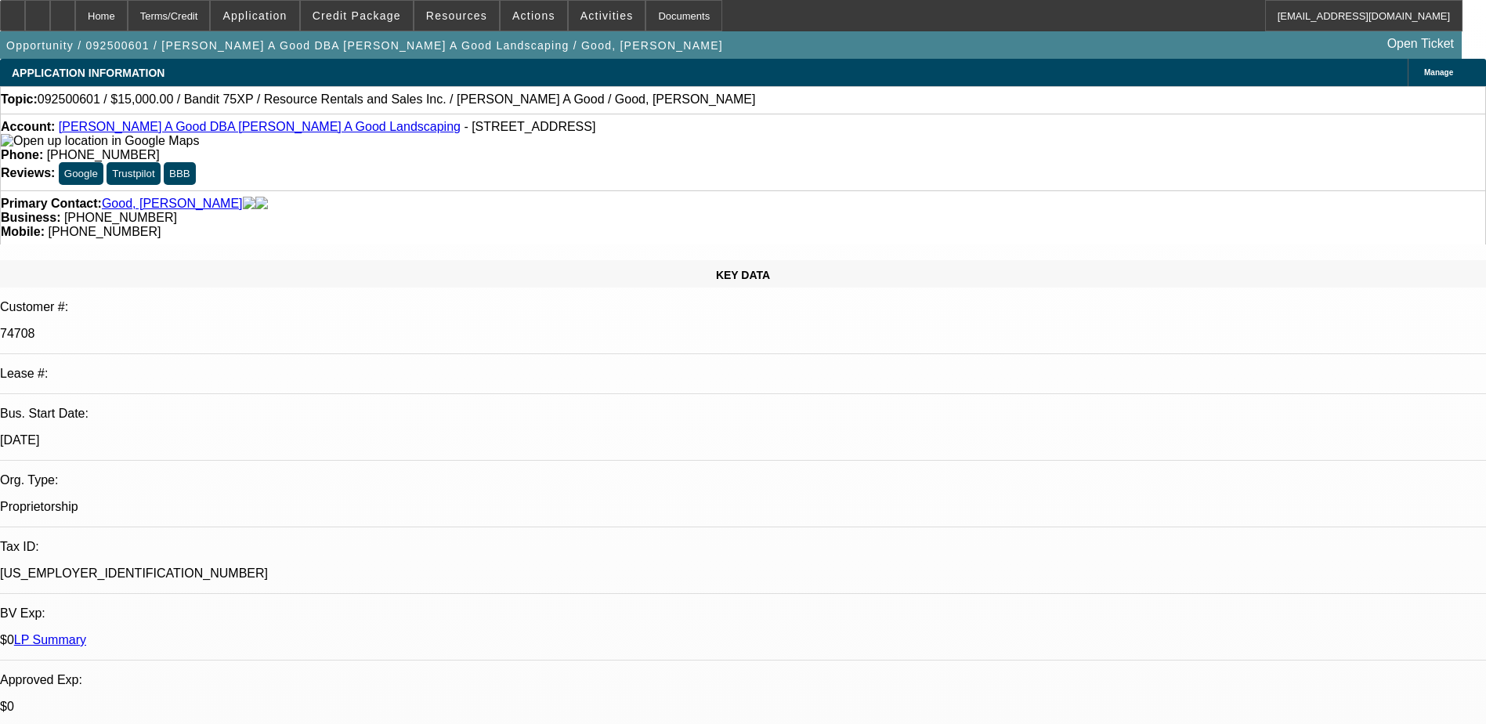
select select "0"
select select "3"
select select "0"
select select "2"
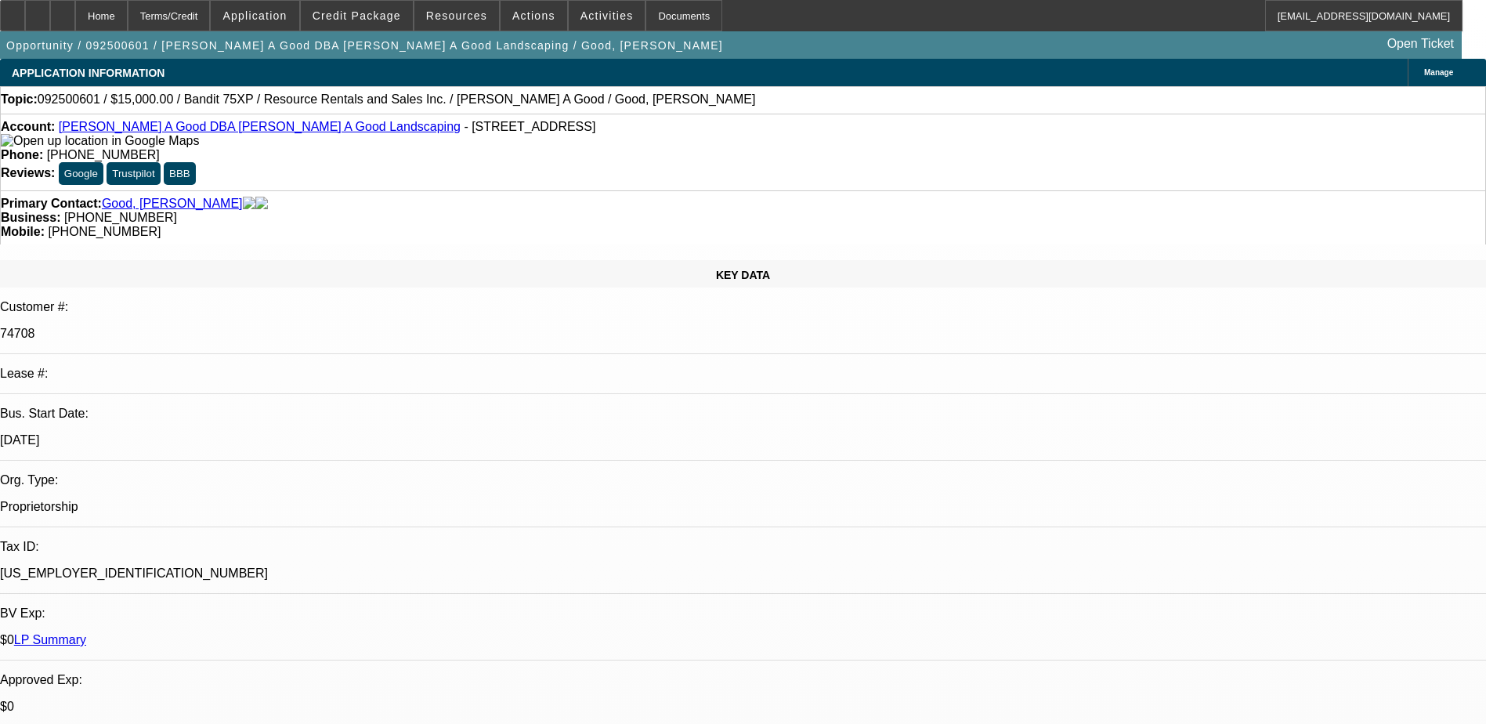
select select "0"
select select "3"
select select "0"
select select "2"
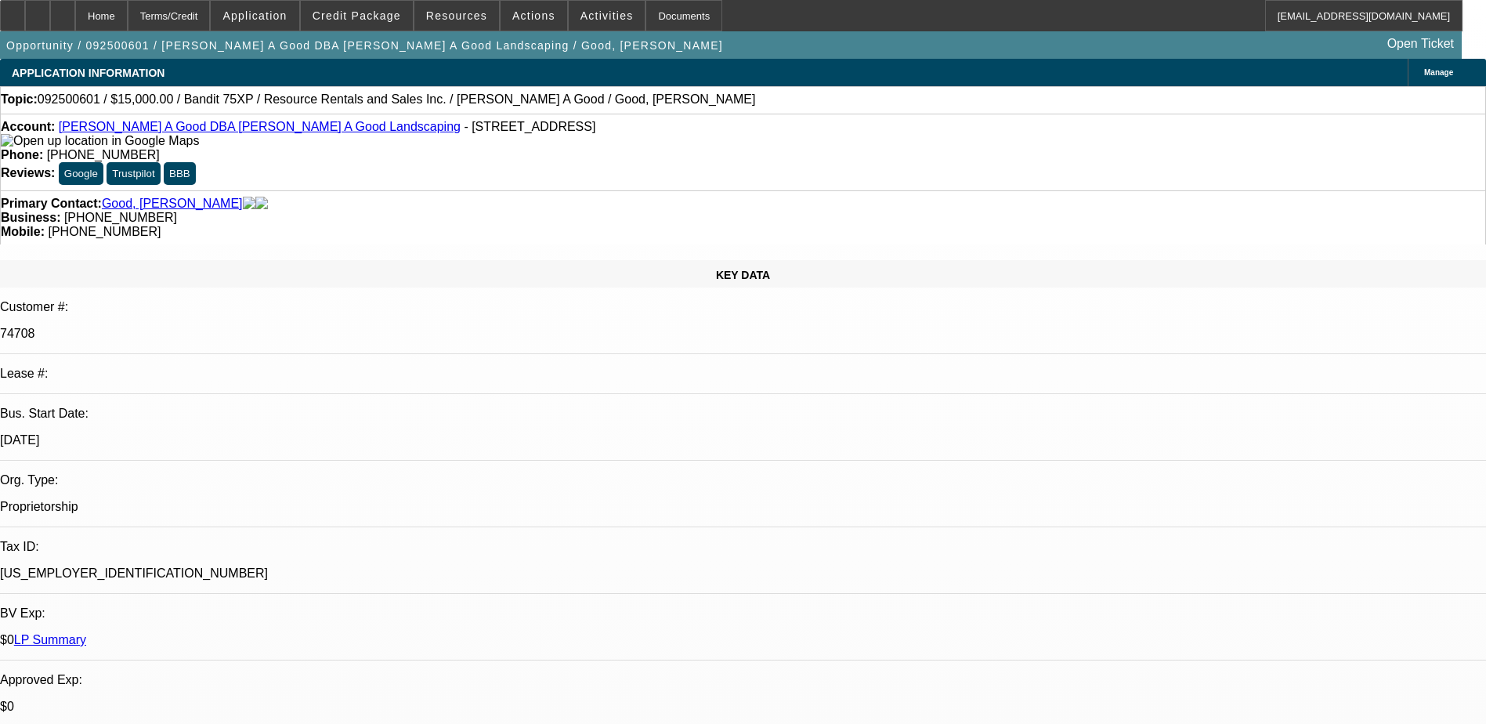
scroll to position [470, 0]
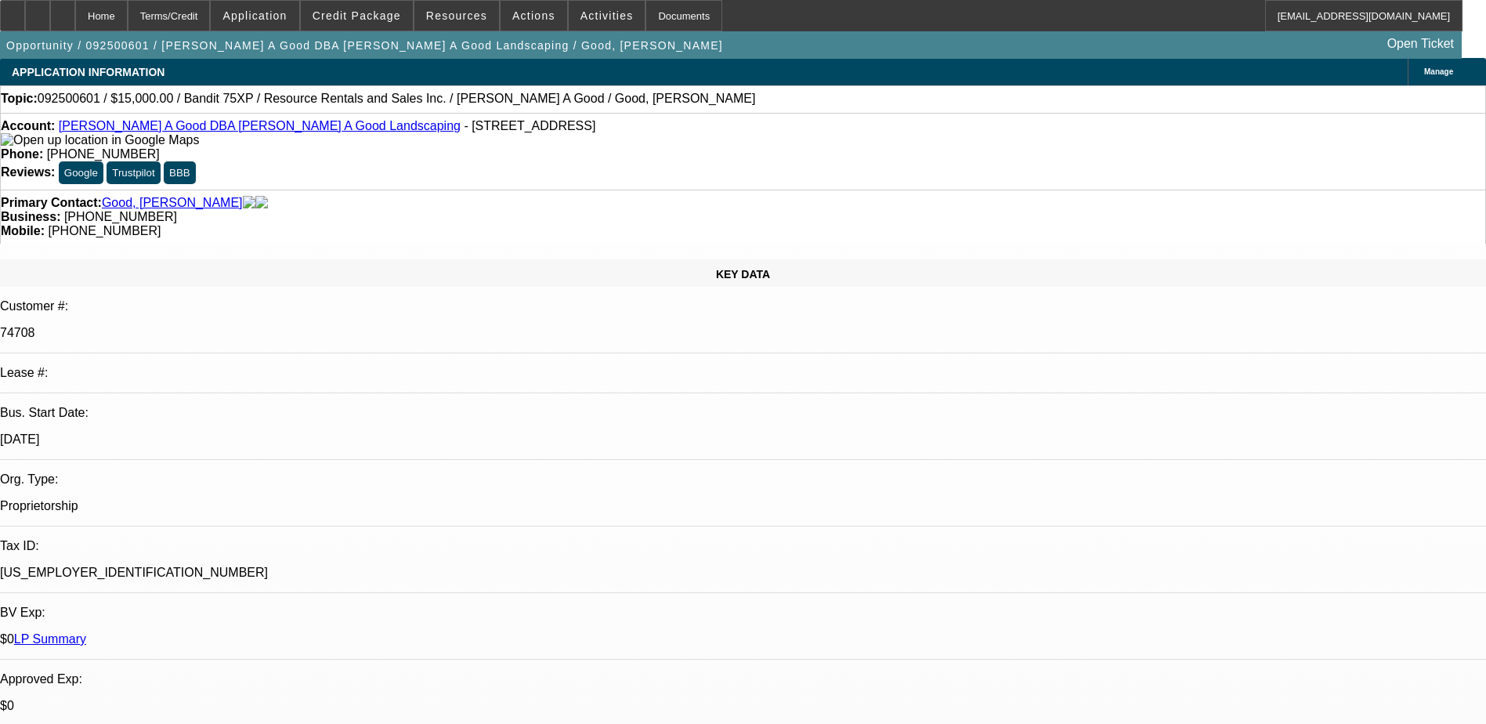
scroll to position [0, 0]
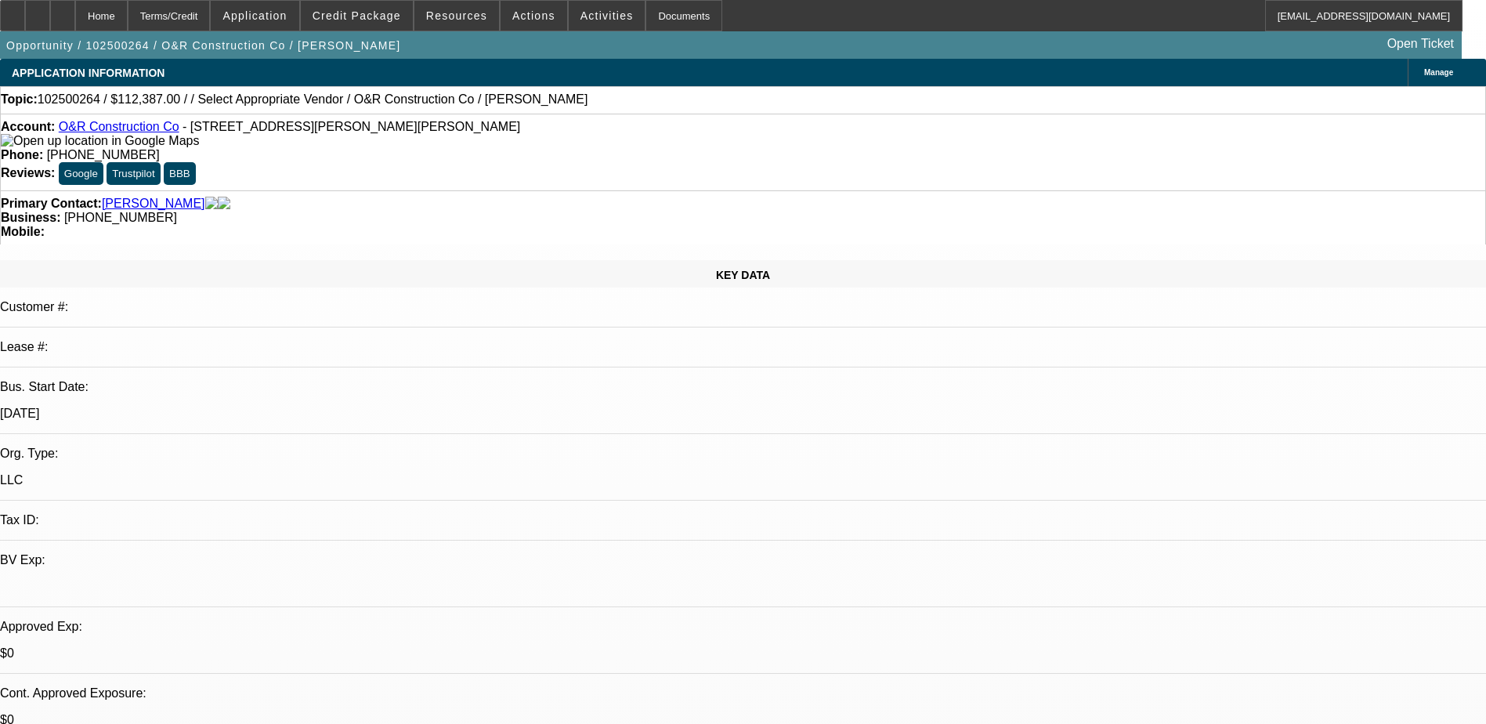
select select "0"
select select "2"
select select "0.1"
select select "4"
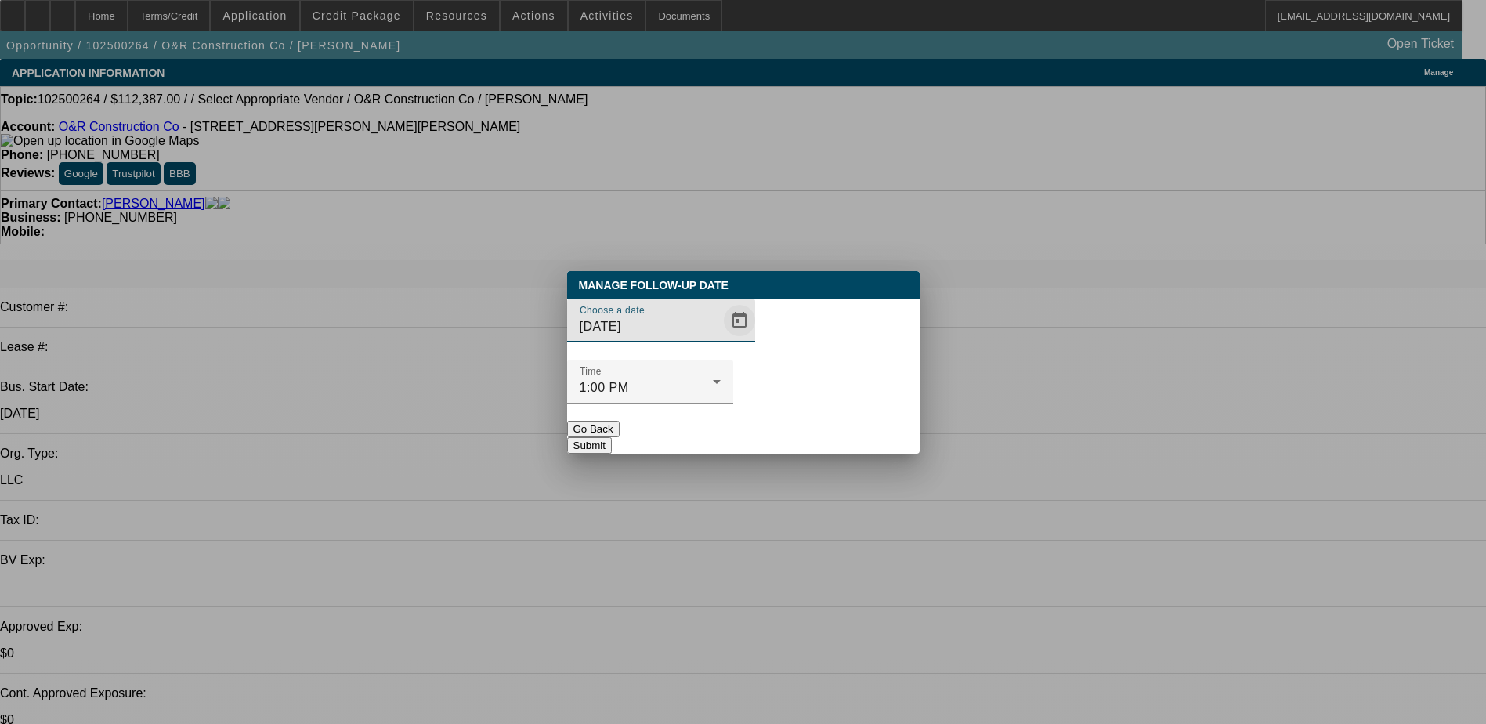
click at [720, 339] on span "Open calendar" at bounding box center [739, 320] width 38 height 38
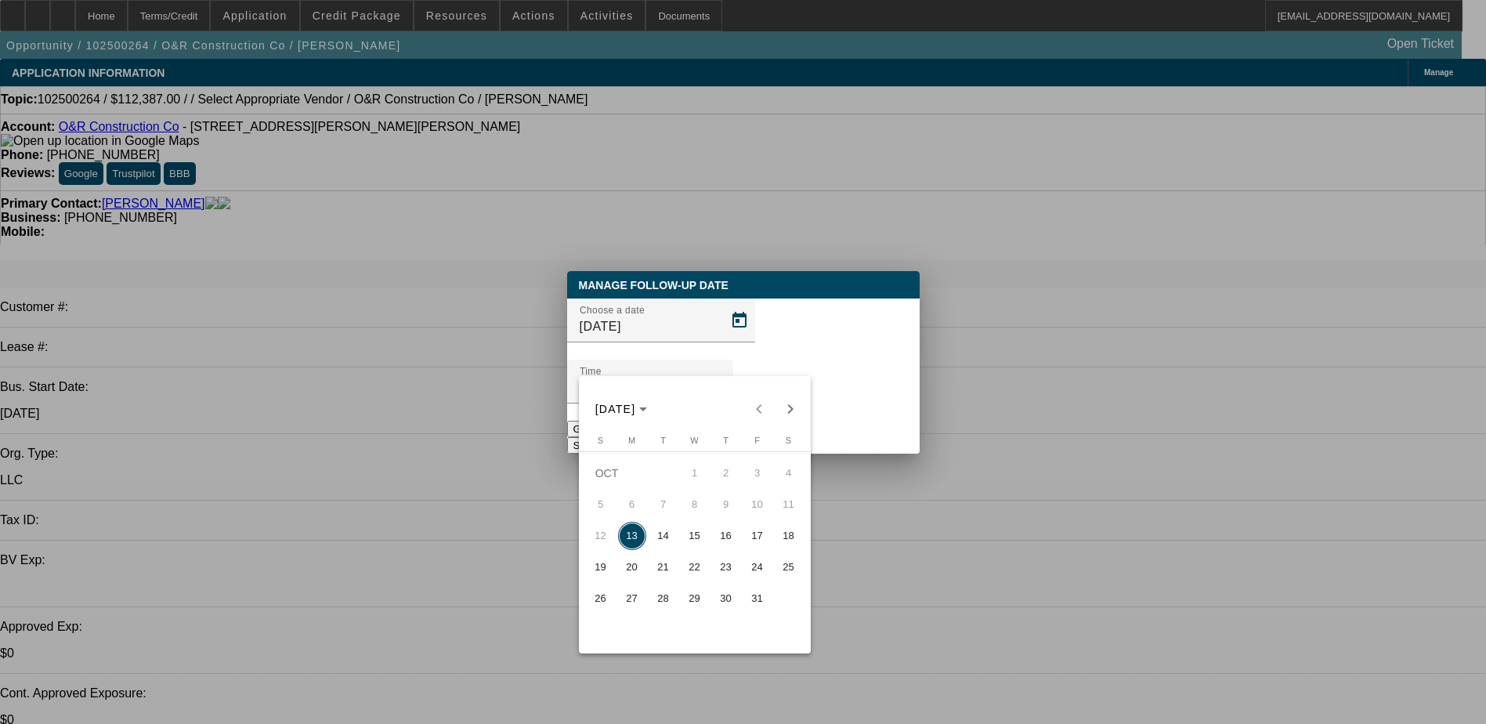
click at [672, 541] on span "14" at bounding box center [663, 536] width 28 height 28
type input "10/14/2025"
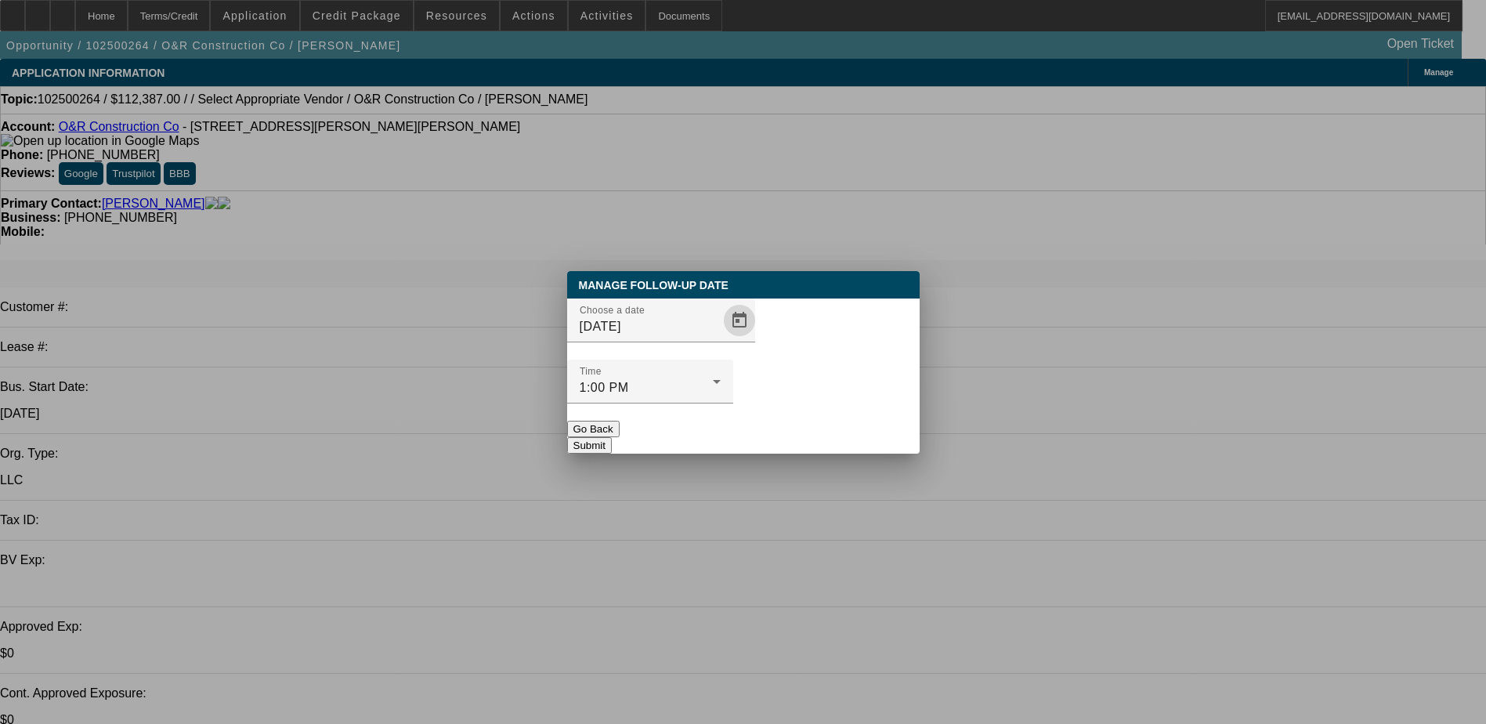
click at [612, 437] on button "Submit" at bounding box center [589, 445] width 45 height 16
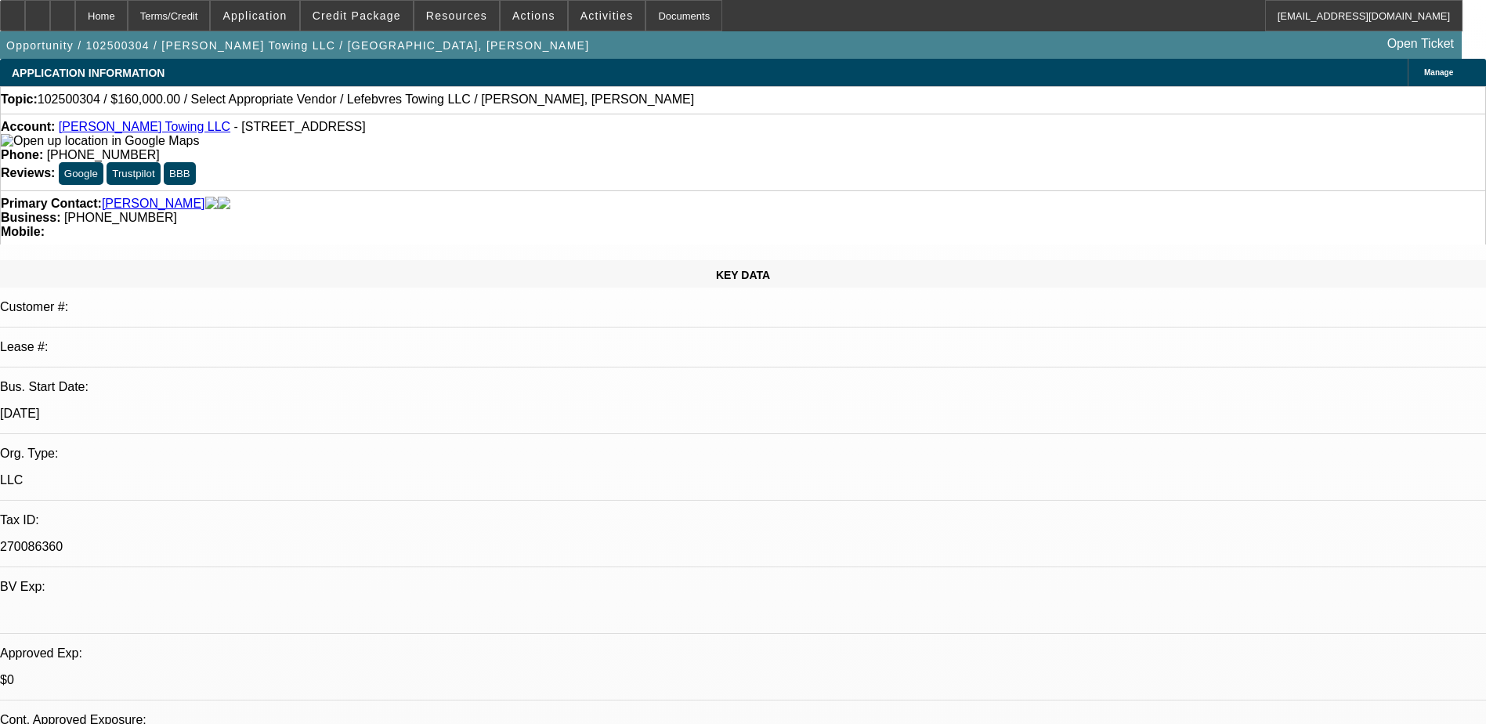
select select "0"
select select "2"
select select "0.1"
select select "4"
